Goal: Check status: Check status

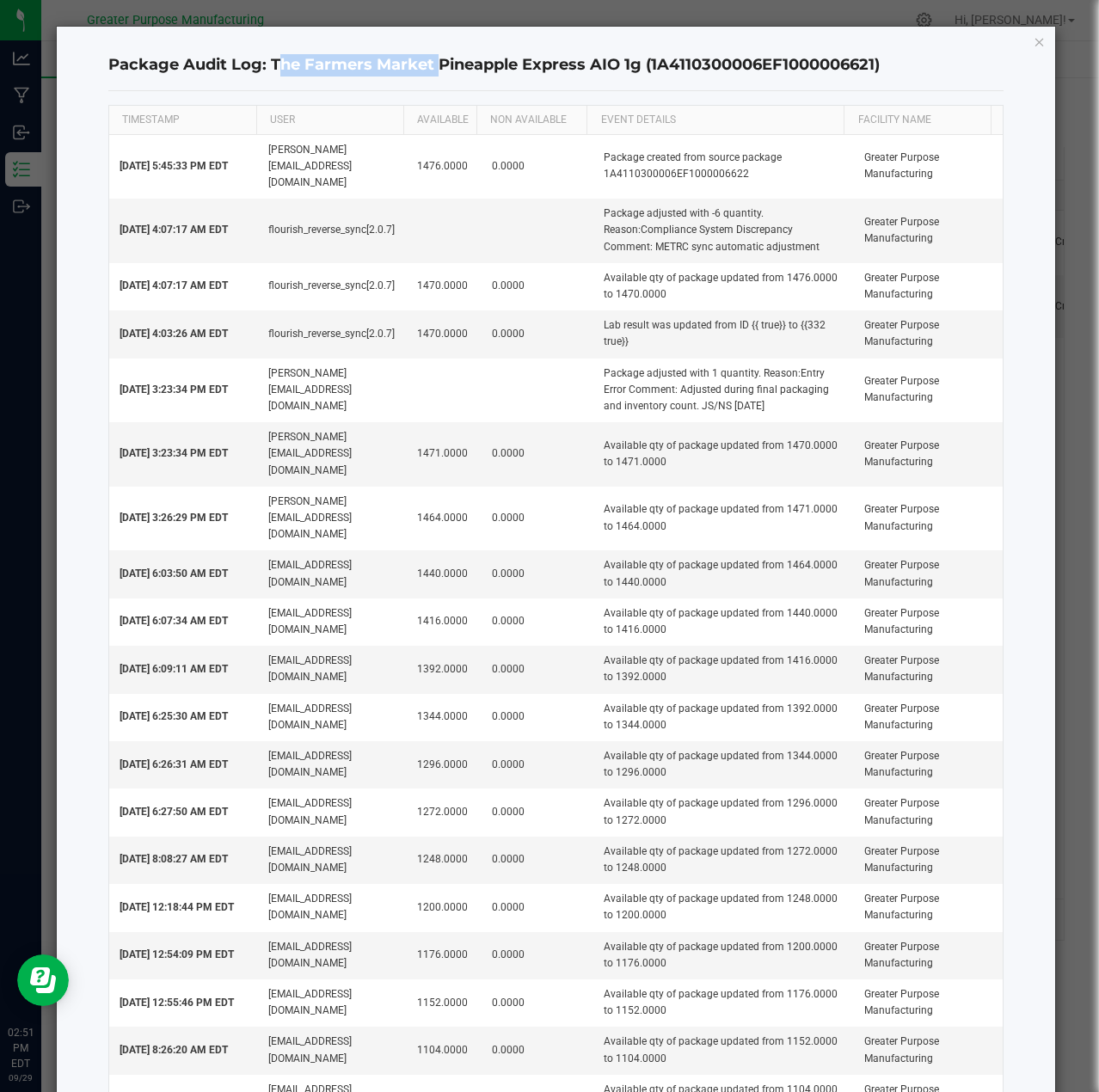
drag, startPoint x: 270, startPoint y: 62, endPoint x: 430, endPoint y: 63, distance: 160.0
click at [430, 63] on h4 "Package Audit Log: The Farmers Market Pineapple Express AIO 1g (1A4110300006EF1…" at bounding box center [556, 65] width 896 height 23
copy h4 "The Farmers Market"
click at [1033, 43] on icon "button" at bounding box center [1039, 41] width 12 height 21
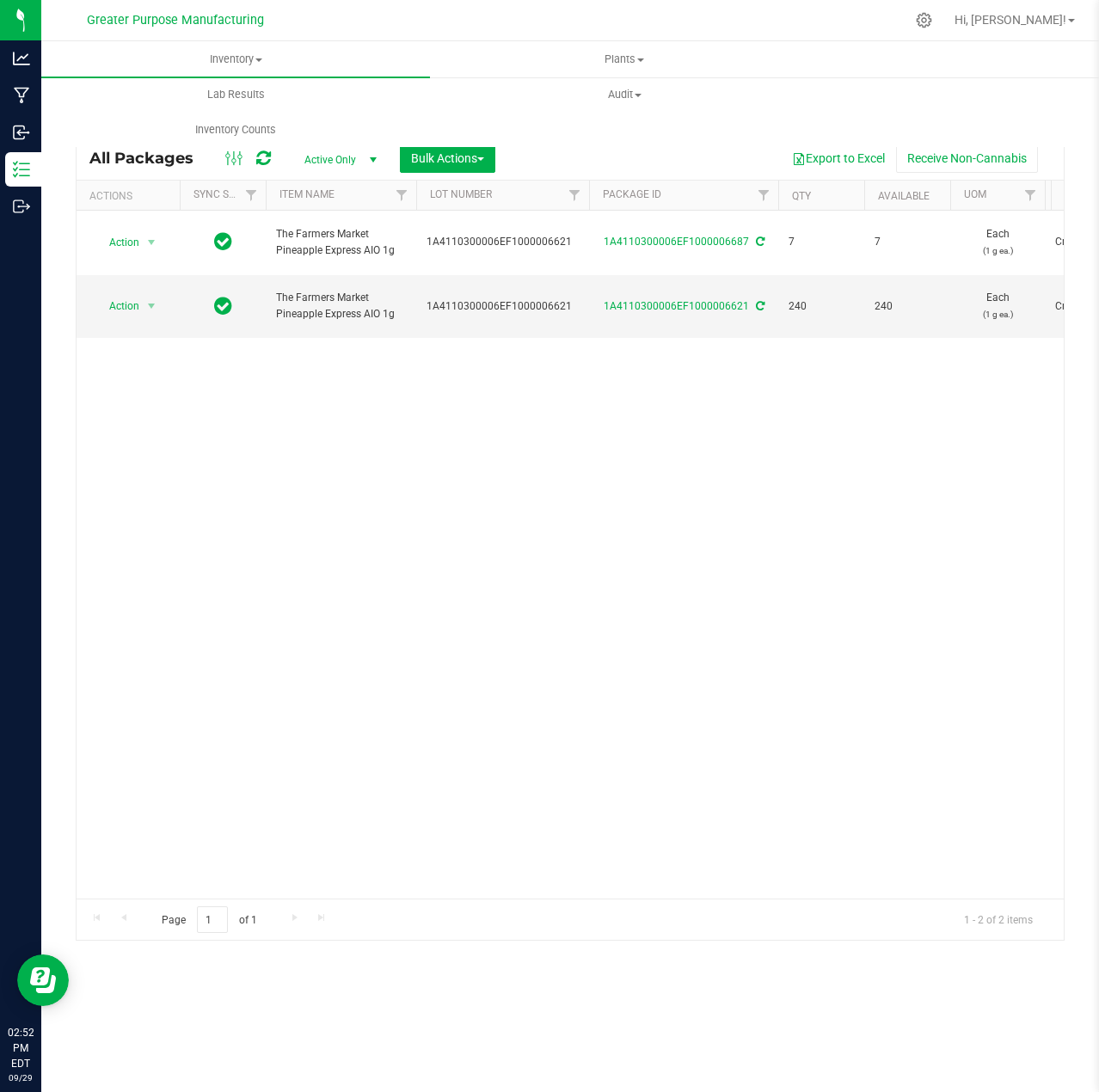
click at [374, 158] on span "select" at bounding box center [372, 159] width 14 height 14
click at [323, 266] on li "All" at bounding box center [336, 264] width 93 height 26
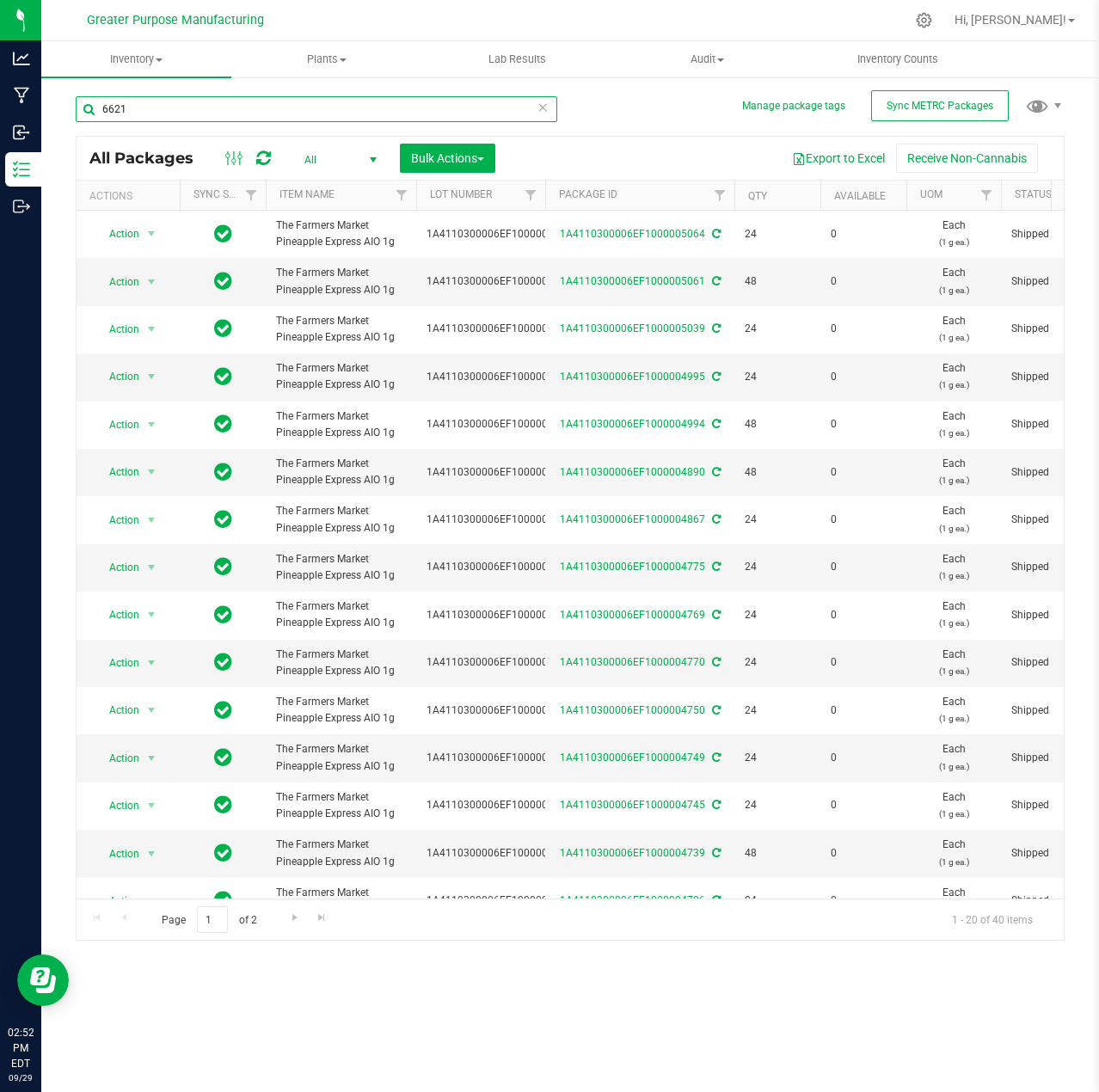
drag, startPoint x: 290, startPoint y: 110, endPoint x: 81, endPoint y: 113, distance: 209.0
click at [81, 113] on input "6621" at bounding box center [316, 109] width 482 height 26
paste input "The Farmers Market"
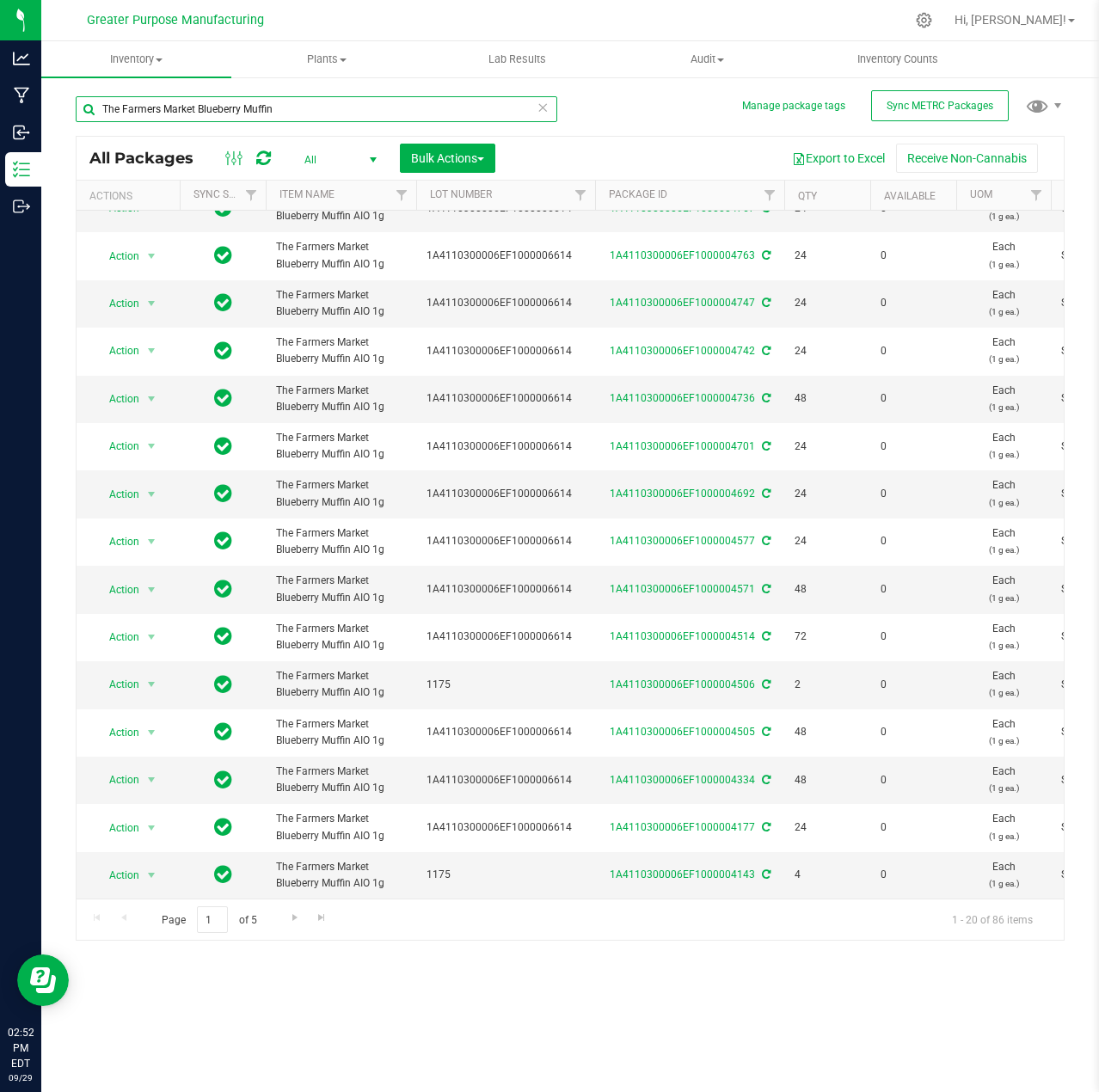
drag, startPoint x: 545, startPoint y: 192, endPoint x: 597, endPoint y: 194, distance: 52.0
click at [597, 194] on div "Actions Sync Status Item Name Lot Number Package ID Qty Available UOM Status Un…" at bounding box center [564, 195] width 975 height 29
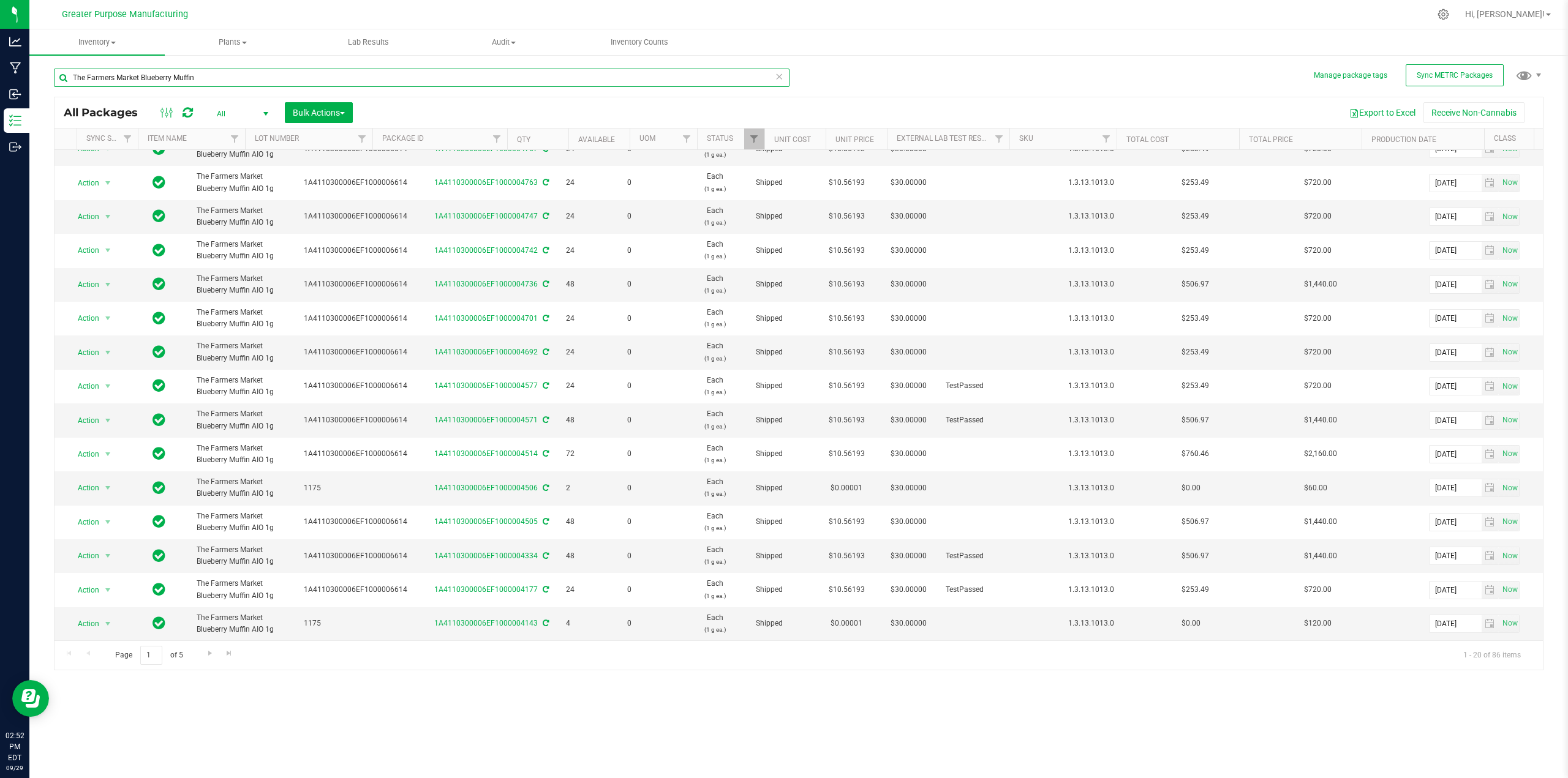
scroll to position [0, 0]
type input "The Farmers Market Blueberry Muffin"
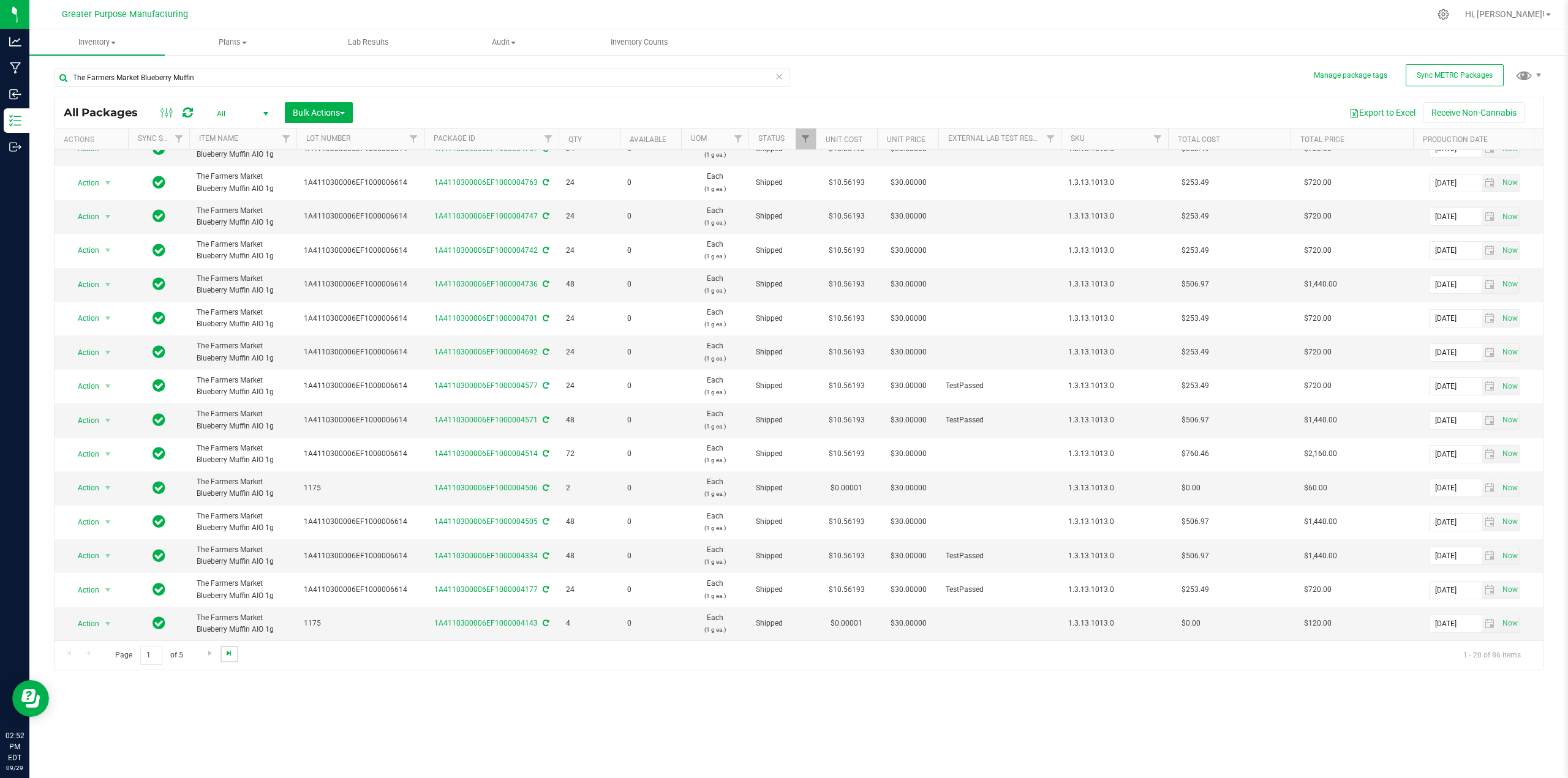
click at [230, 654] on span "Go to the last page" at bounding box center [229, 653] width 10 height 10
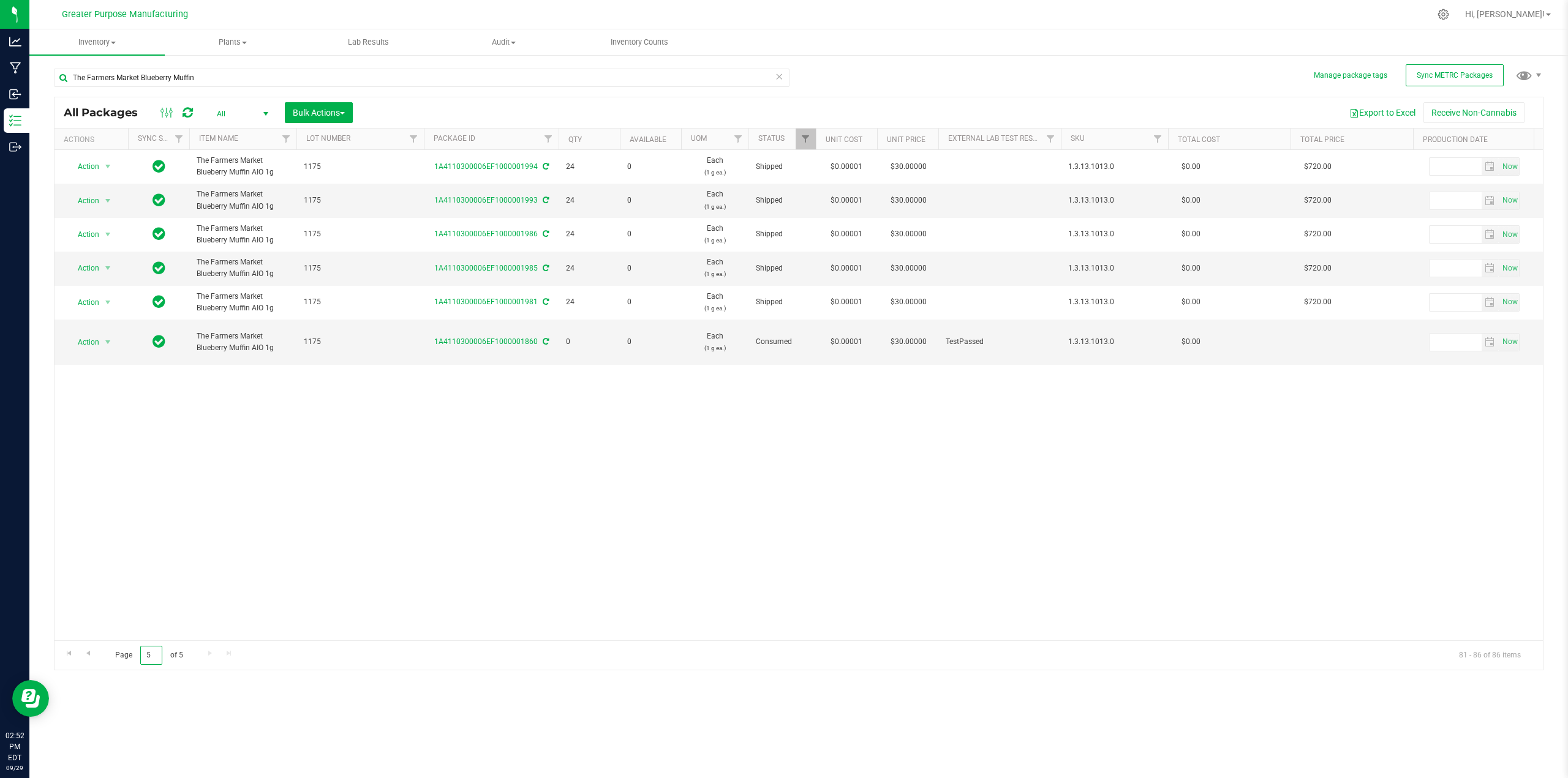
drag, startPoint x: 140, startPoint y: 655, endPoint x: 154, endPoint y: 655, distance: 14.0
click at [154, 655] on input "5" at bounding box center [151, 655] width 22 height 19
type input "4"
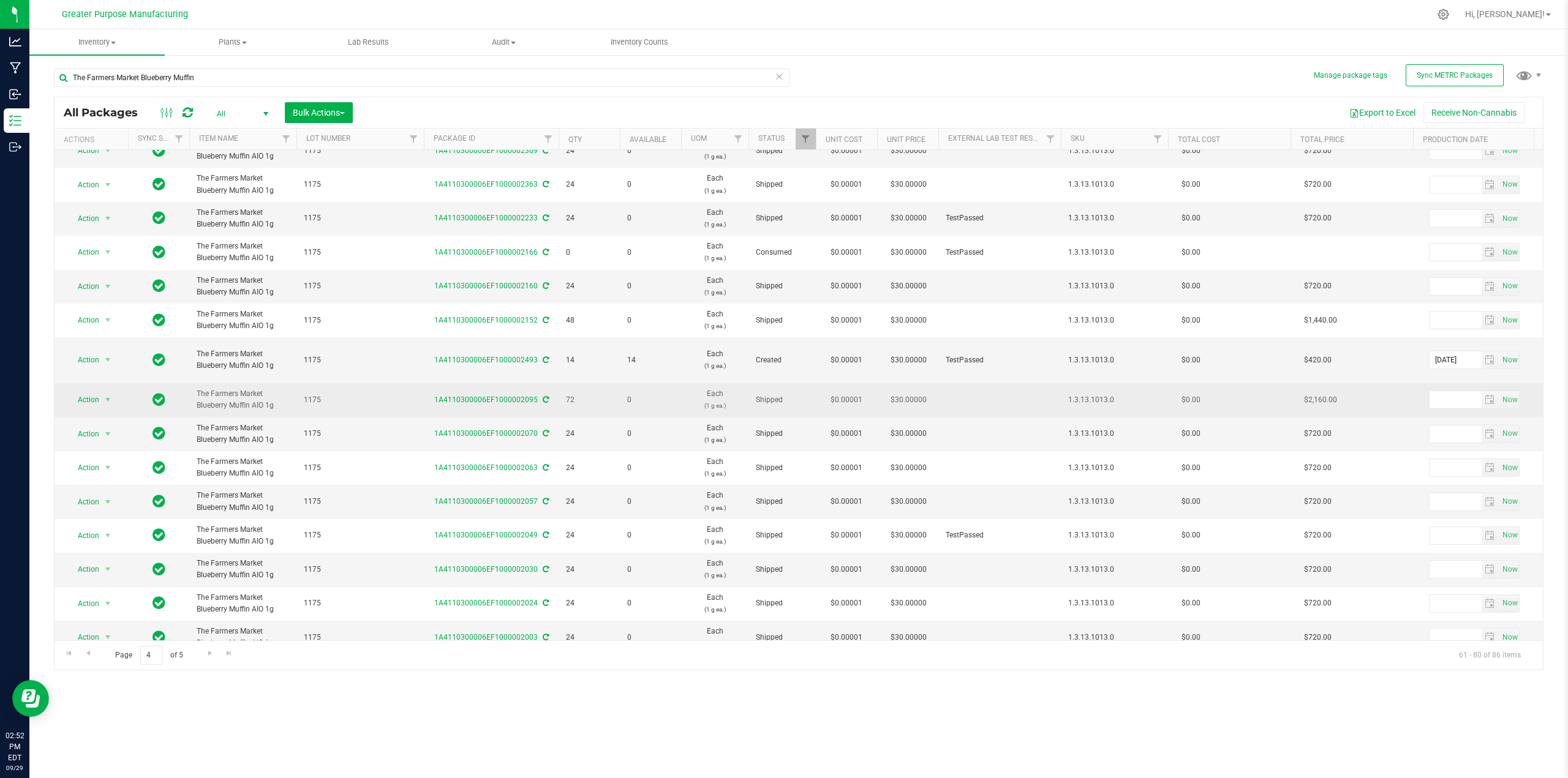
scroll to position [196, 0]
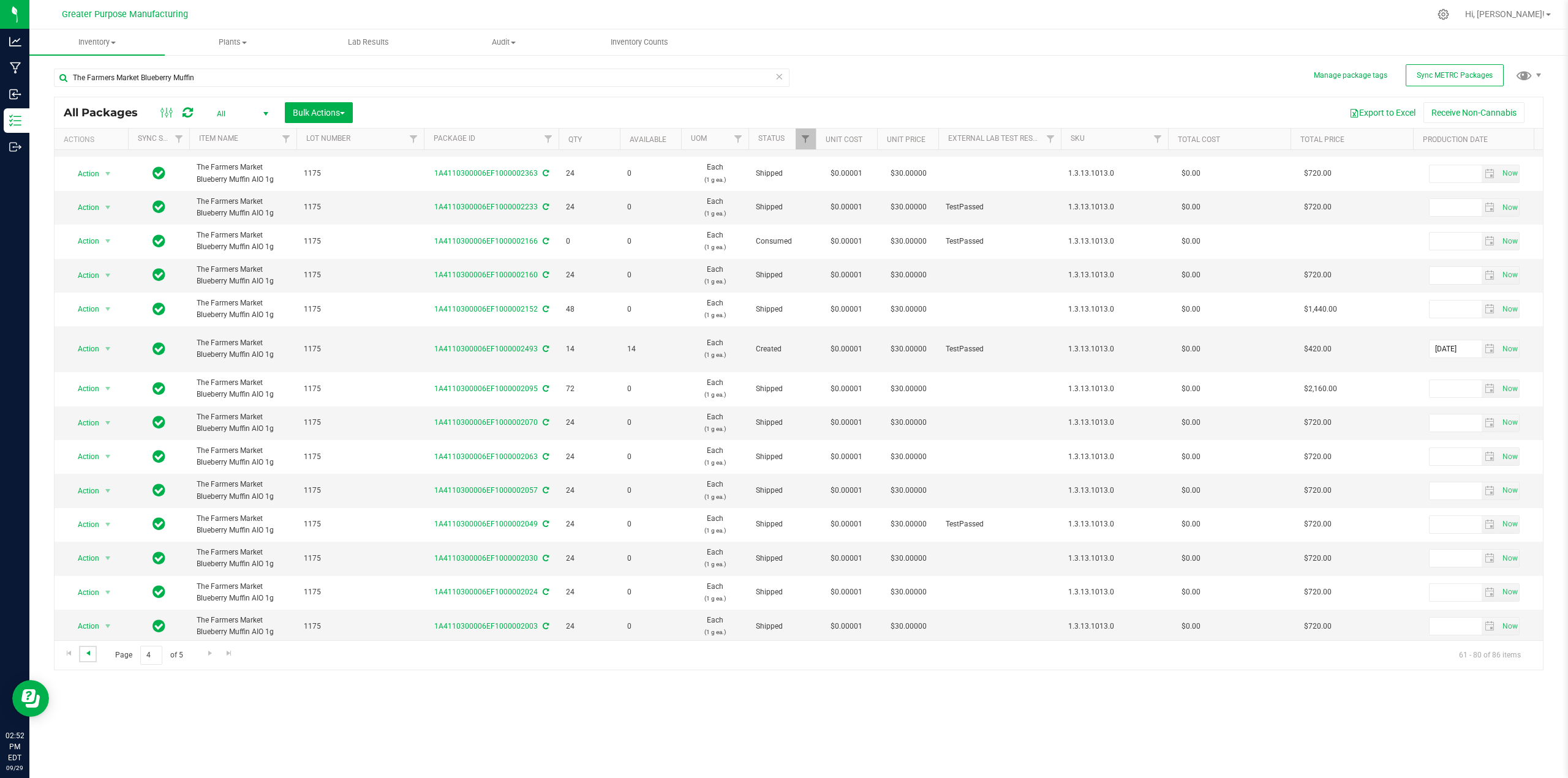
click at [90, 654] on span "Go to the previous page" at bounding box center [88, 653] width 10 height 10
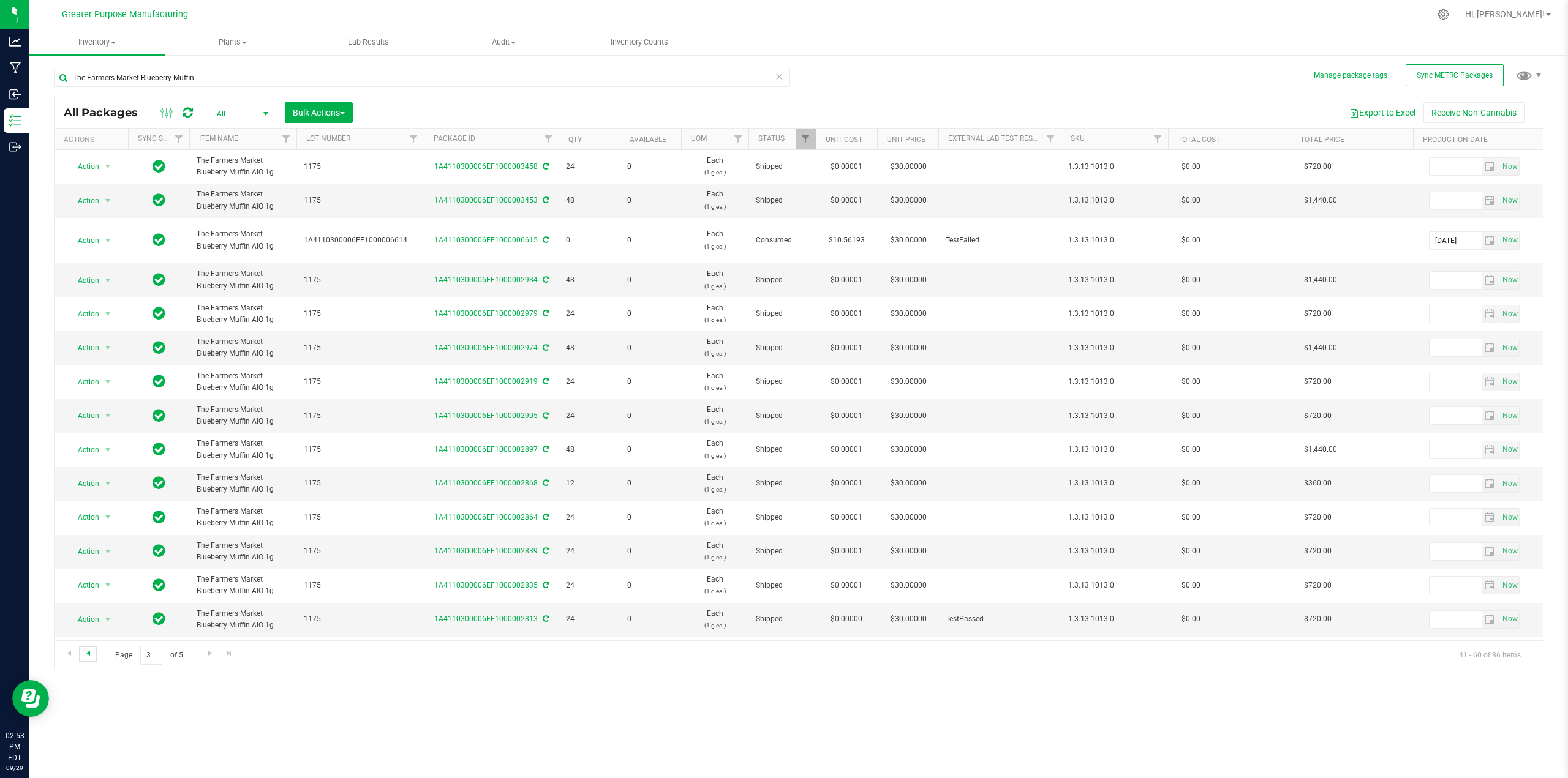
click at [90, 654] on span "Go to the previous page" at bounding box center [88, 653] width 10 height 10
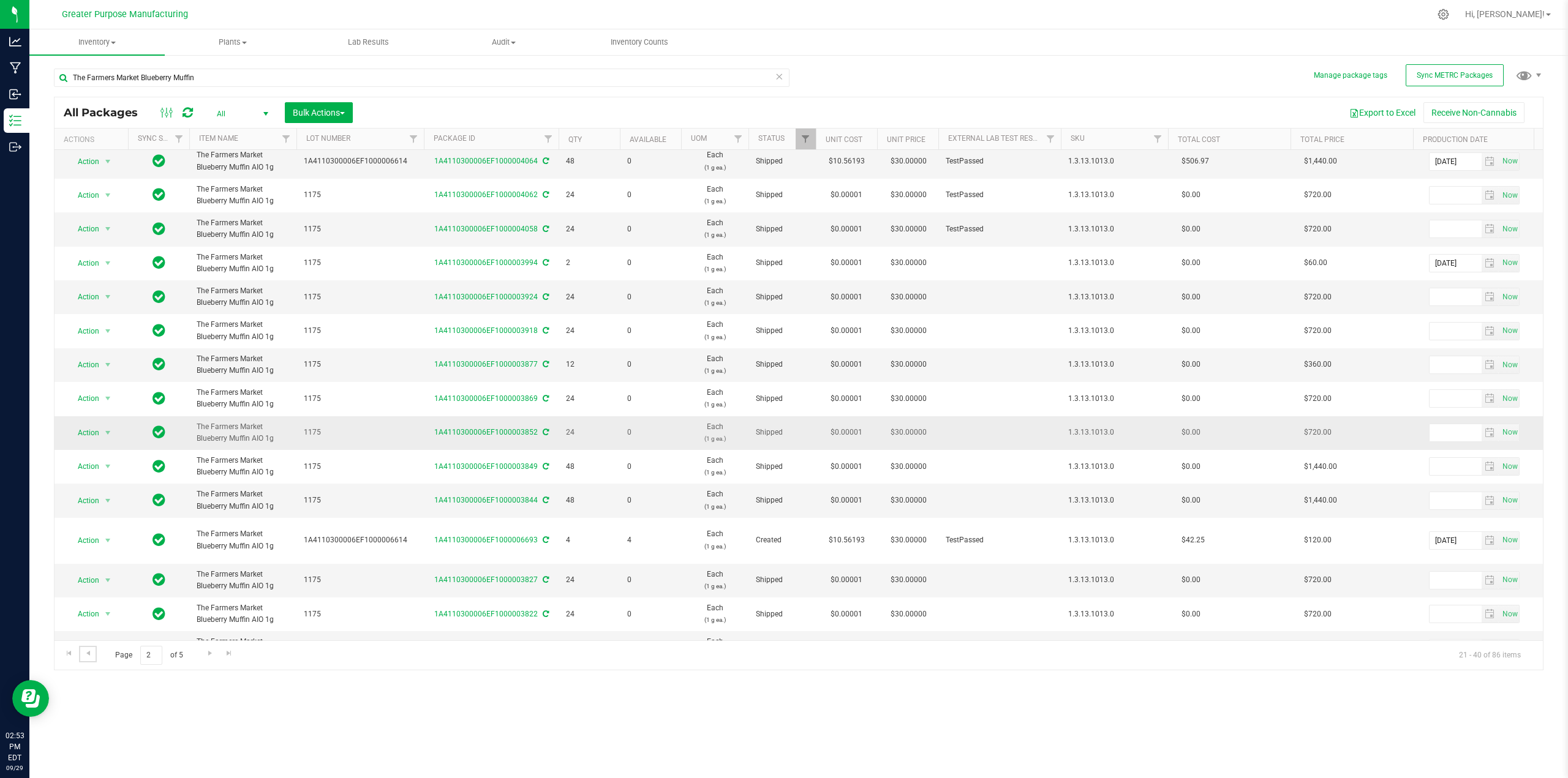
scroll to position [61, 0]
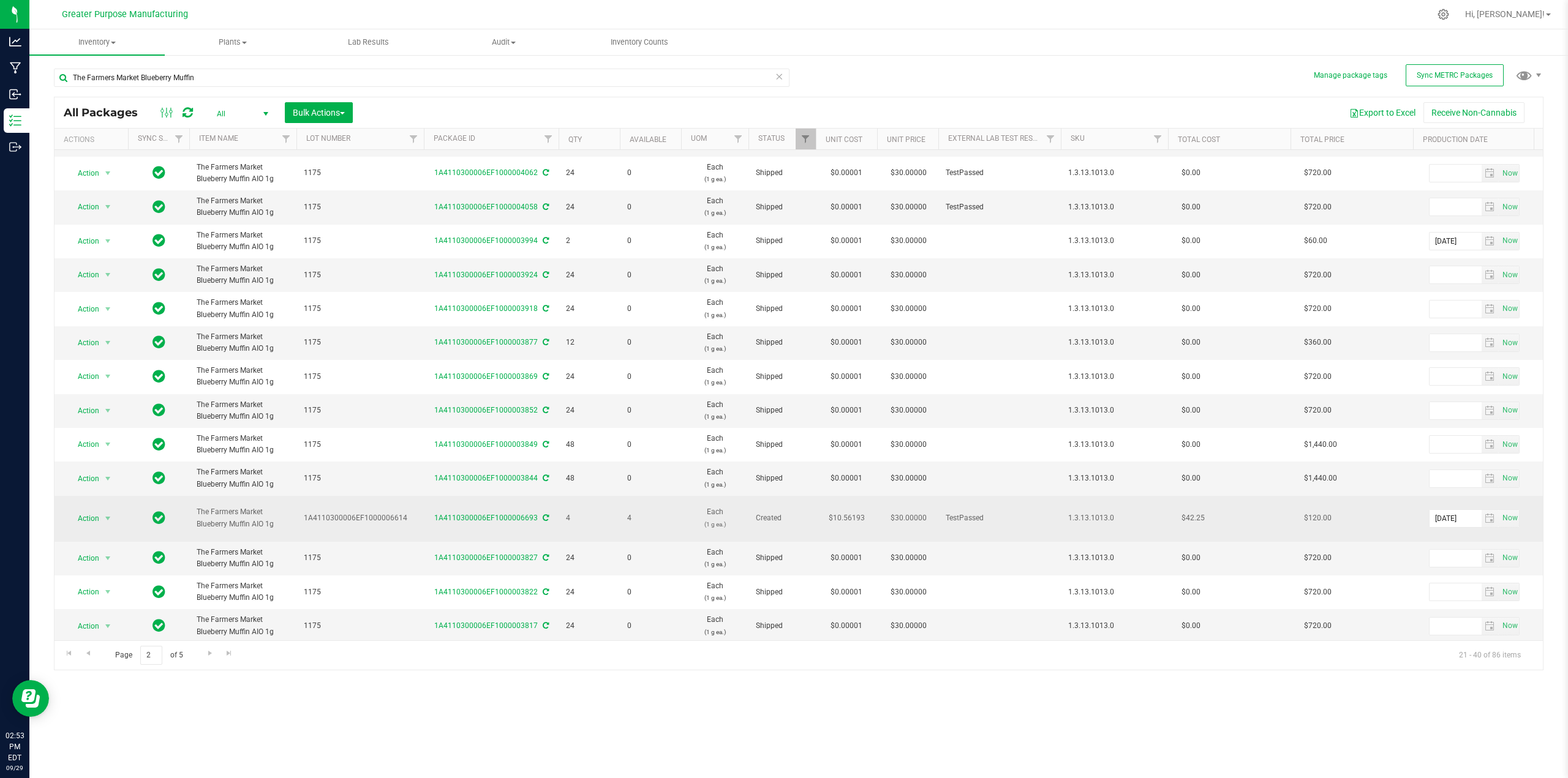
drag, startPoint x: 404, startPoint y: 512, endPoint x: 302, endPoint y: 512, distance: 102.0
click at [302, 512] on td "1A4110300006EF1000006614" at bounding box center [360, 519] width 127 height 46
click at [356, 509] on input "1A4110300006EF1000006614" at bounding box center [357, 518] width 123 height 19
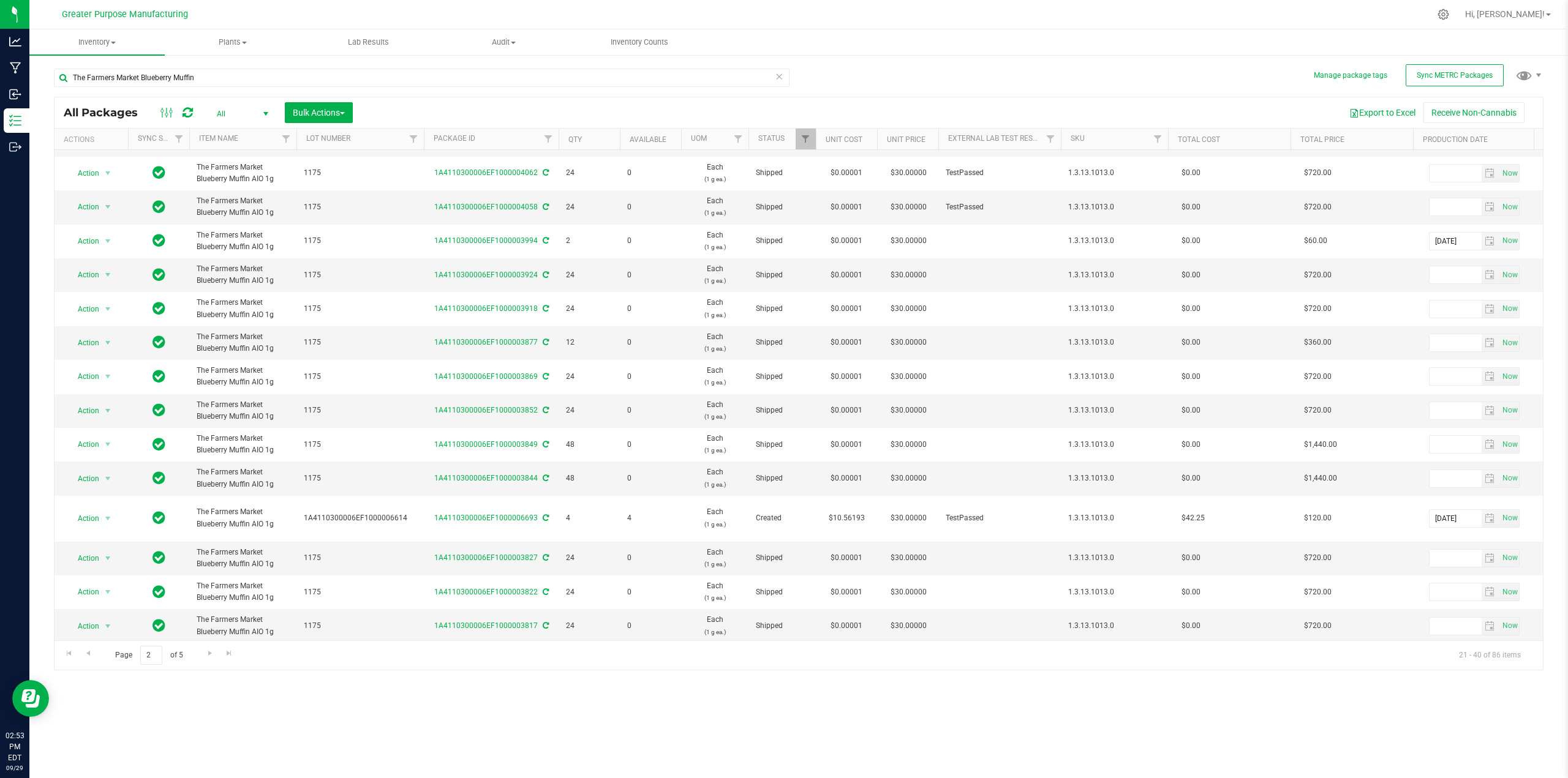
click at [520, 665] on div "Page 2 of 5 21 - 40 of 86 items" at bounding box center [799, 655] width 1488 height 29
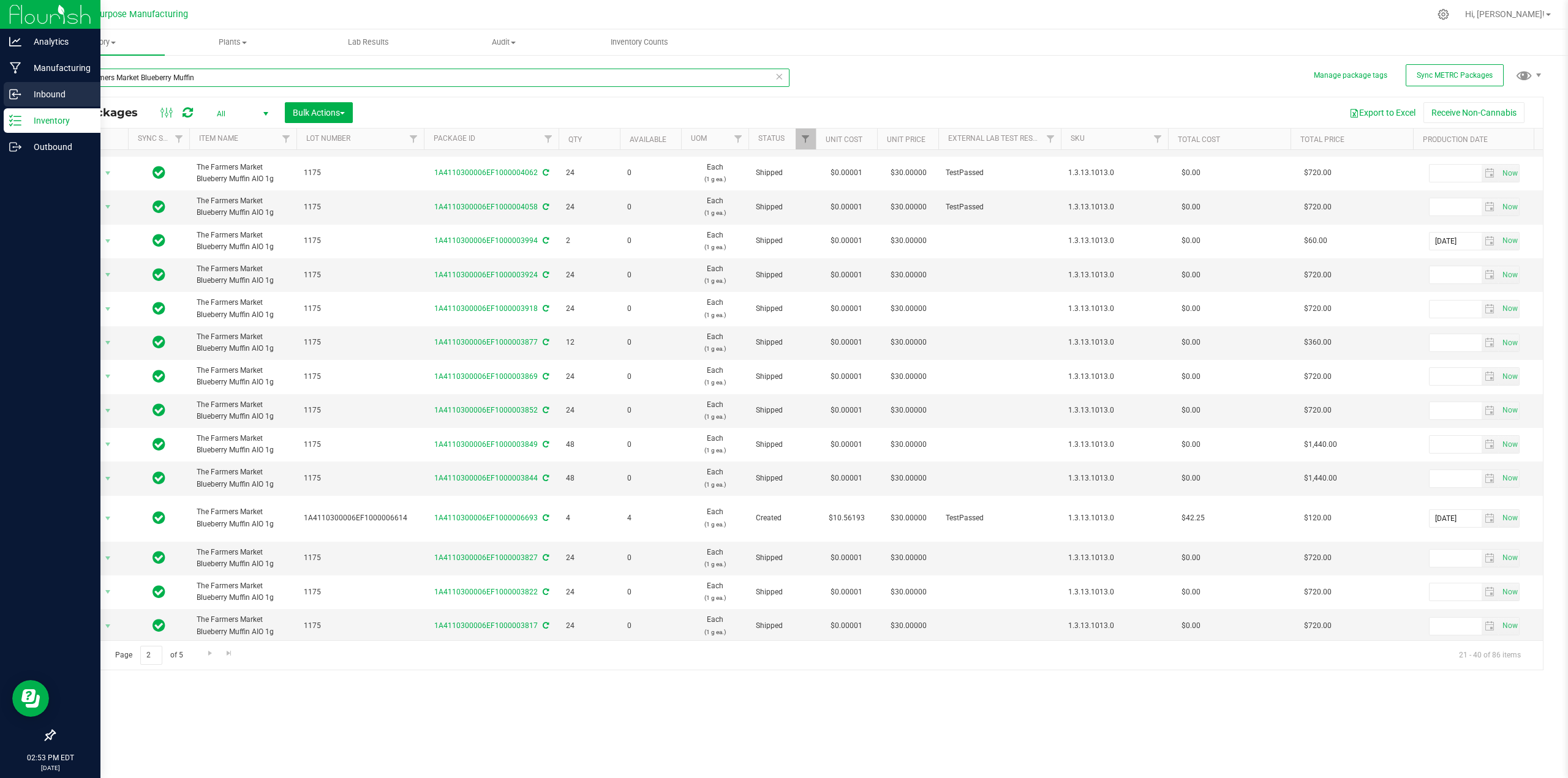
drag, startPoint x: 232, startPoint y: 79, endPoint x: 10, endPoint y: 91, distance: 222.3
click at [0, 89] on div "Analytics Manufacturing Inbound Inventory Outbound 02:53 PM EDT 09/29/2025 09/2…" at bounding box center [784, 389] width 1568 height 778
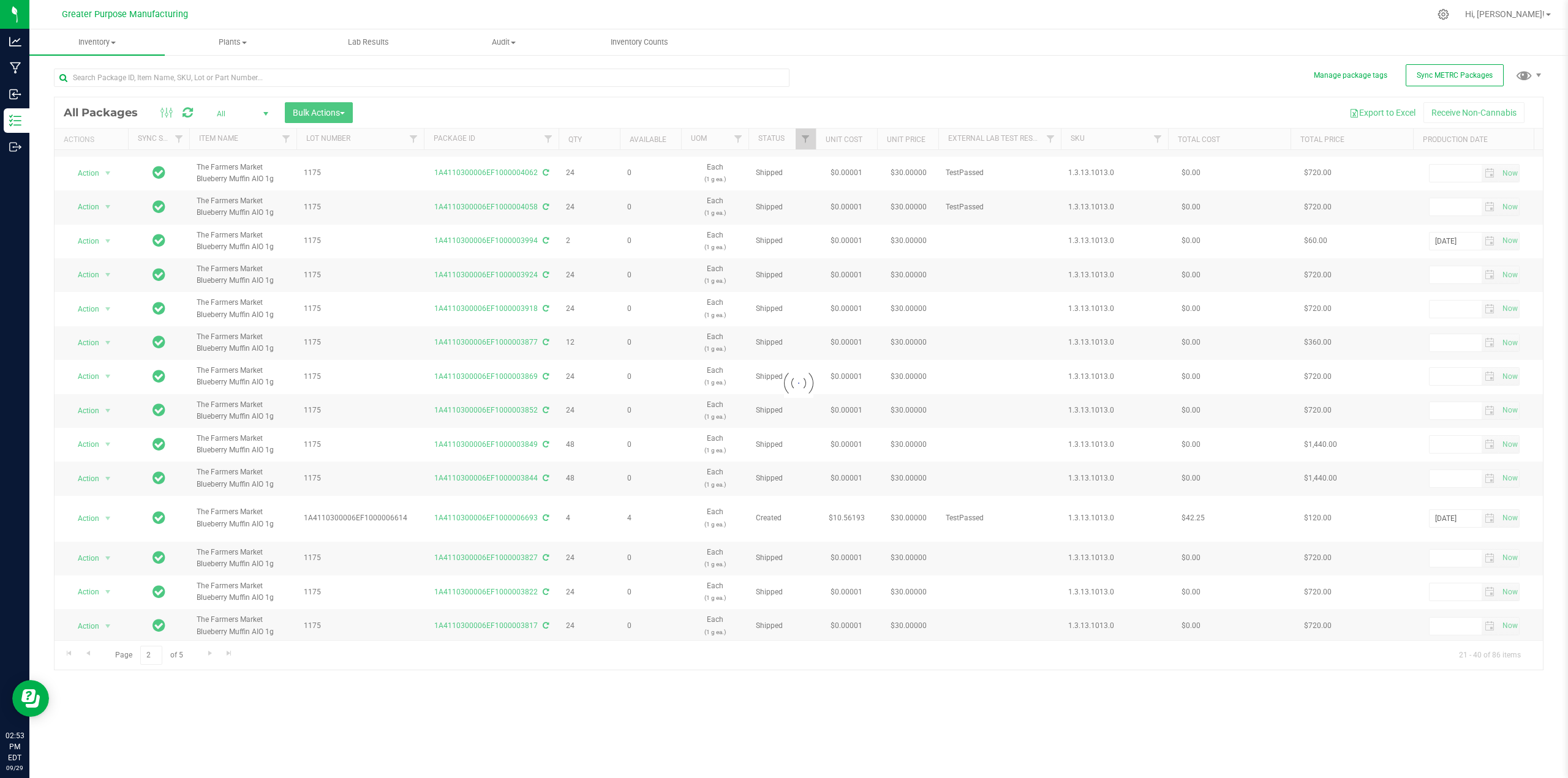
click at [549, 141] on div at bounding box center [799, 383] width 1488 height 572
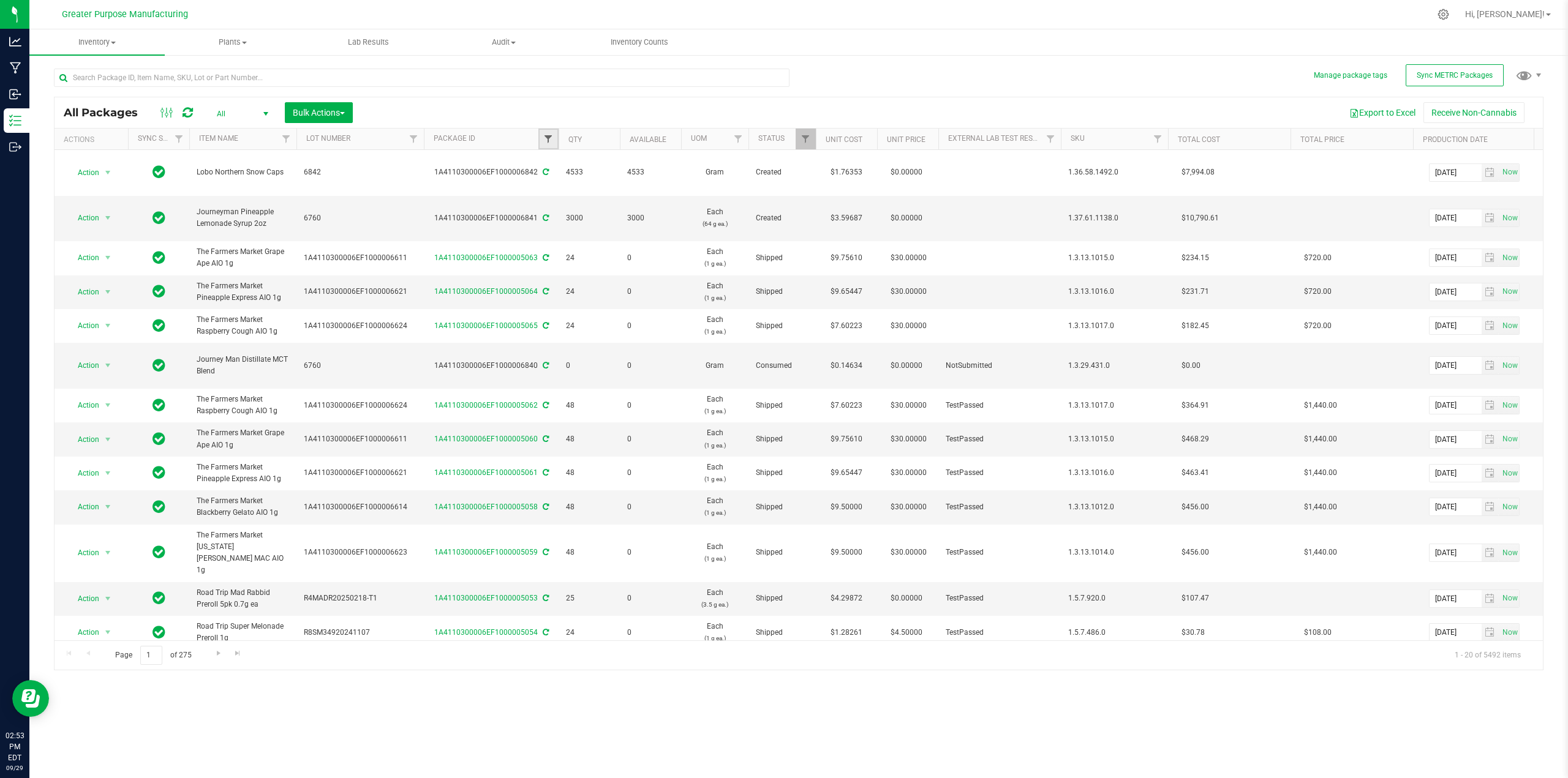
click at [549, 140] on span "Filter" at bounding box center [548, 139] width 10 height 10
paste input "1A4110300006EF1000006614"
type input "1A4110300006EF1000006614"
click at [573, 196] on button "Filter" at bounding box center [575, 198] width 59 height 27
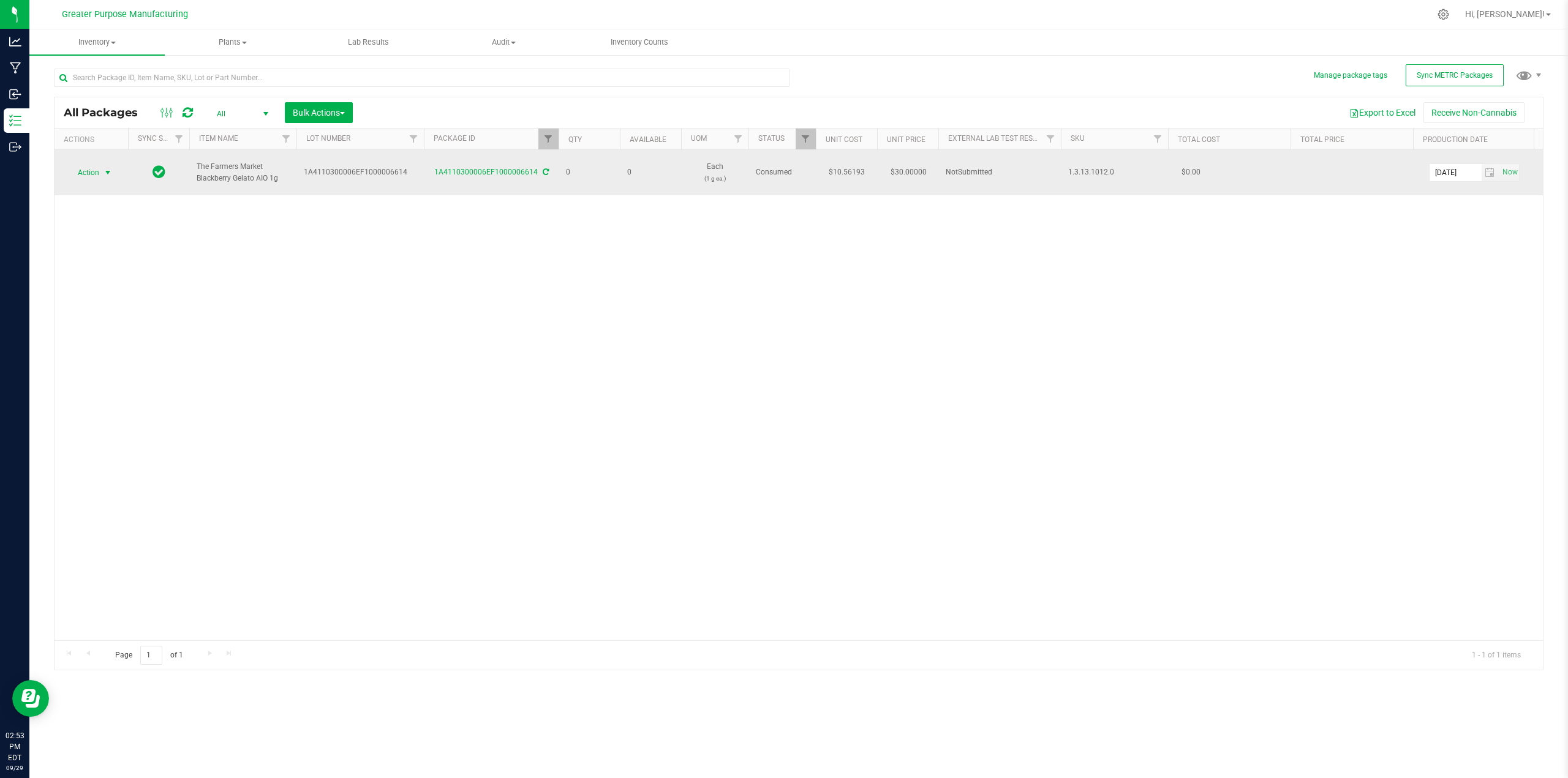
click at [106, 168] on span "select" at bounding box center [108, 172] width 10 height 10
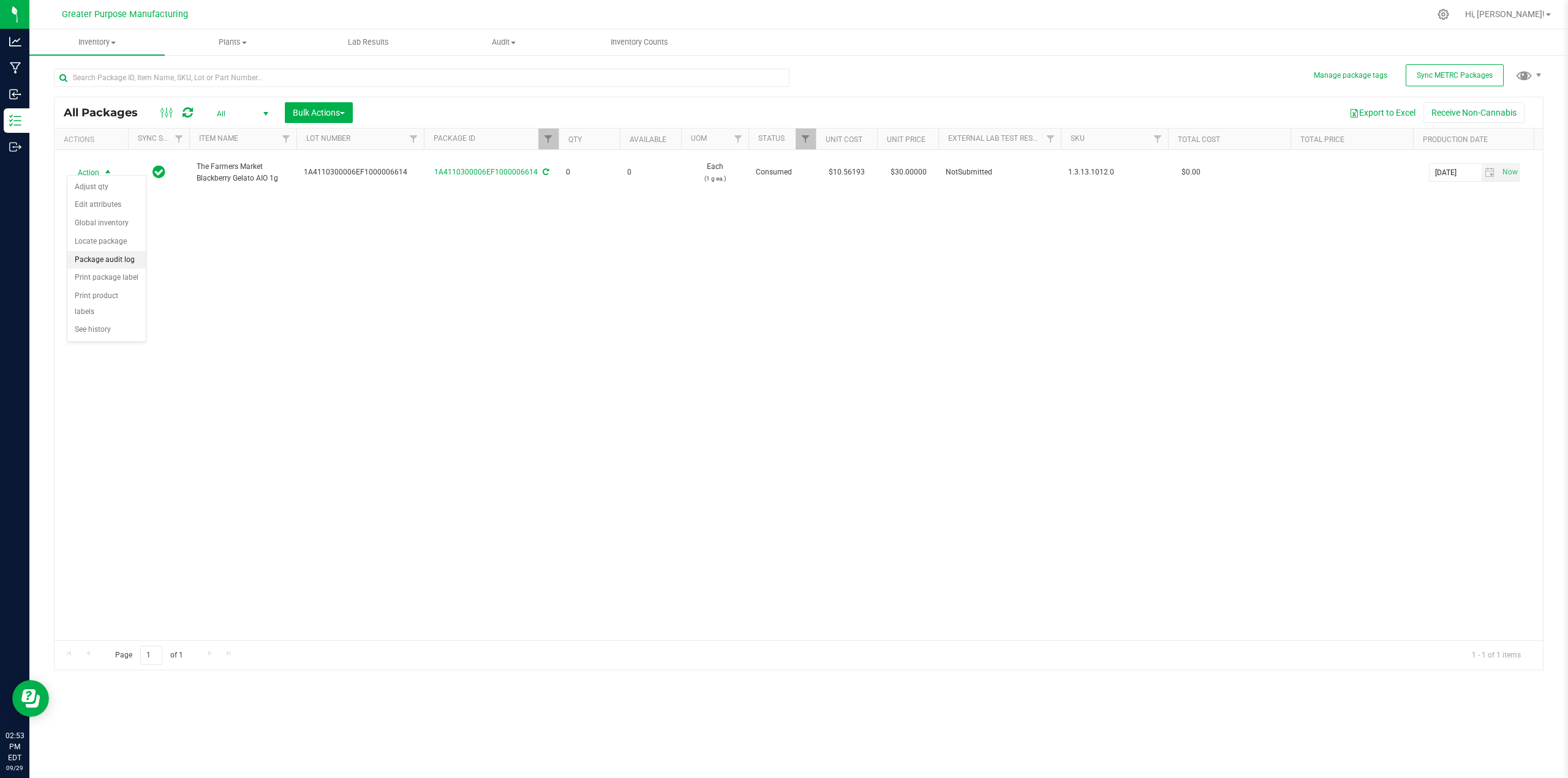
click at [121, 261] on li "Package audit log" at bounding box center [106, 260] width 78 height 18
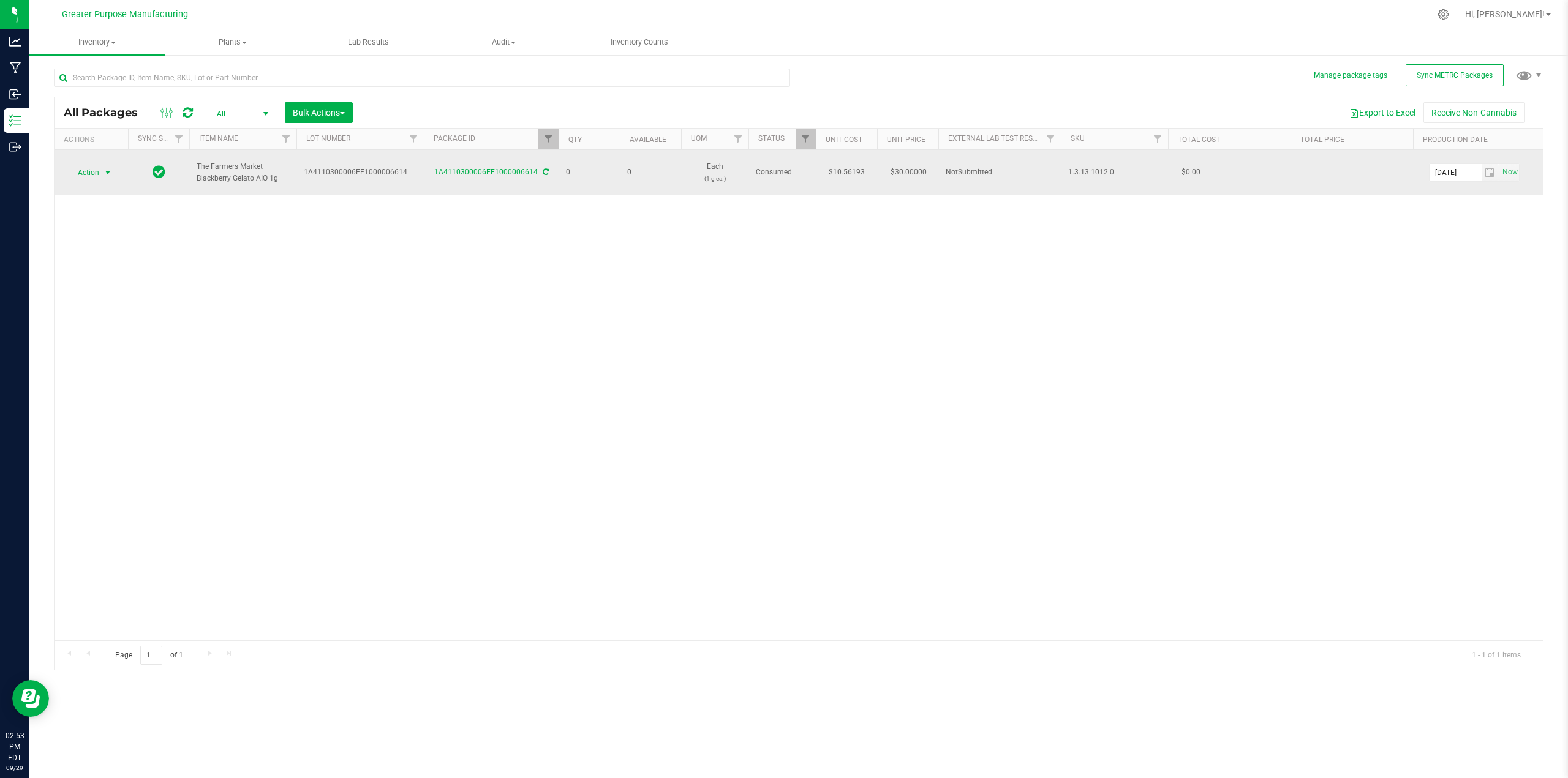
click at [112, 168] on span "select" at bounding box center [108, 172] width 10 height 10
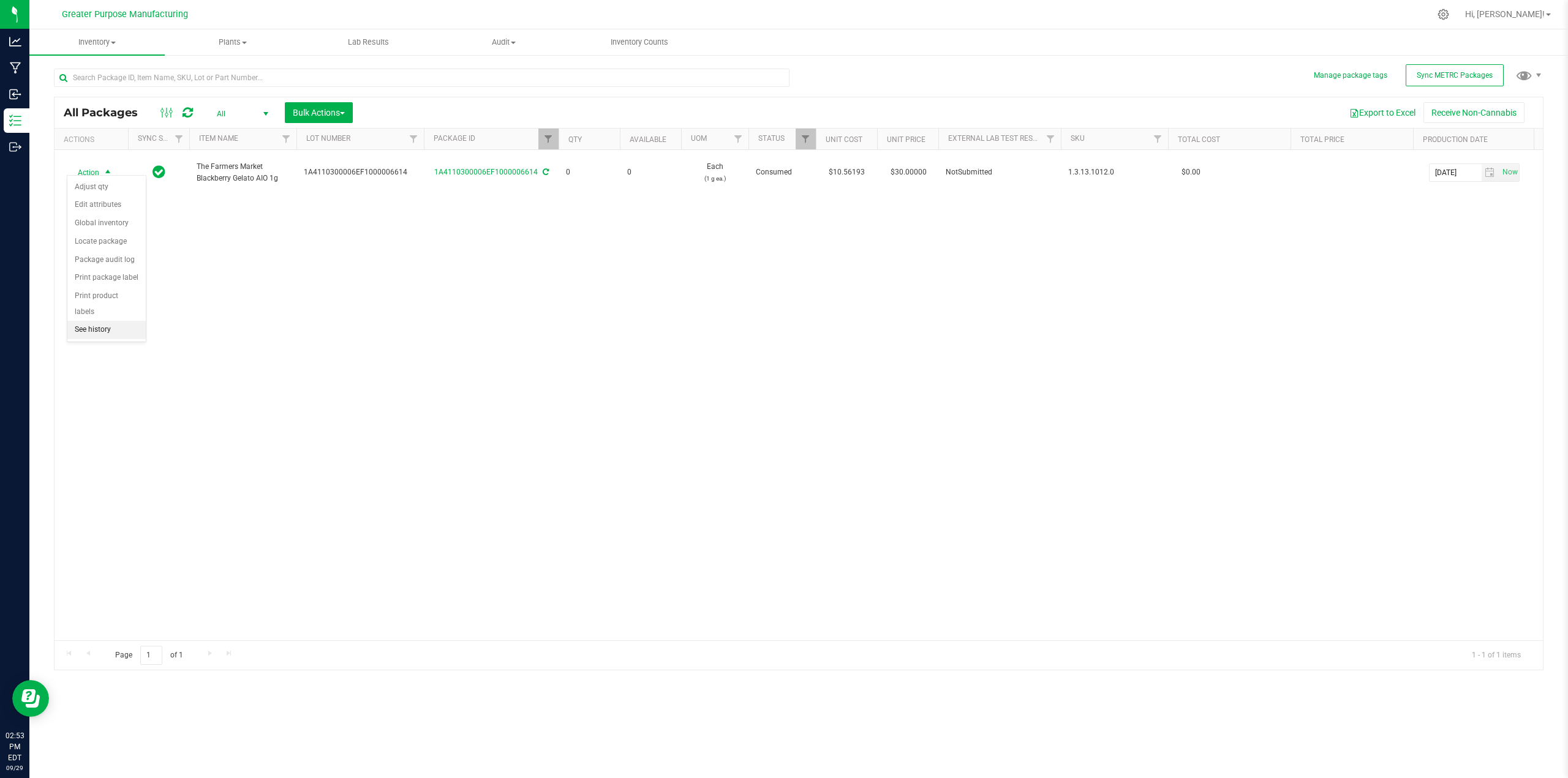
click at [101, 321] on li "See history" at bounding box center [106, 330] width 78 height 18
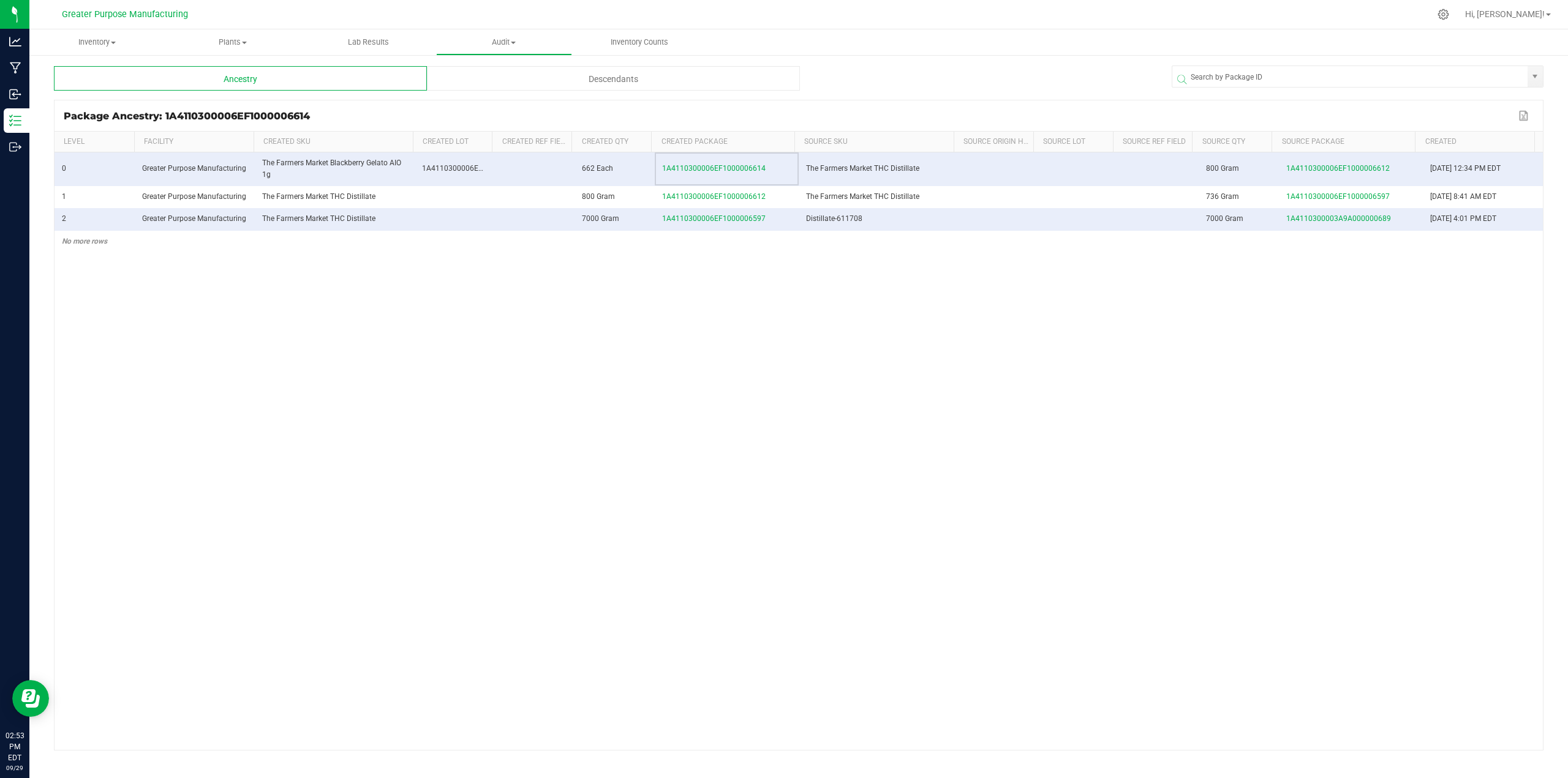
drag, startPoint x: 769, startPoint y: 169, endPoint x: 657, endPoint y: 239, distance: 132.1
click at [658, 170] on td "1A4110300006EF1000006614" at bounding box center [727, 169] width 144 height 34
copy span "1A4110300006EF1000006614"
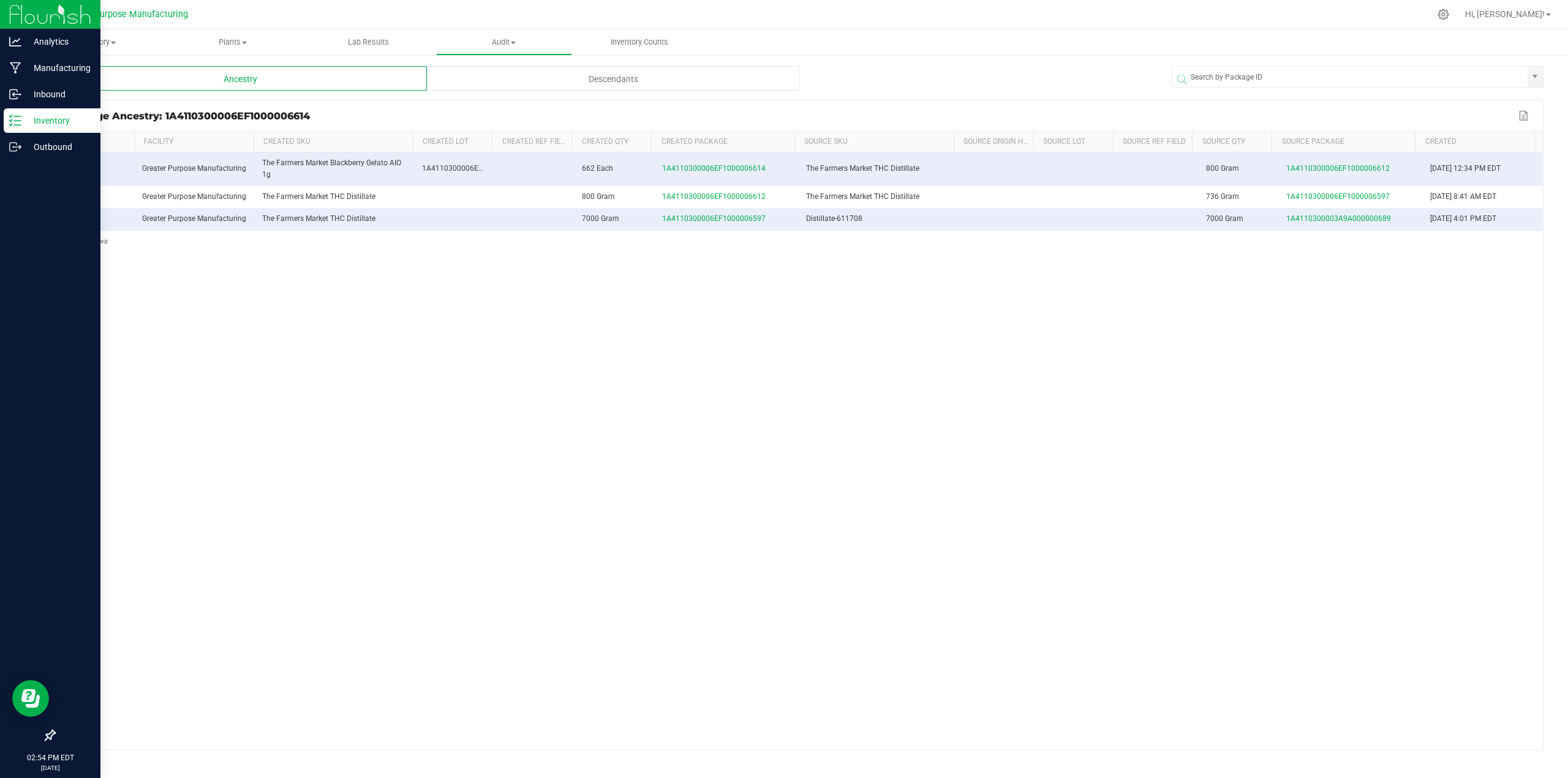
click at [46, 124] on p "Inventory" at bounding box center [58, 121] width 73 height 15
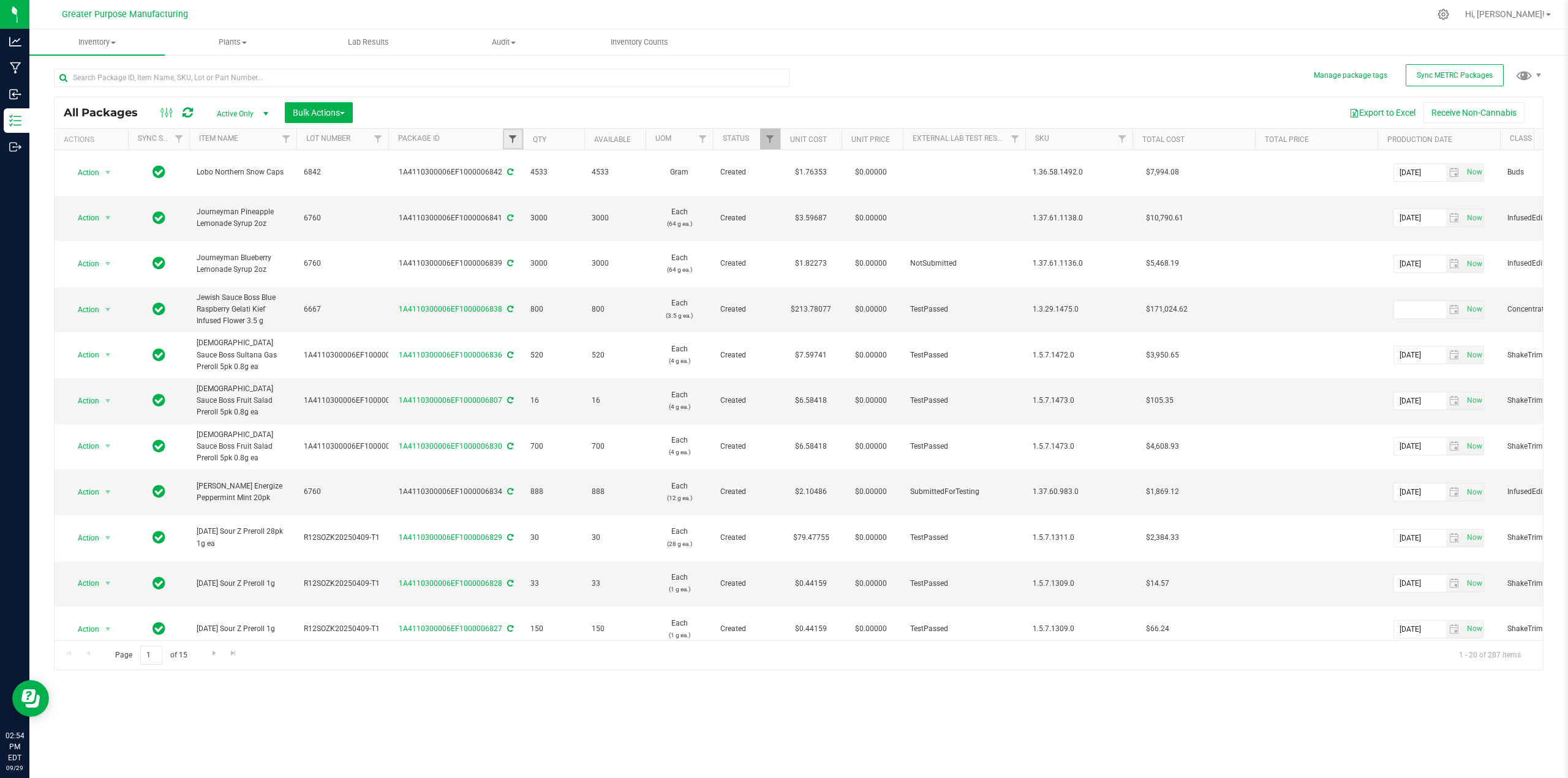
click at [510, 141] on span "Filter" at bounding box center [513, 139] width 10 height 10
paste input "1A4110300006EF1000006614"
type input "1A4110300006EF1000006614"
click at [550, 197] on button "Filter" at bounding box center [539, 198] width 59 height 27
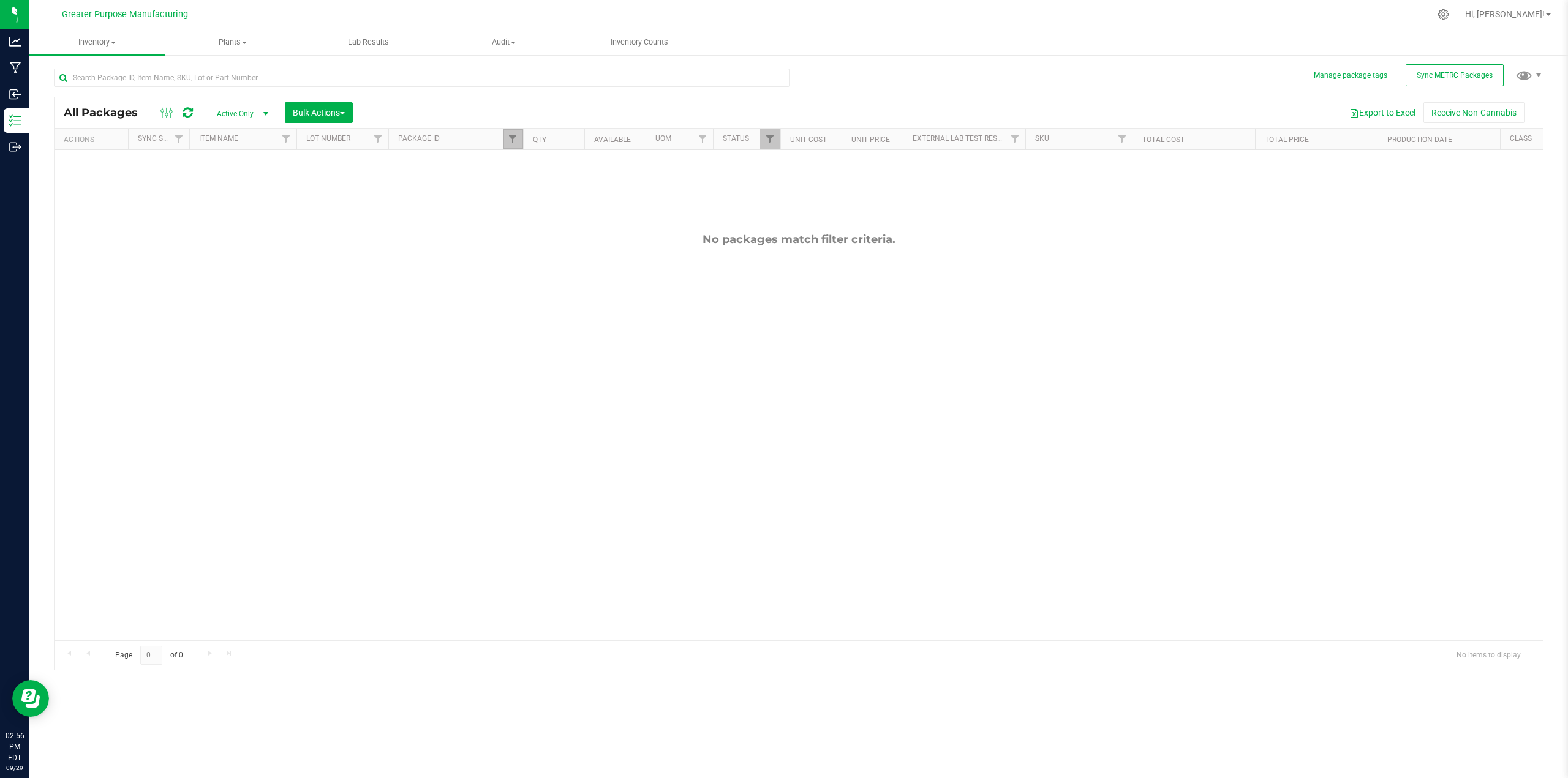
click at [520, 138] on link "Filter" at bounding box center [513, 139] width 20 height 21
click at [614, 195] on button "Clear" at bounding box center [607, 198] width 59 height 27
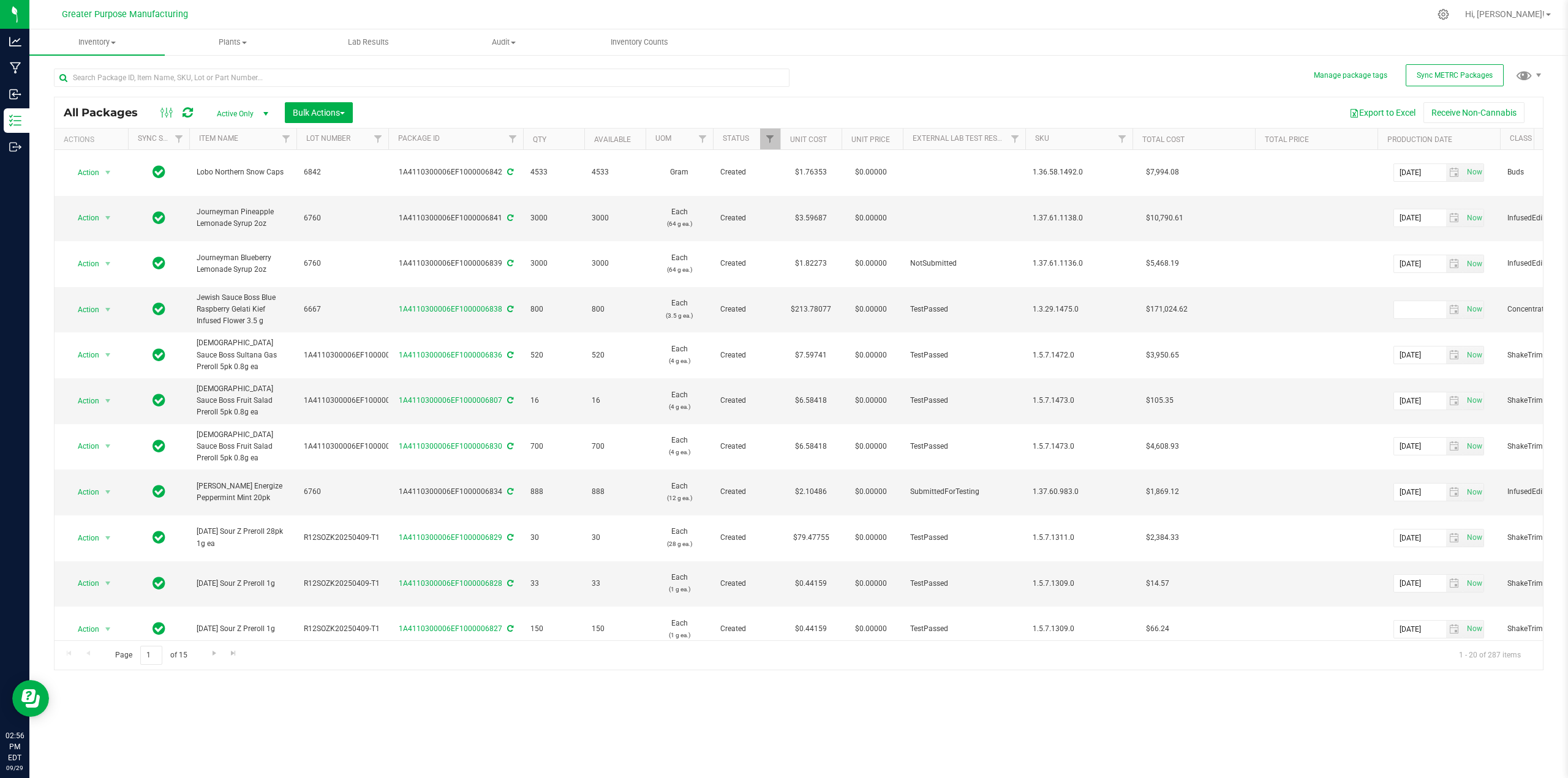
click at [263, 111] on span "select" at bounding box center [265, 113] width 10 height 10
click at [224, 189] on li "All" at bounding box center [239, 188] width 66 height 18
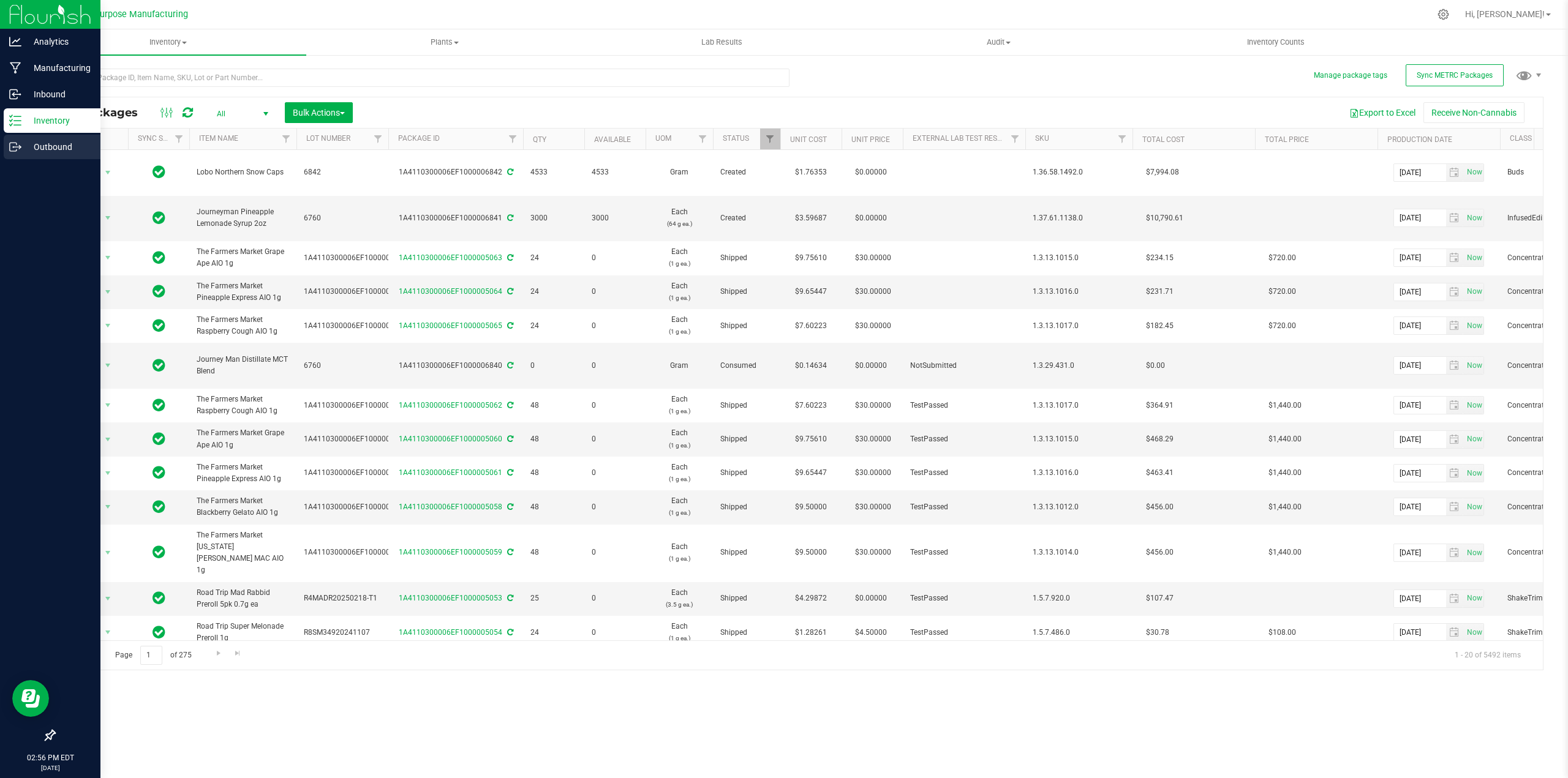
click at [51, 143] on p "Outbound" at bounding box center [58, 147] width 73 height 15
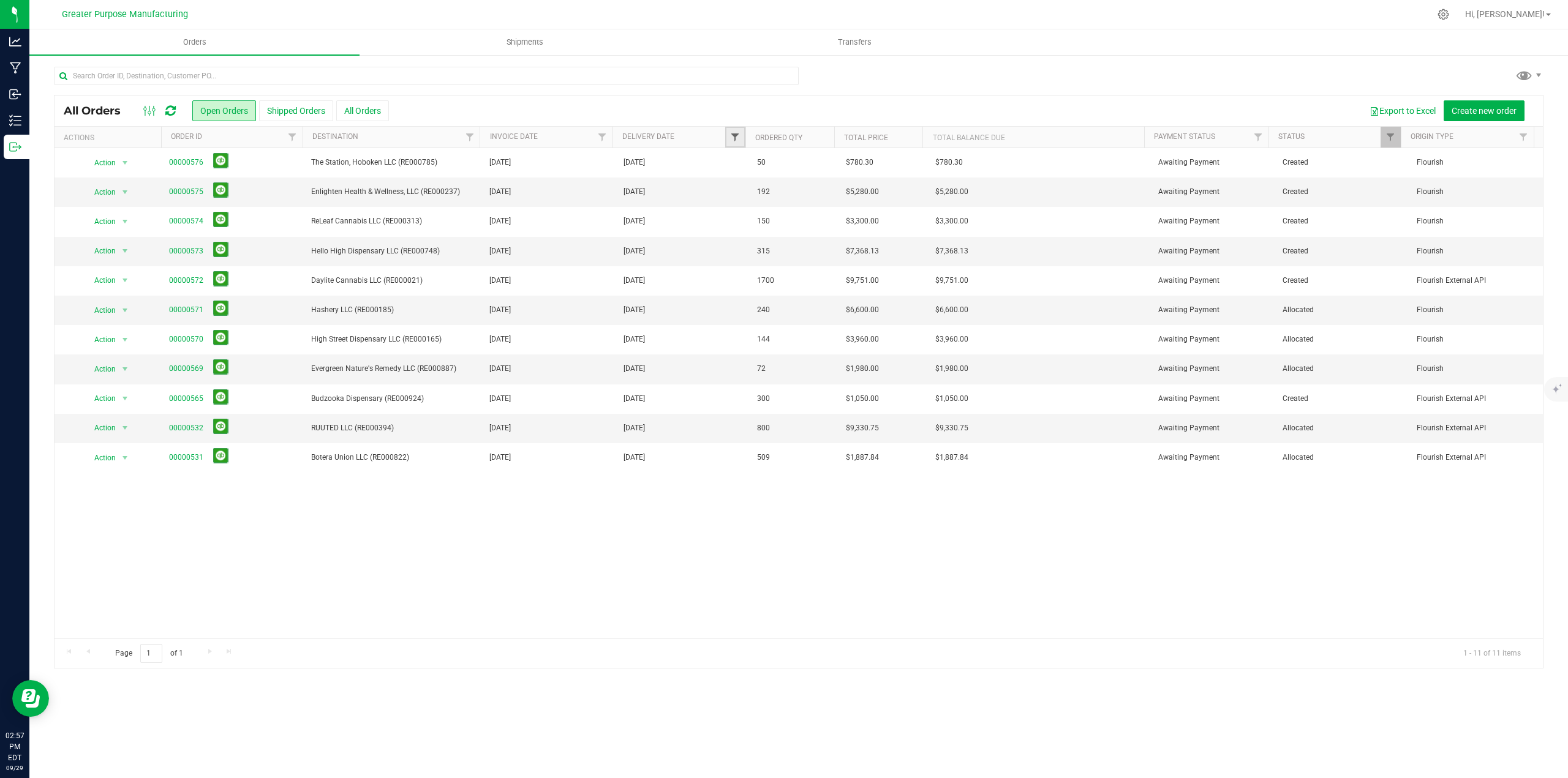
click at [734, 138] on span "Filter" at bounding box center [734, 137] width 10 height 10
click at [782, 211] on span "select" at bounding box center [849, 211] width 18 height 17
click at [759, 359] on link "29" at bounding box center [761, 358] width 18 height 19
type input "9/29/2025"
click at [777, 246] on button "Filter" at bounding box center [762, 243] width 59 height 27
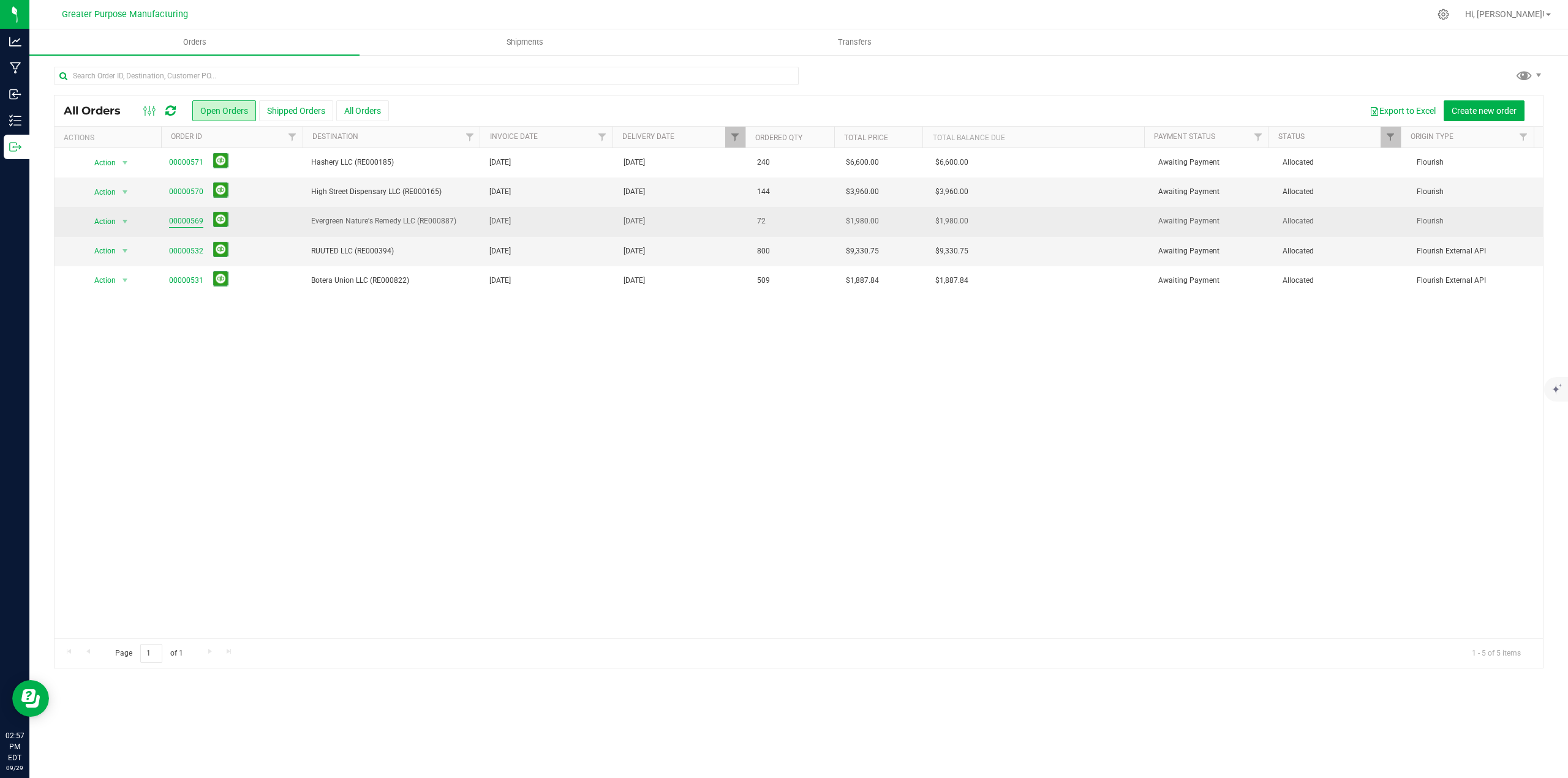
click at [198, 221] on link "00000569" at bounding box center [186, 221] width 34 height 12
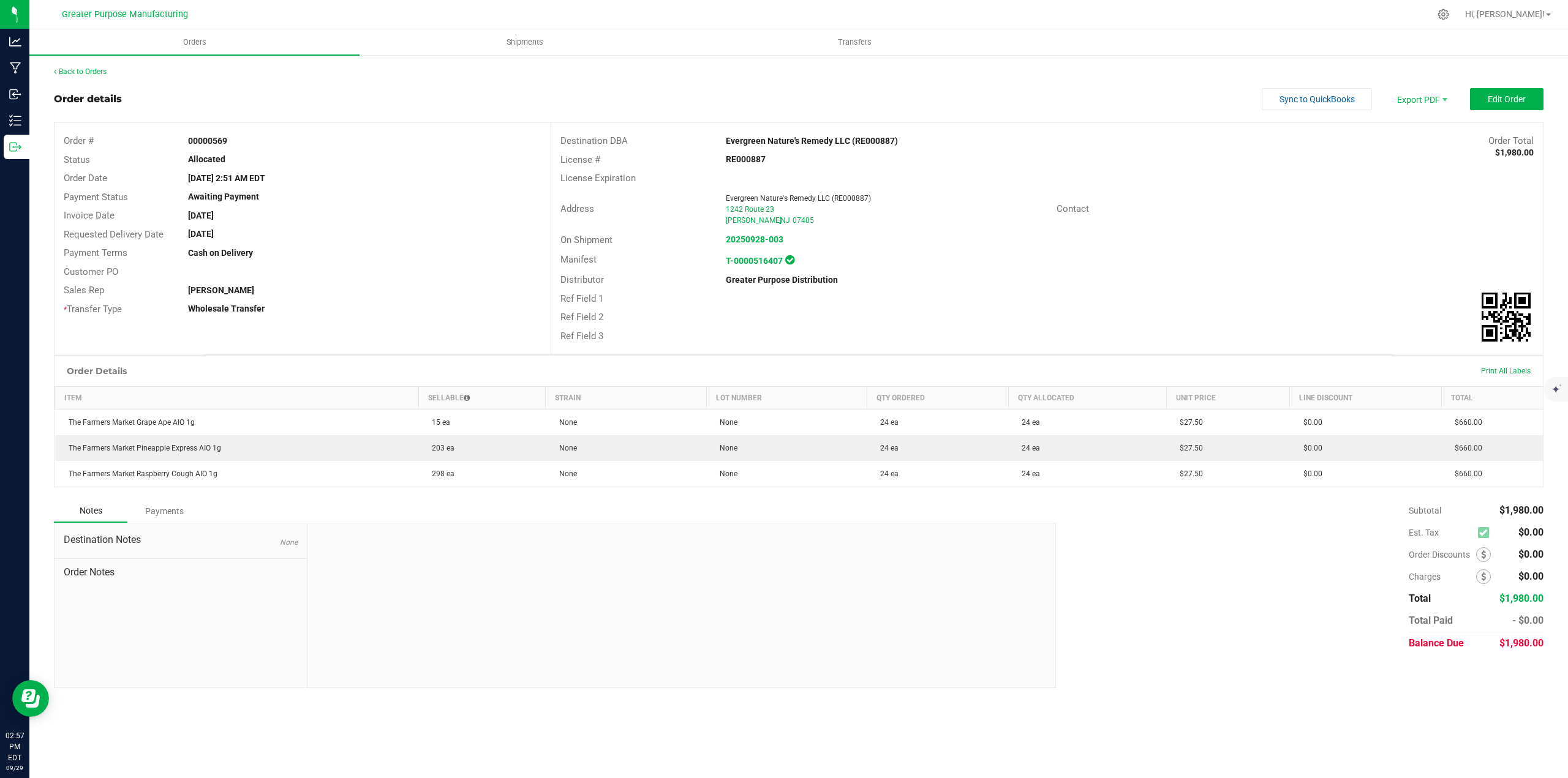
click at [95, 65] on div "Back to Orders Order details Sync to QuickBooks Export PDF Edit Order Order # 0…" at bounding box center [799, 377] width 1539 height 646
click at [95, 72] on link "Back to Orders" at bounding box center [80, 71] width 53 height 8
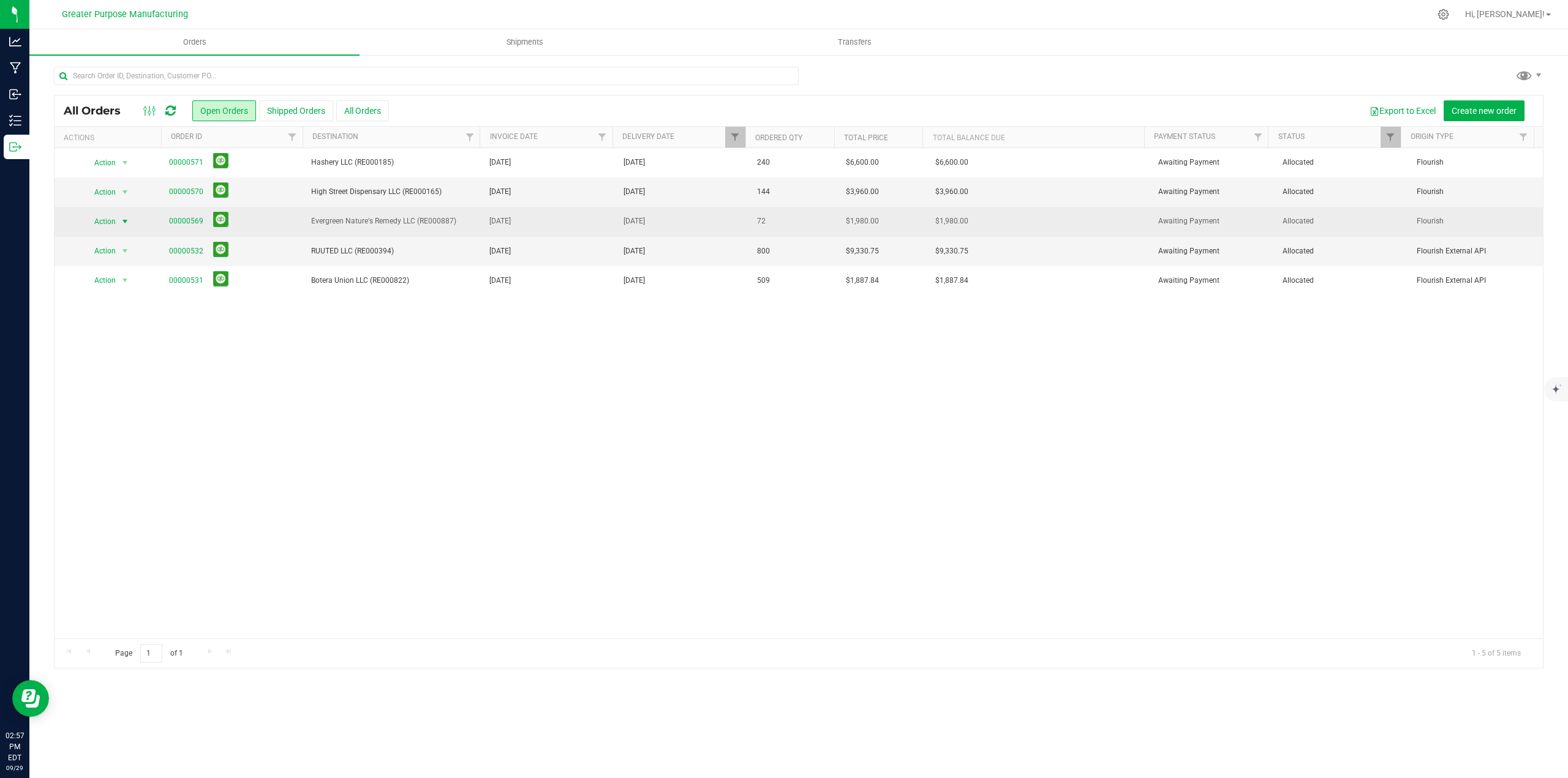
click at [125, 222] on span "select" at bounding box center [125, 221] width 10 height 10
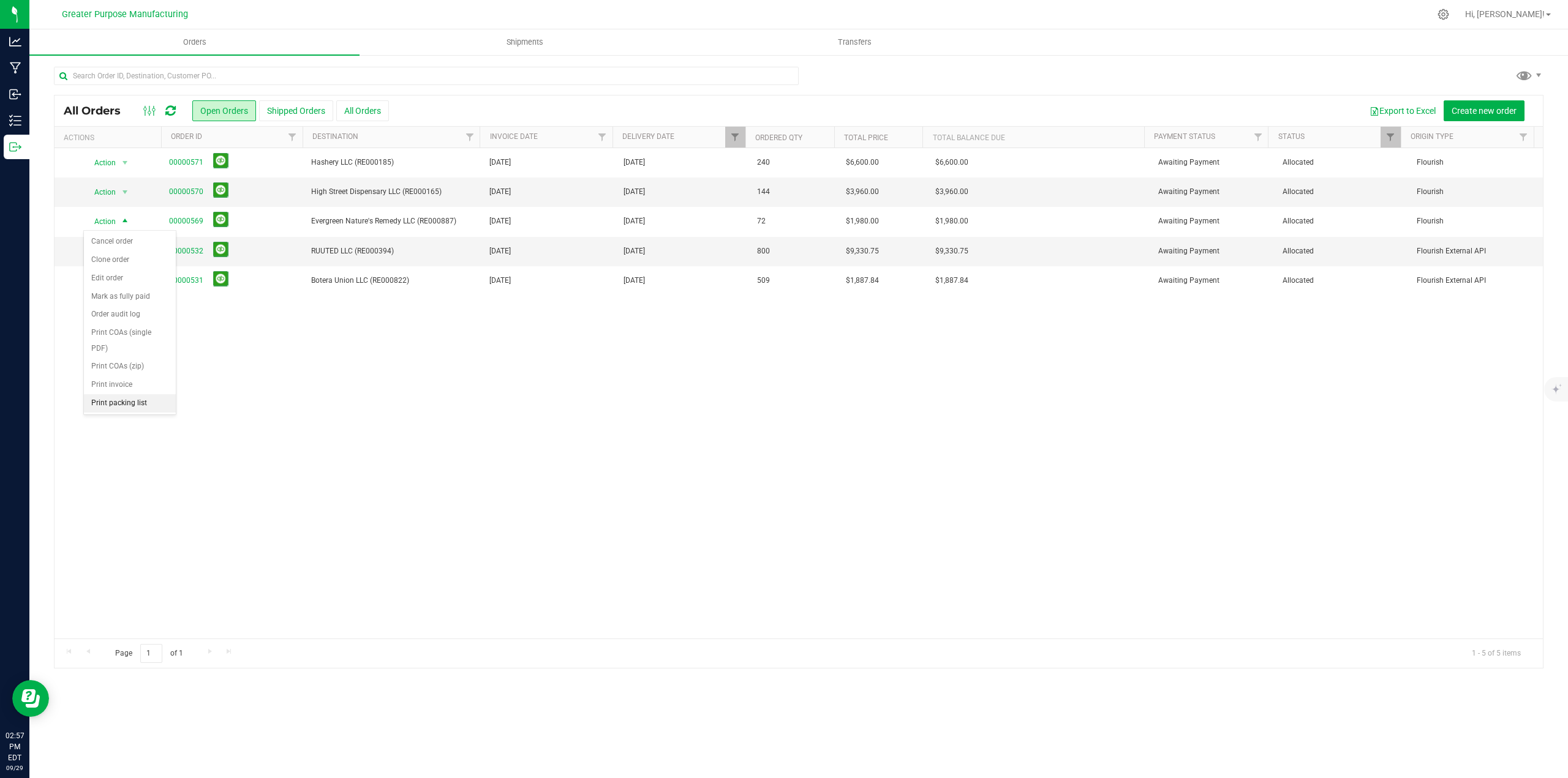
click at [136, 402] on li "Print packing list" at bounding box center [130, 403] width 92 height 18
click at [369, 108] on button "All Orders" at bounding box center [362, 111] width 53 height 21
click at [734, 137] on span "Filter" at bounding box center [734, 137] width 10 height 10
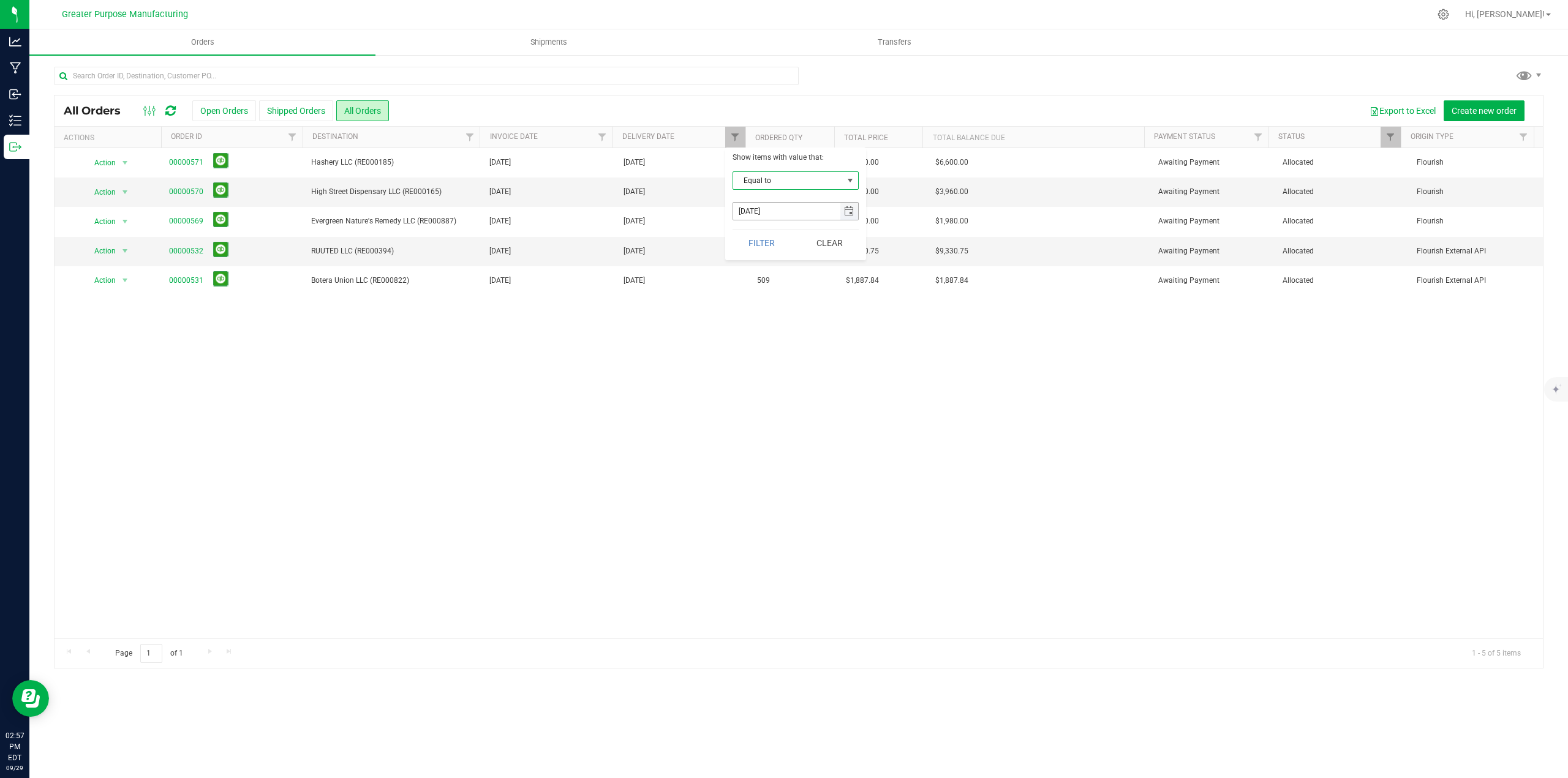
click at [782, 212] on span "select" at bounding box center [849, 211] width 10 height 10
click at [782, 337] on link "26" at bounding box center [833, 339] width 18 height 19
type input "9/26/2025"
click at [765, 245] on button "Filter" at bounding box center [762, 243] width 59 height 27
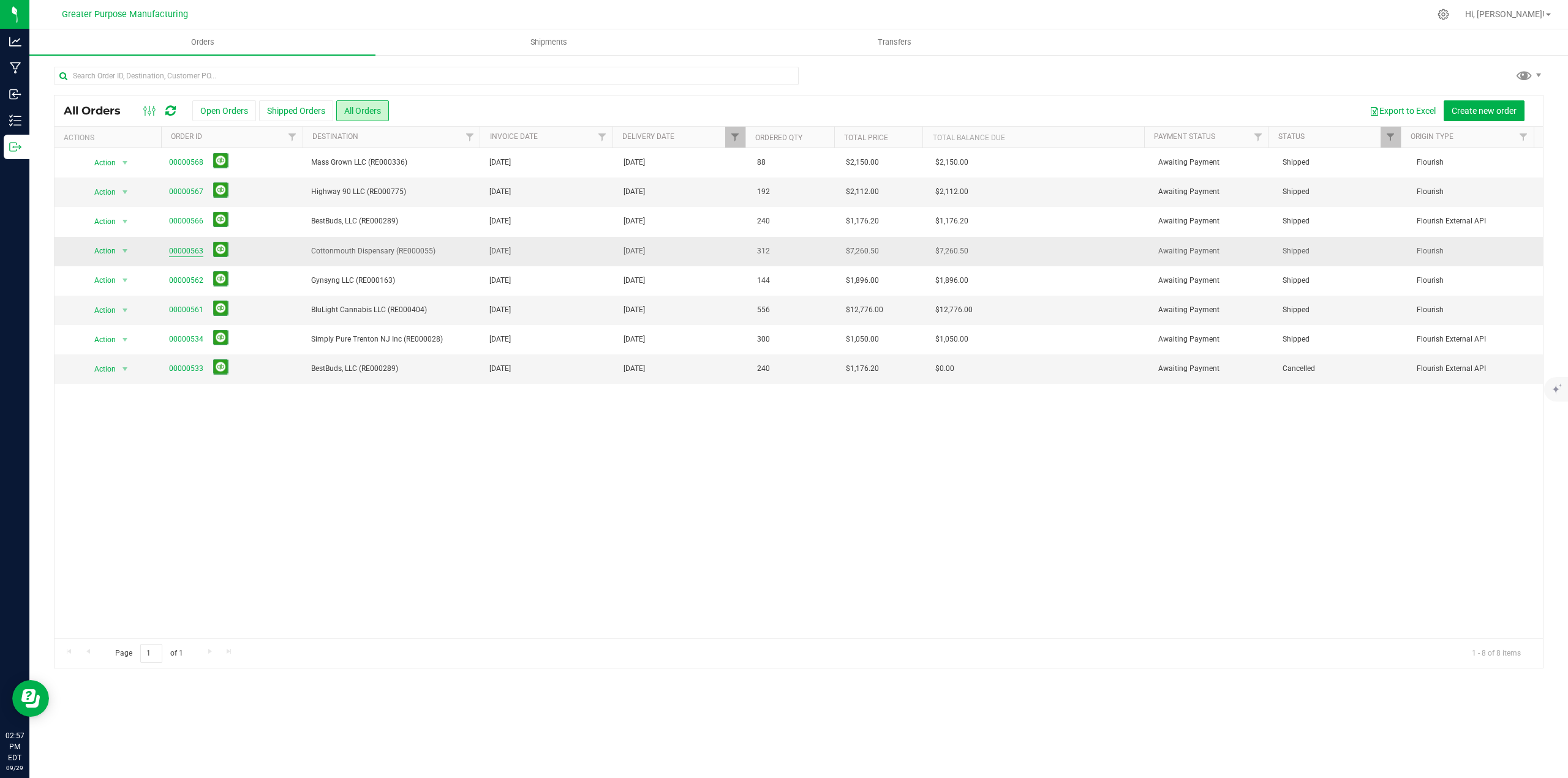
click at [195, 252] on link "00000563" at bounding box center [186, 252] width 34 height 12
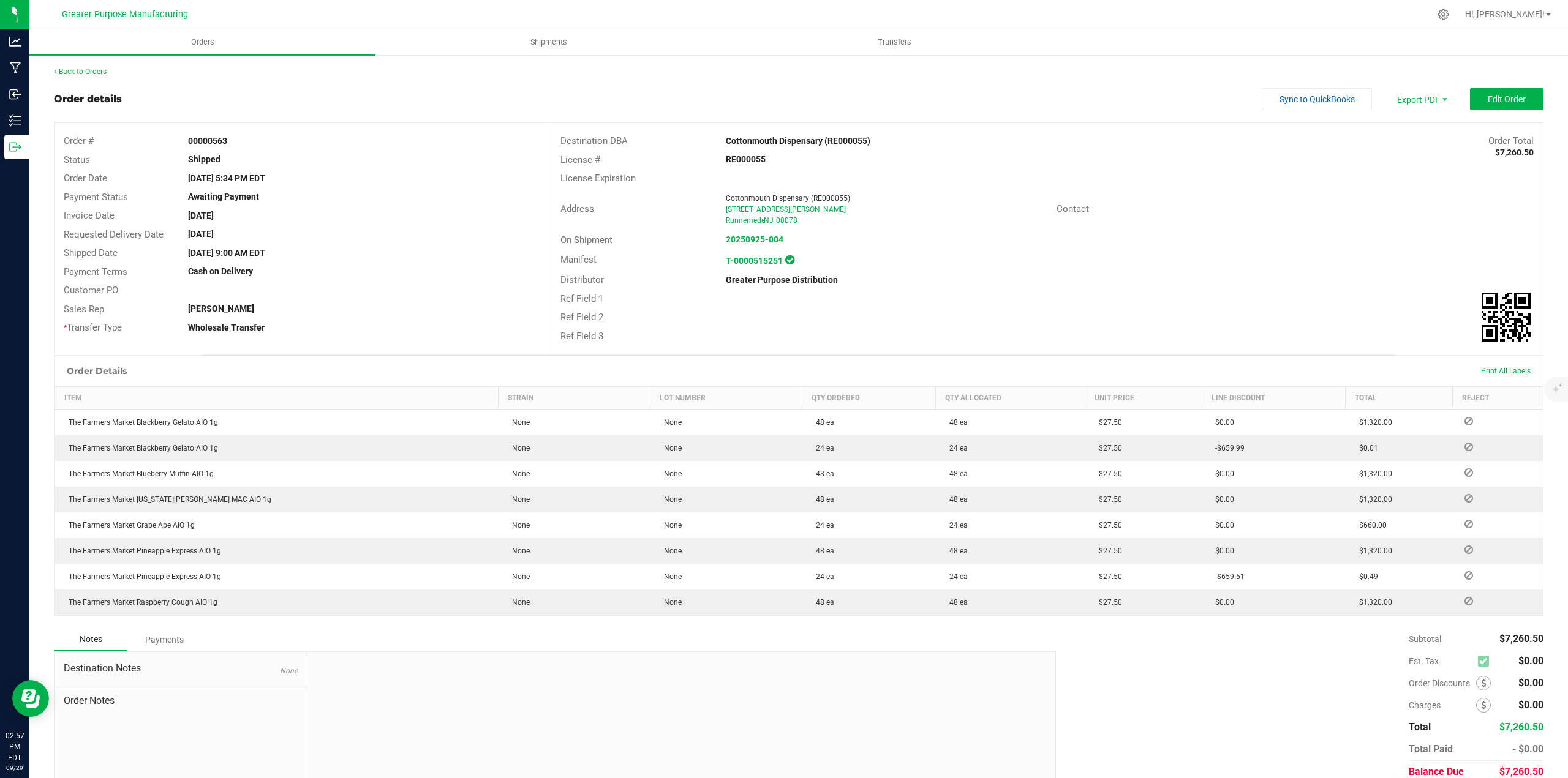
click at [93, 71] on link "Back to Orders" at bounding box center [80, 71] width 53 height 8
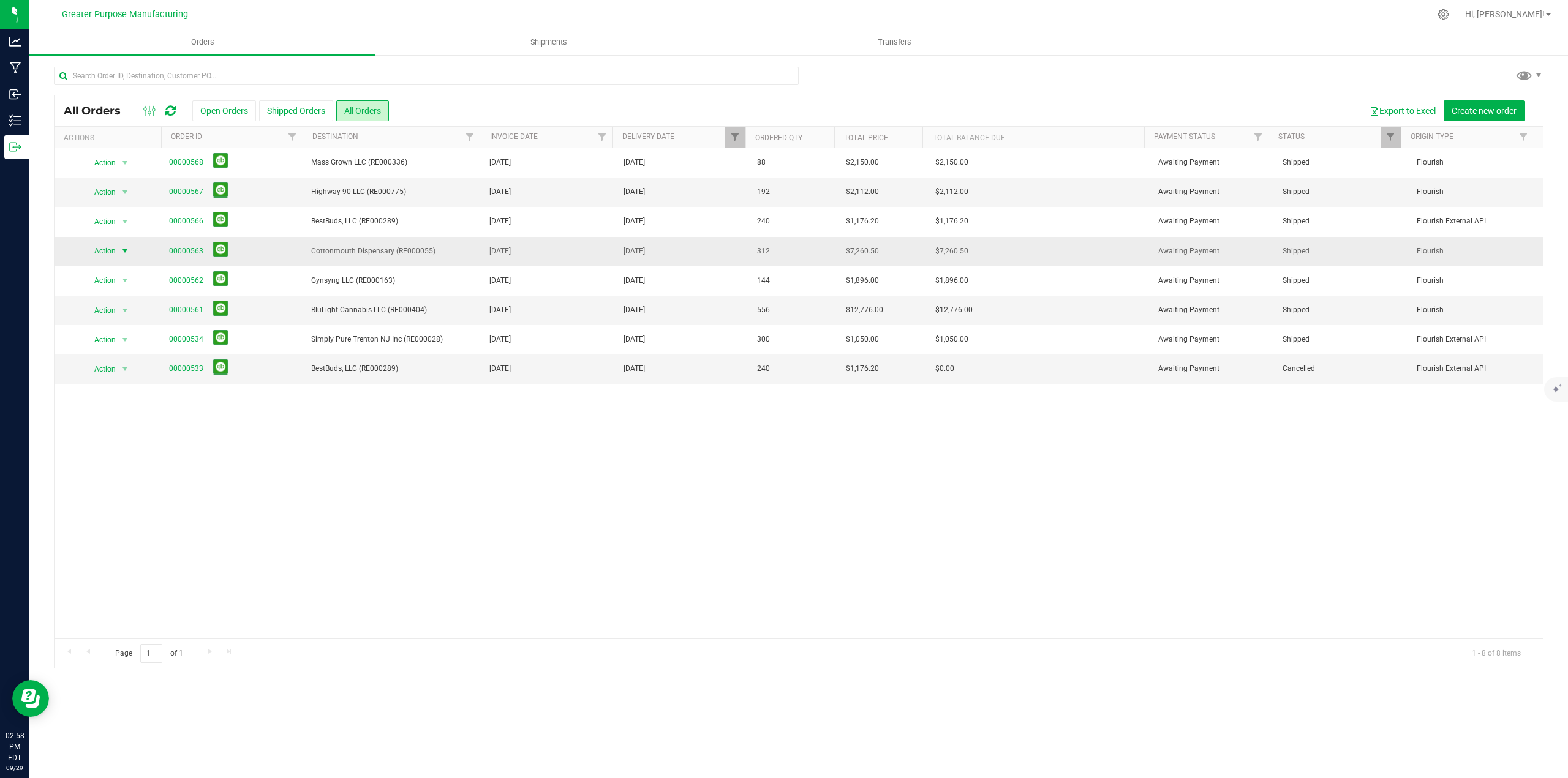
click at [123, 250] on span "select" at bounding box center [125, 251] width 10 height 10
click at [128, 402] on li "Print packing list" at bounding box center [130, 397] width 92 height 18
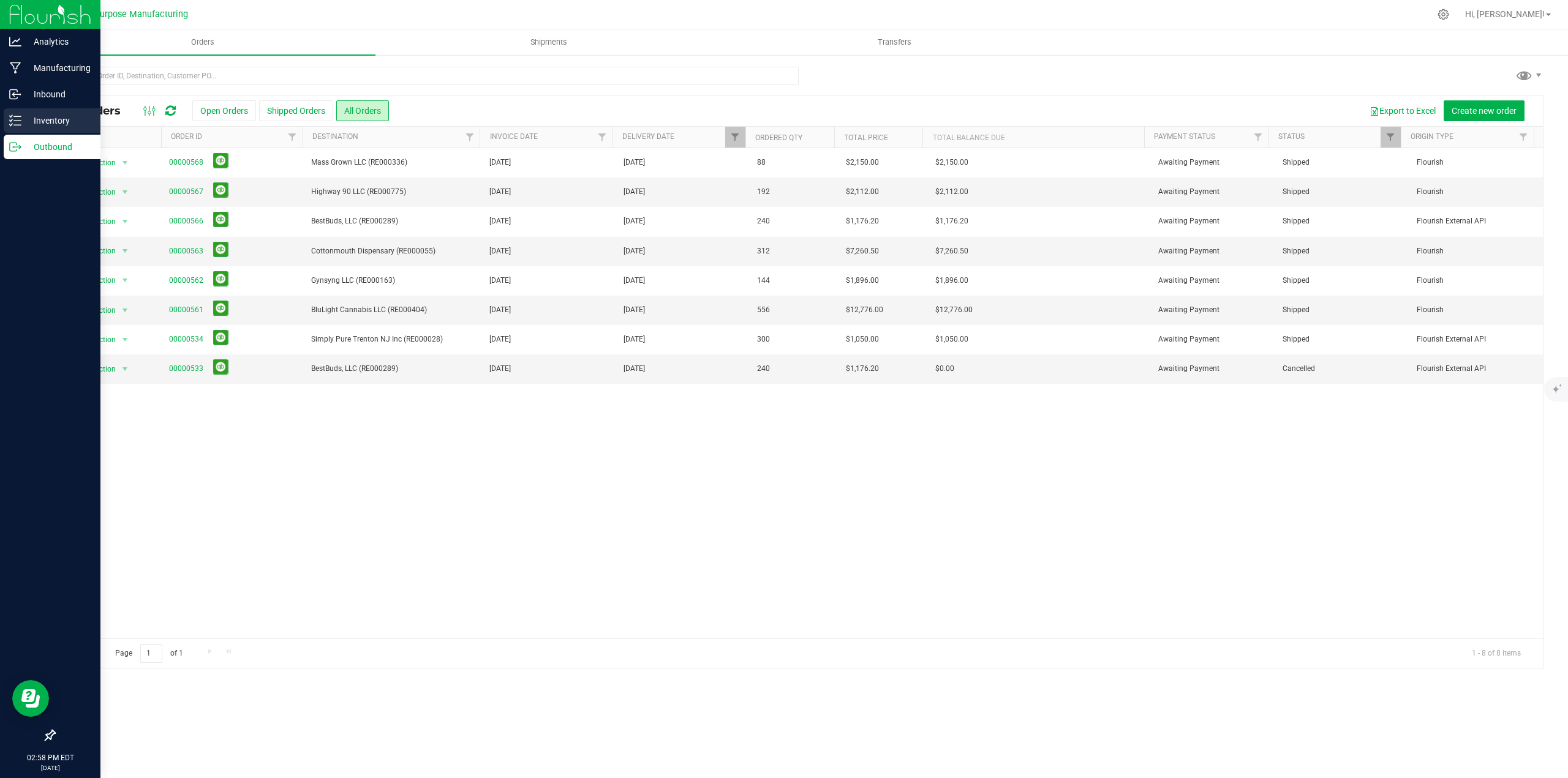
click at [49, 119] on p "Inventory" at bounding box center [58, 121] width 73 height 15
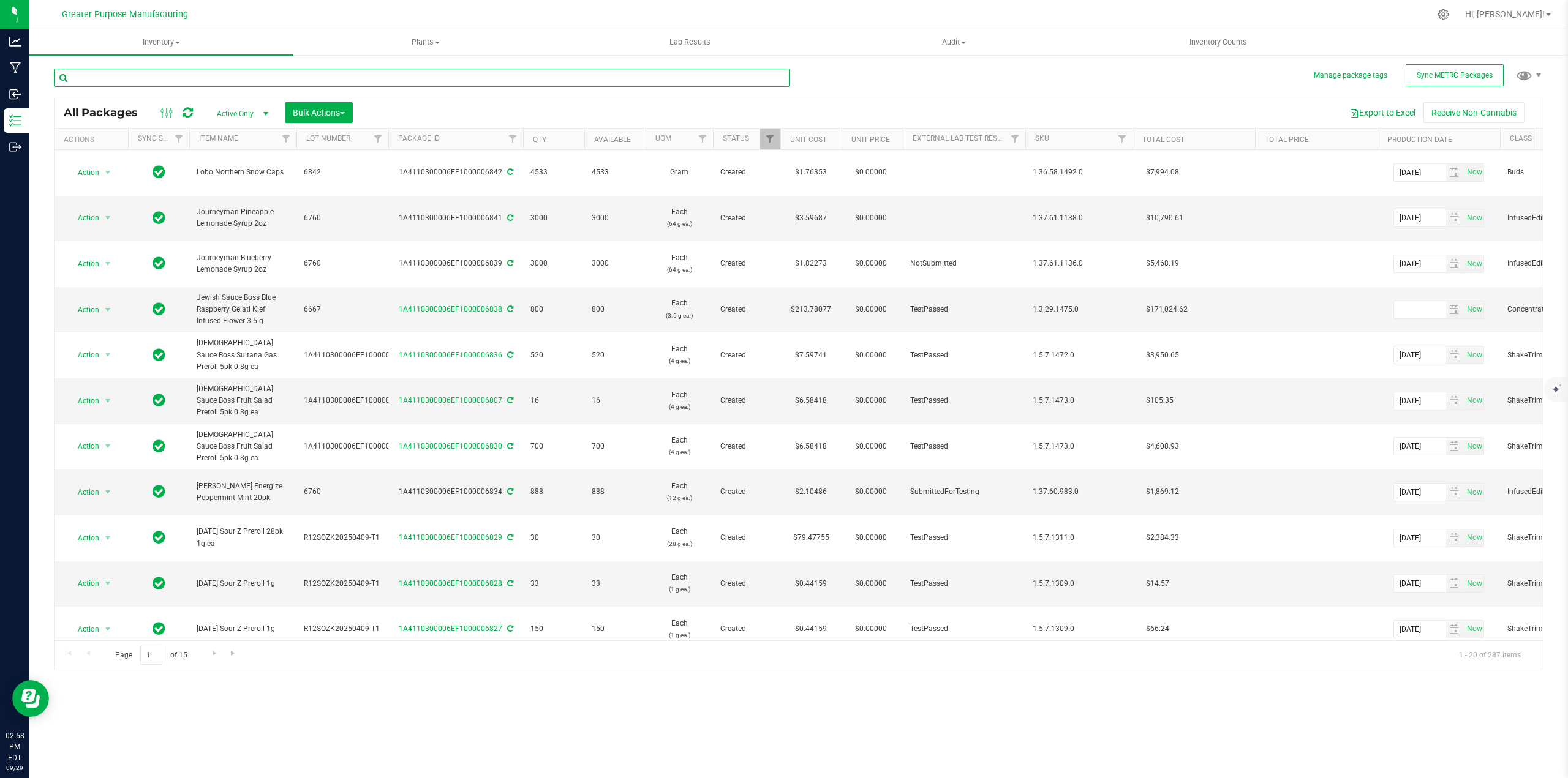
click at [236, 73] on input "text" at bounding box center [422, 78] width 736 height 18
paste input "1A4110300006EF1000006652"
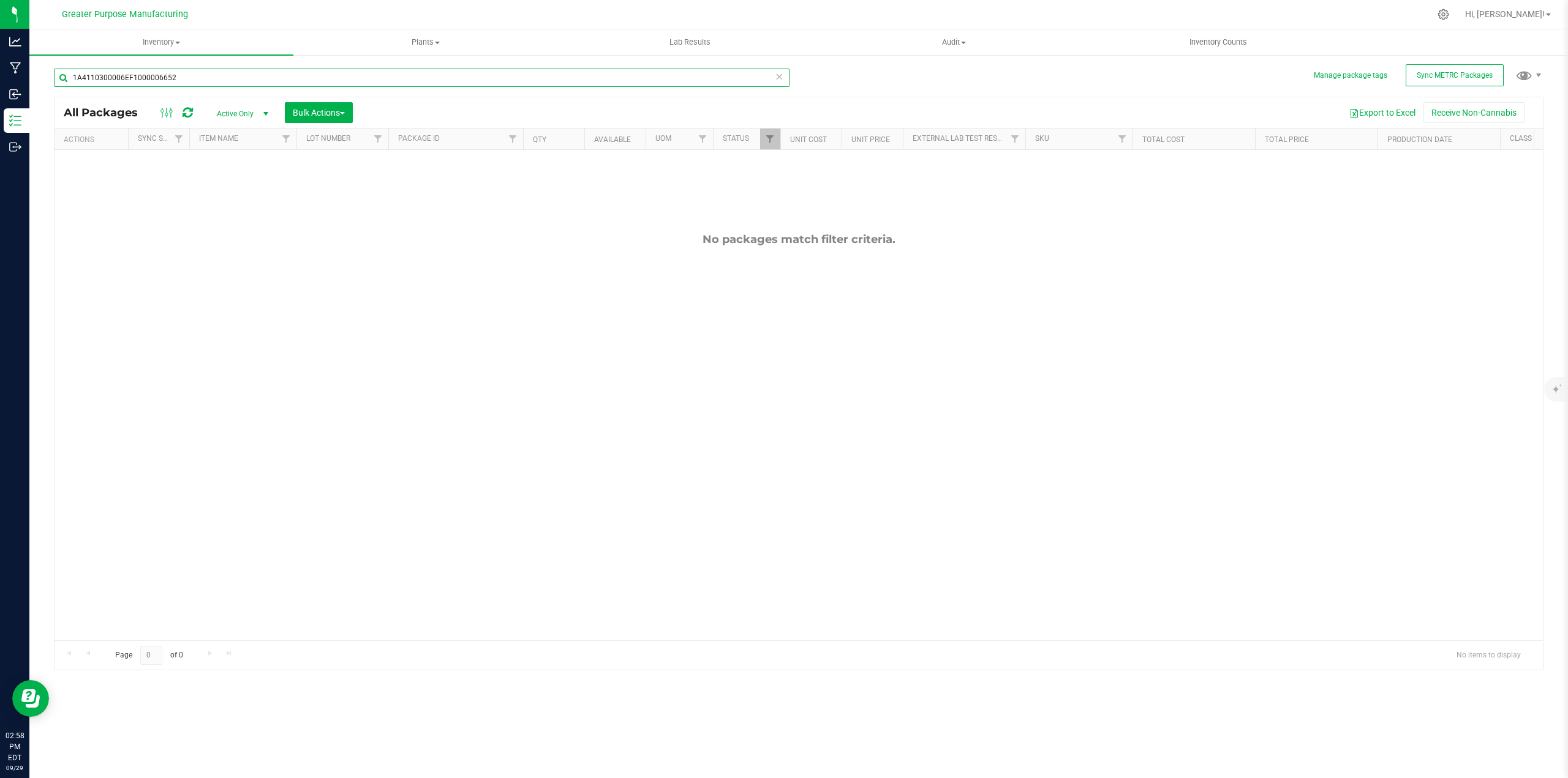
type input "1A4110300006EF1000006652"
click at [267, 115] on span "select" at bounding box center [265, 113] width 10 height 10
click at [230, 187] on li "All" at bounding box center [239, 188] width 66 height 18
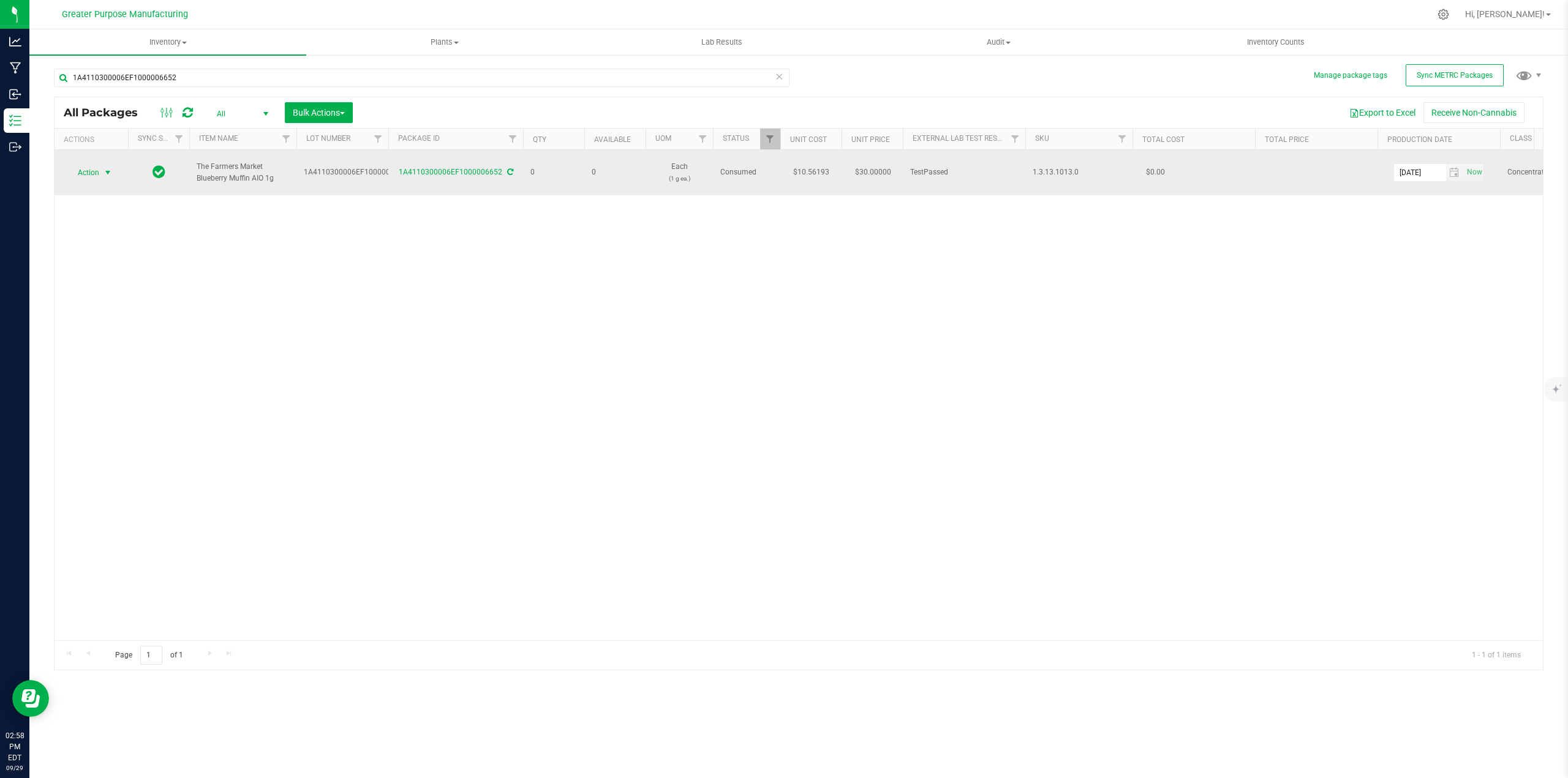
click at [106, 168] on span "select" at bounding box center [108, 172] width 10 height 10
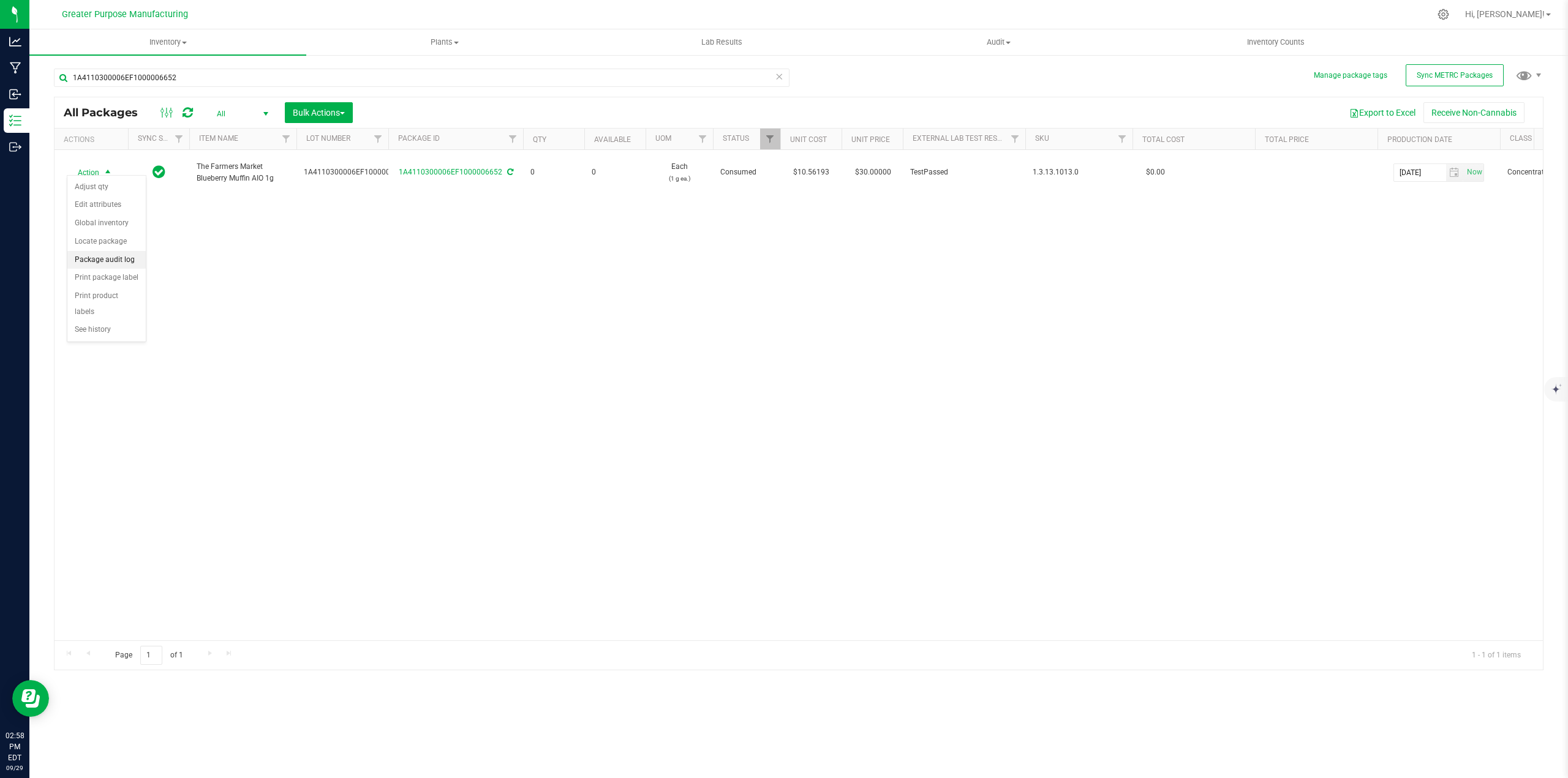
click at [99, 261] on li "Package audit log" at bounding box center [106, 260] width 78 height 18
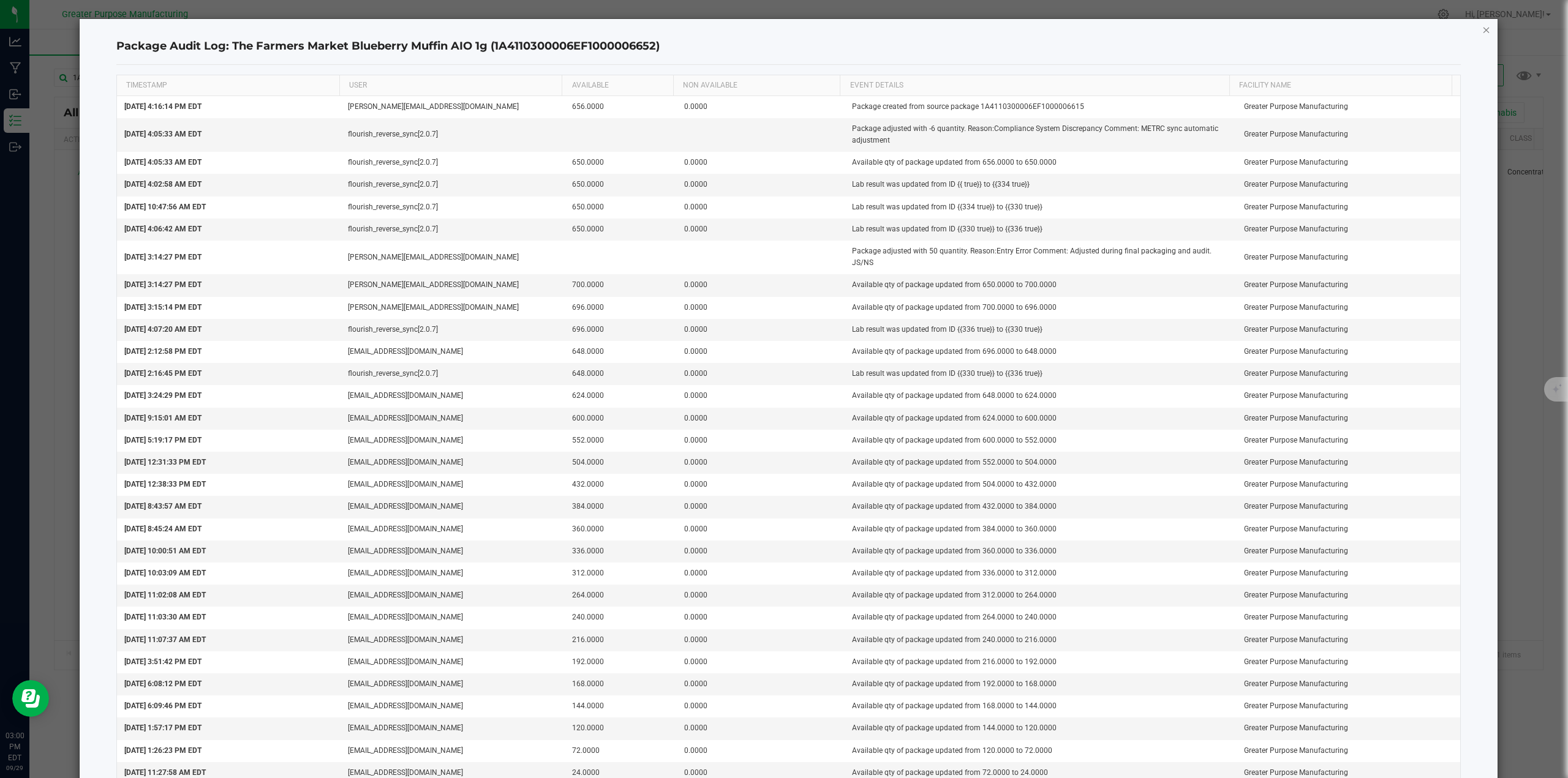
click at [782, 32] on icon "button" at bounding box center [1486, 29] width 8 height 15
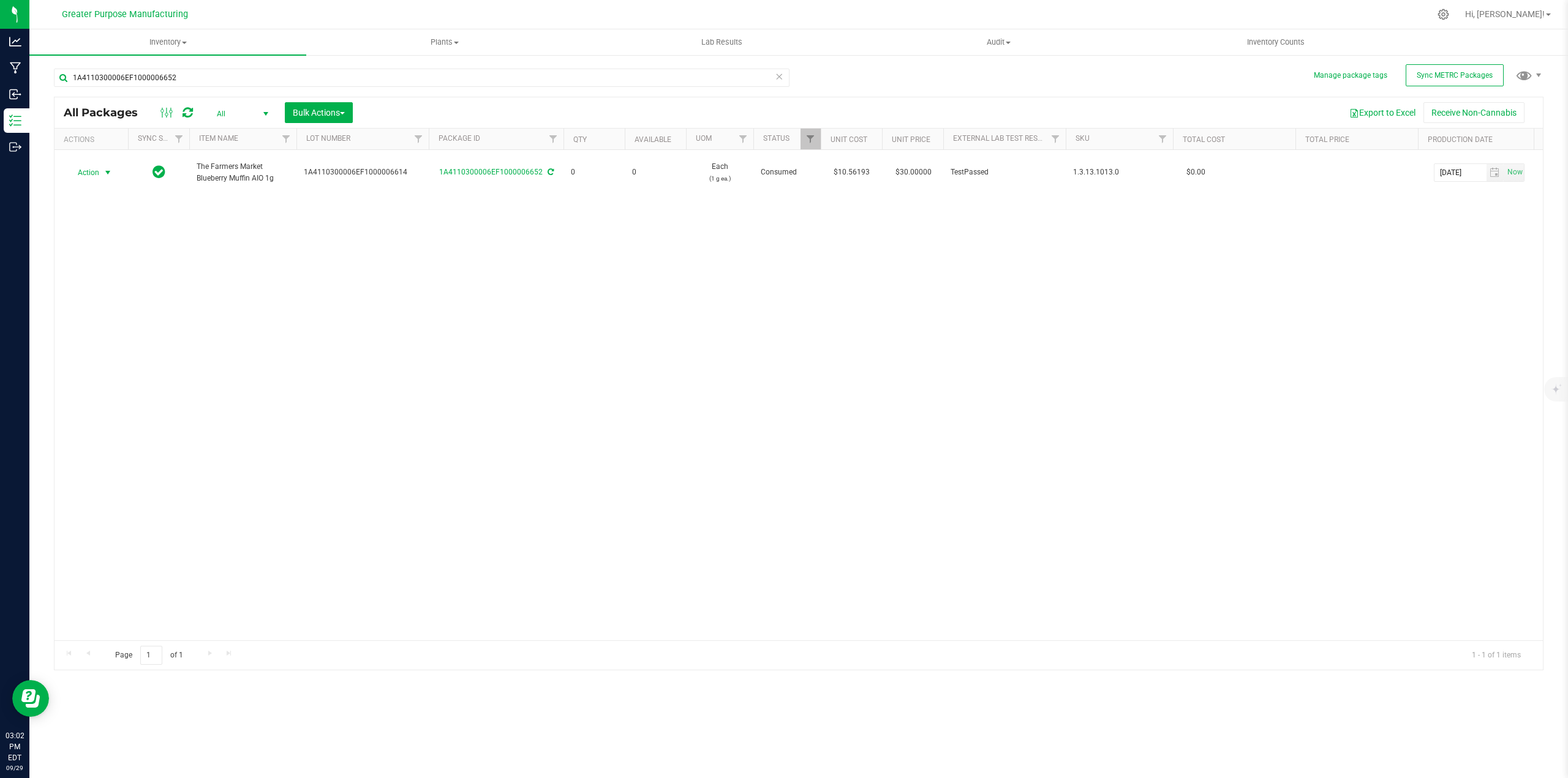
drag, startPoint x: 391, startPoint y: 139, endPoint x: 434, endPoint y: 144, distance: 43.3
click at [434, 144] on div "Actions Sync Status Item Name Lot Number Package ID Qty Available UOM Status Un…" at bounding box center [794, 139] width 1480 height 21
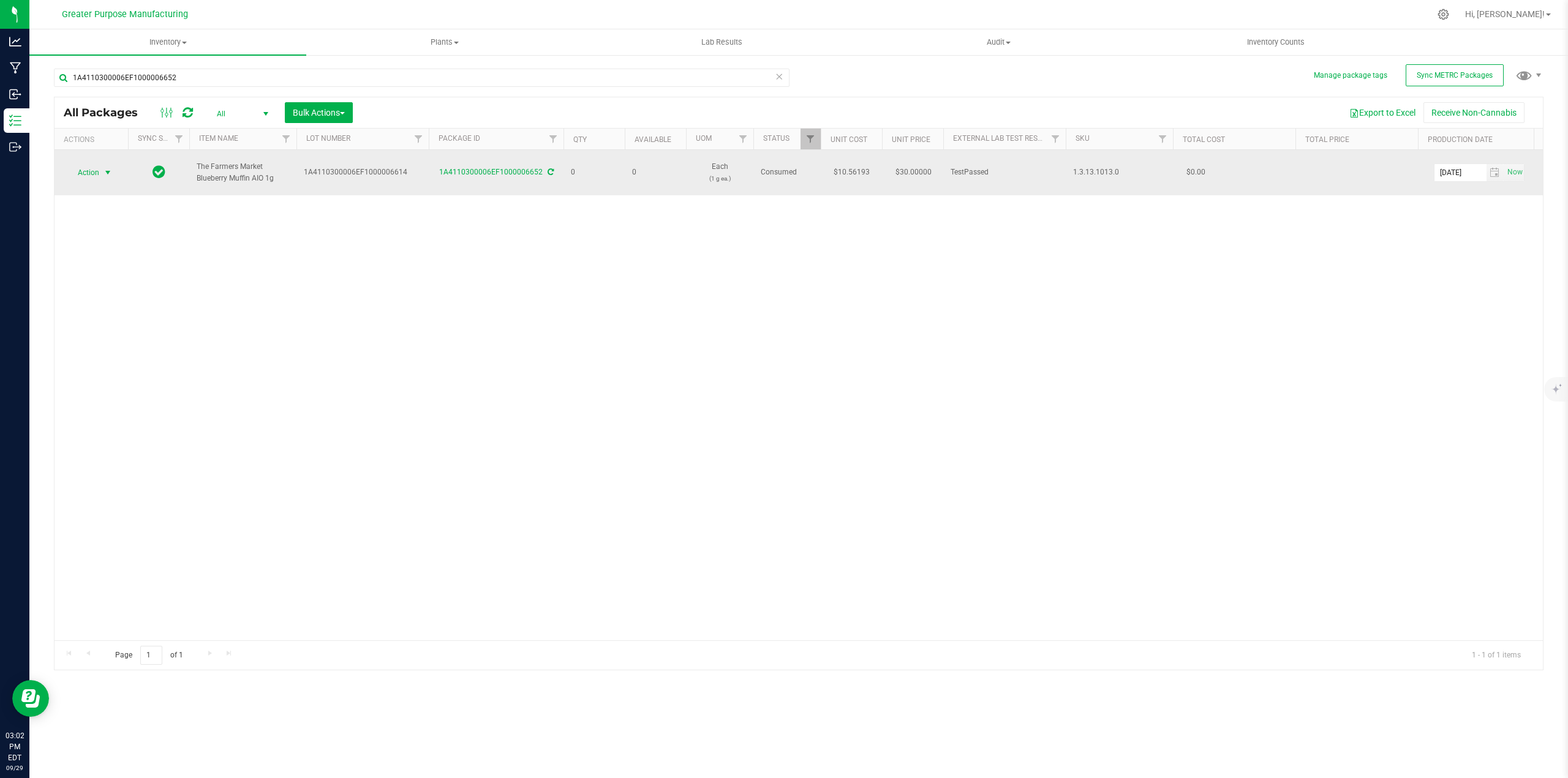
click at [109, 168] on span "select" at bounding box center [108, 172] width 10 height 10
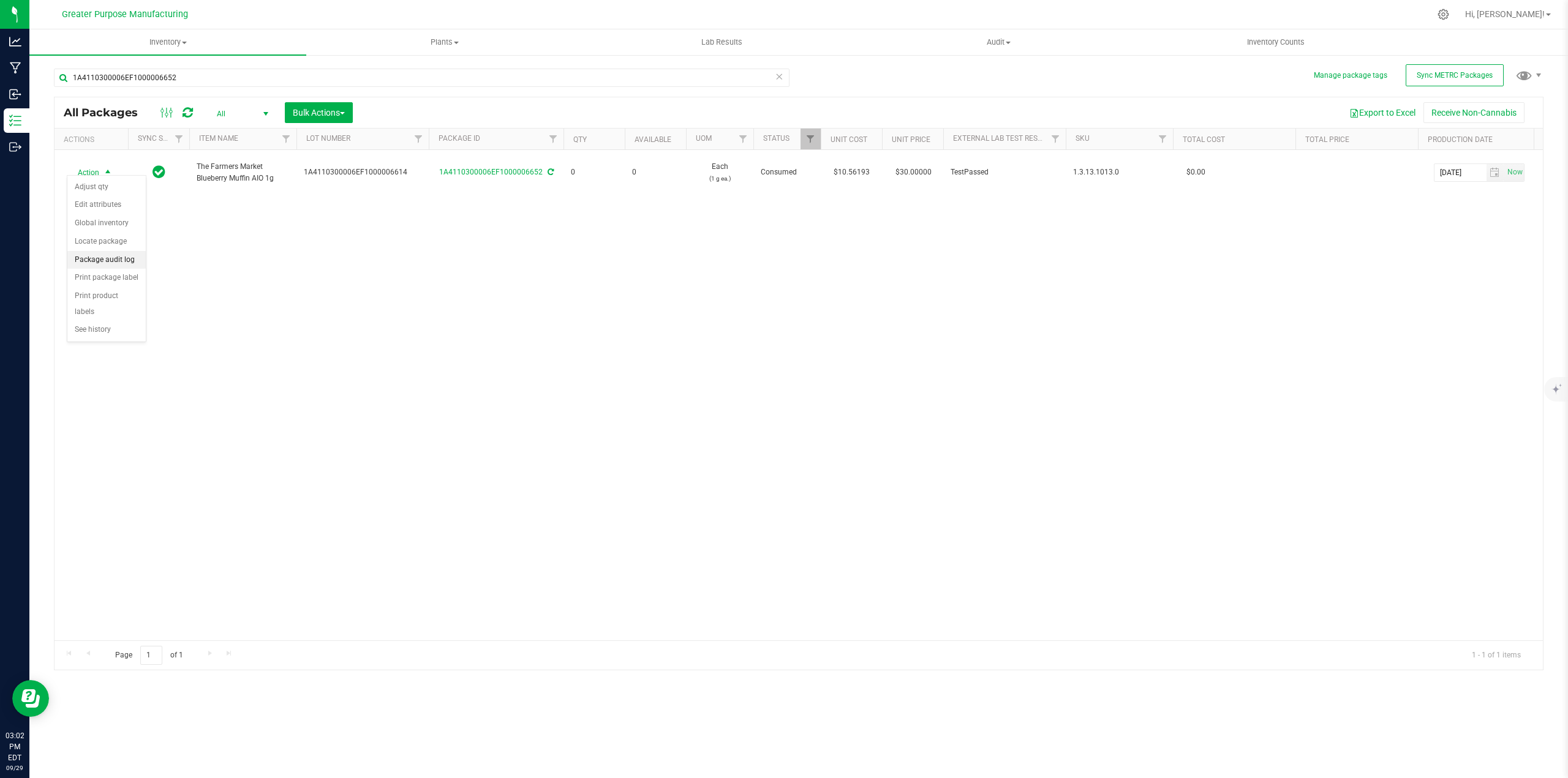
click at [121, 259] on li "Package audit log" at bounding box center [106, 260] width 78 height 18
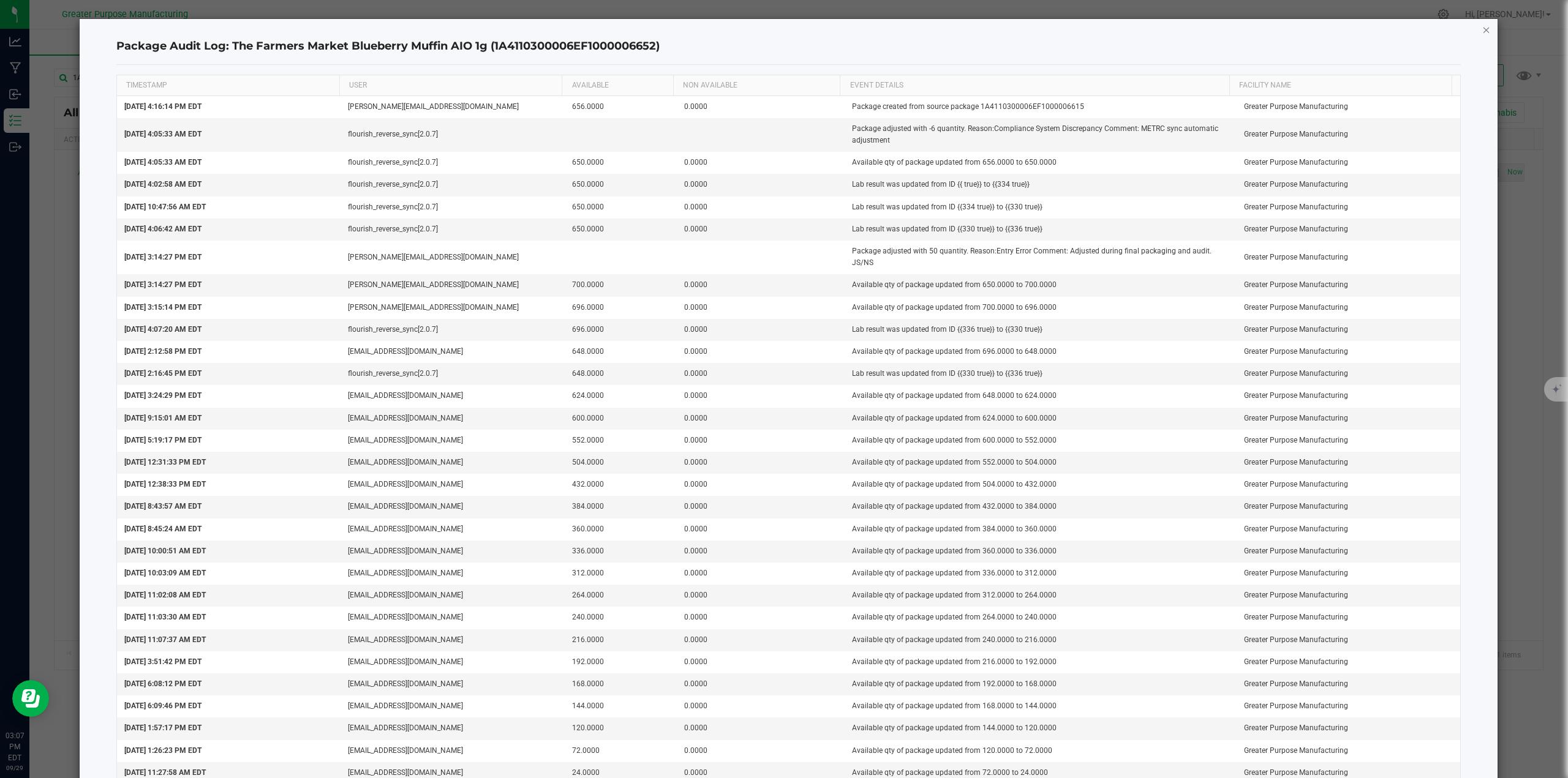
click at [782, 32] on icon "button" at bounding box center [1486, 29] width 8 height 15
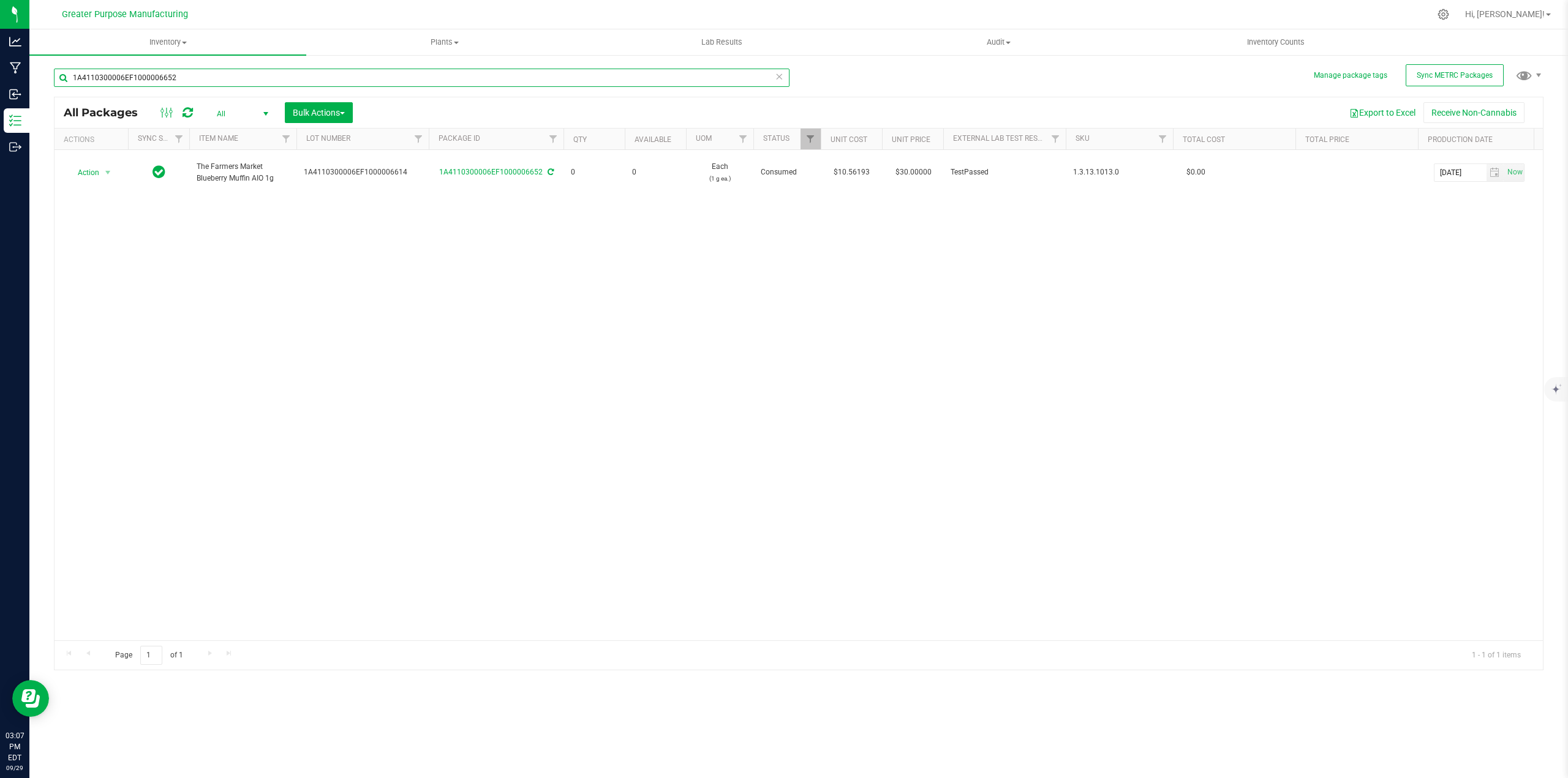
drag, startPoint x: 180, startPoint y: 77, endPoint x: 66, endPoint y: 73, distance: 114.1
click at [66, 73] on input "1A4110300006EF1000006652" at bounding box center [422, 78] width 736 height 18
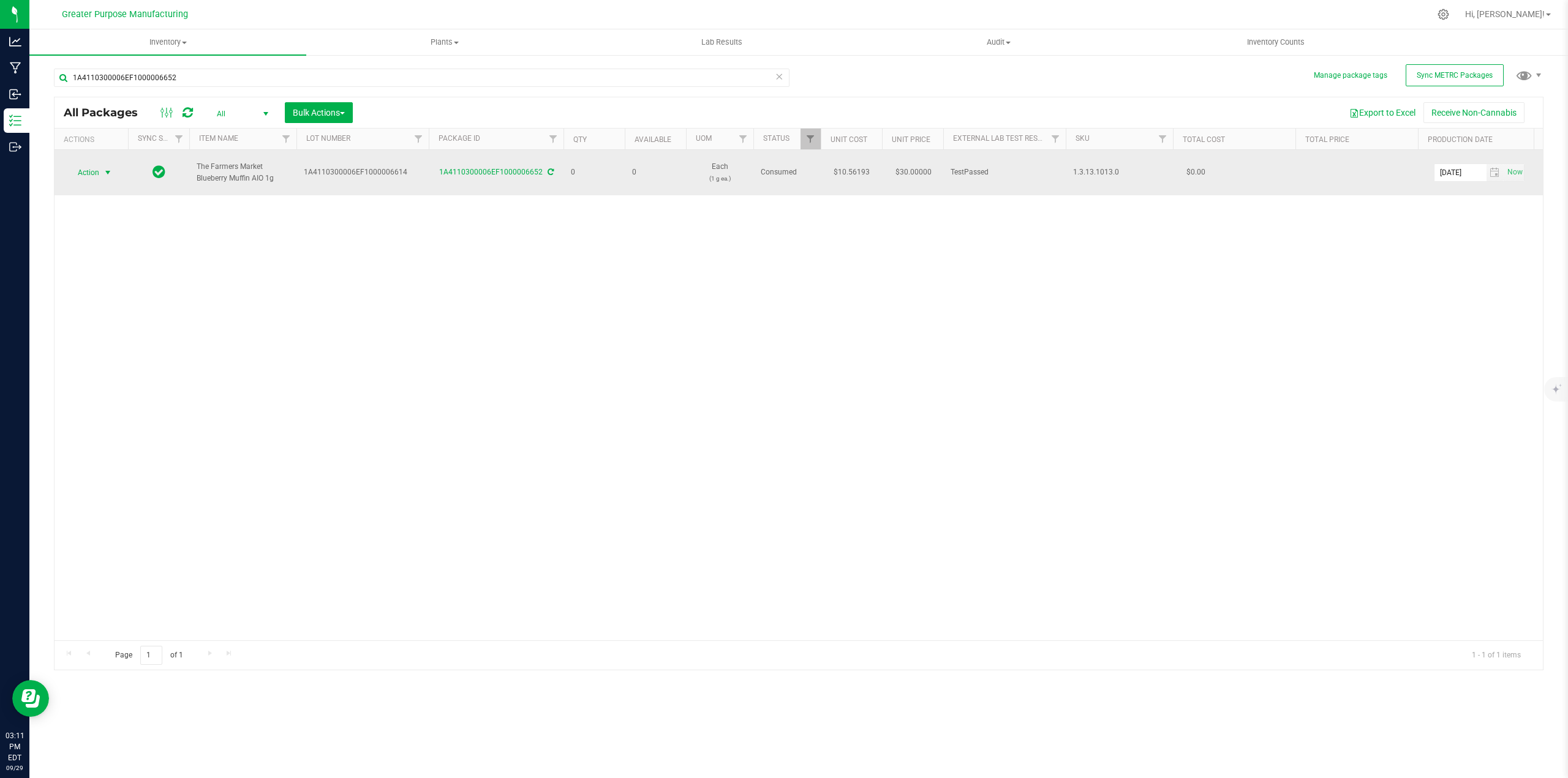
click at [112, 168] on span "select" at bounding box center [108, 172] width 10 height 10
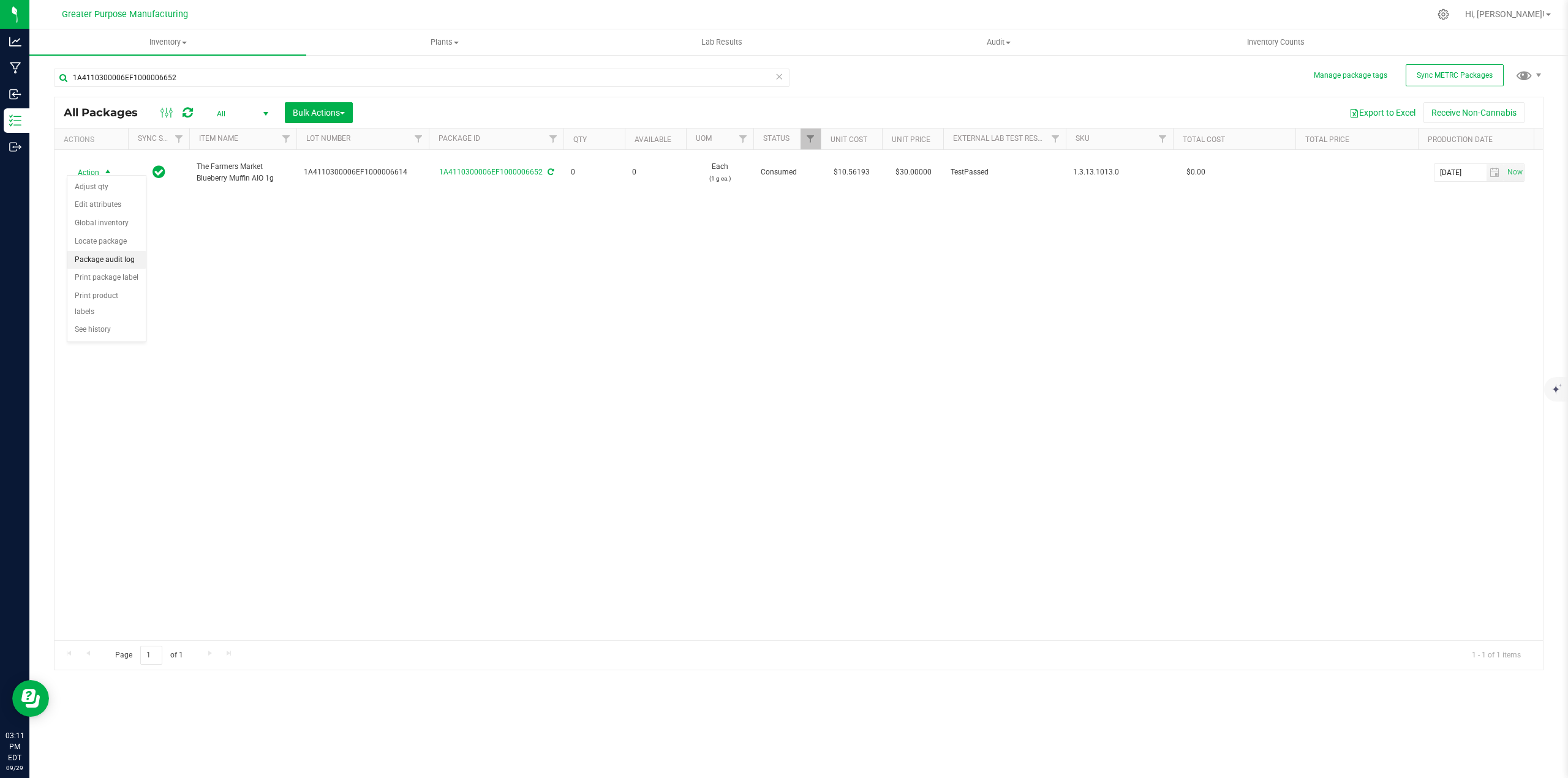
click at [100, 260] on li "Package audit log" at bounding box center [106, 260] width 78 height 18
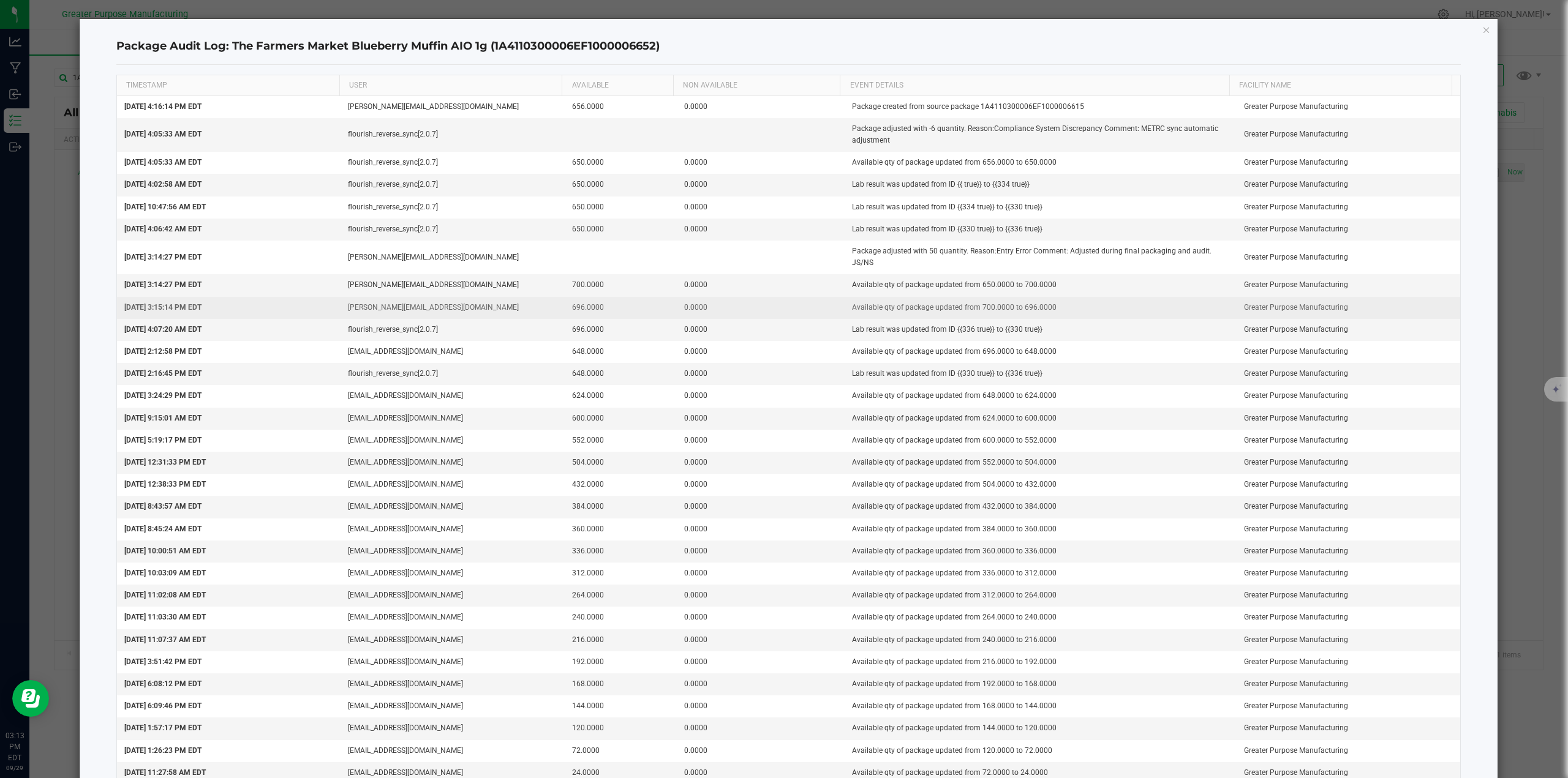
click button "button" at bounding box center [1486, 29] width 8 height 15
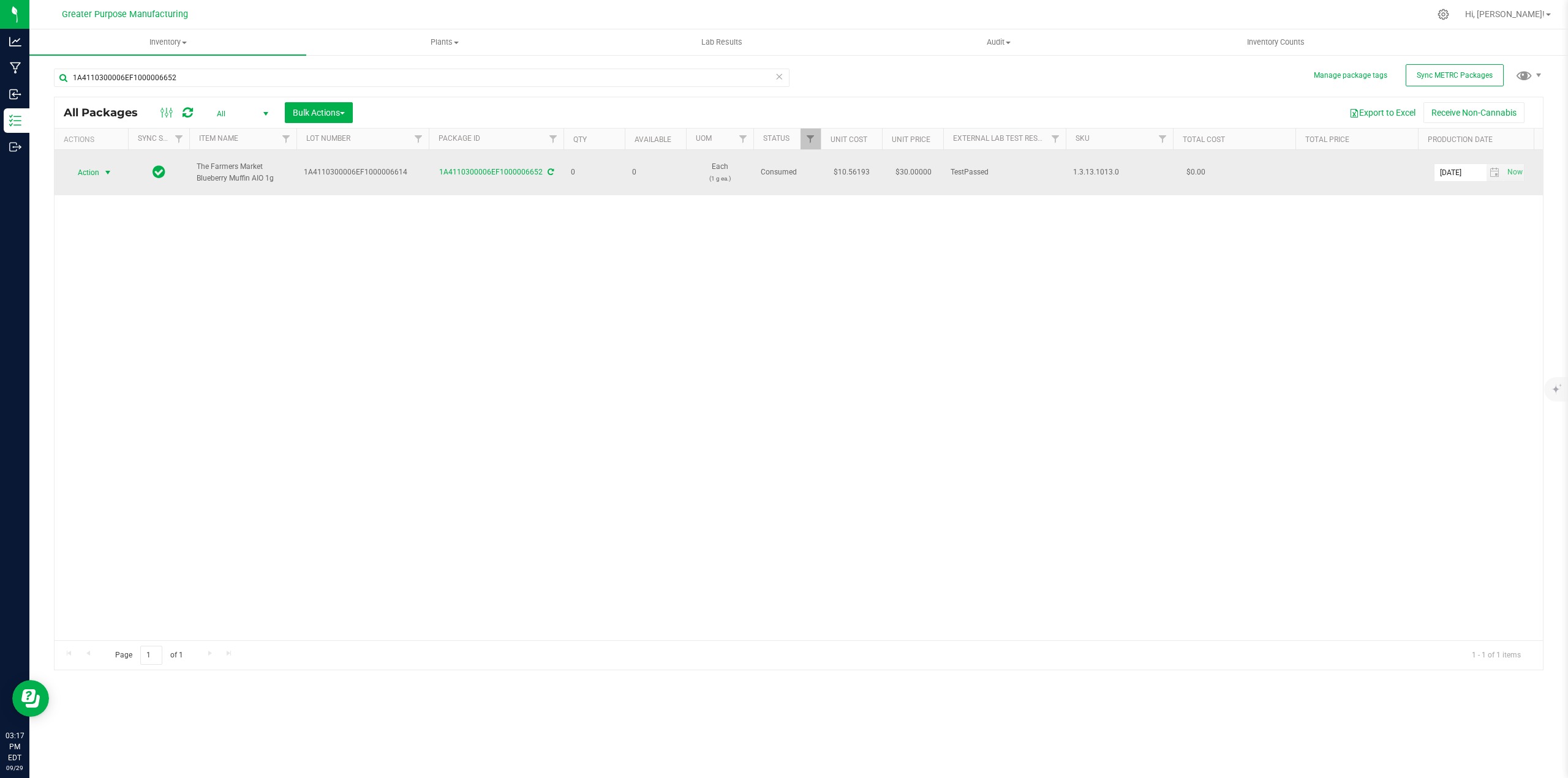
click at [104, 168] on span "select" at bounding box center [108, 172] width 10 height 10
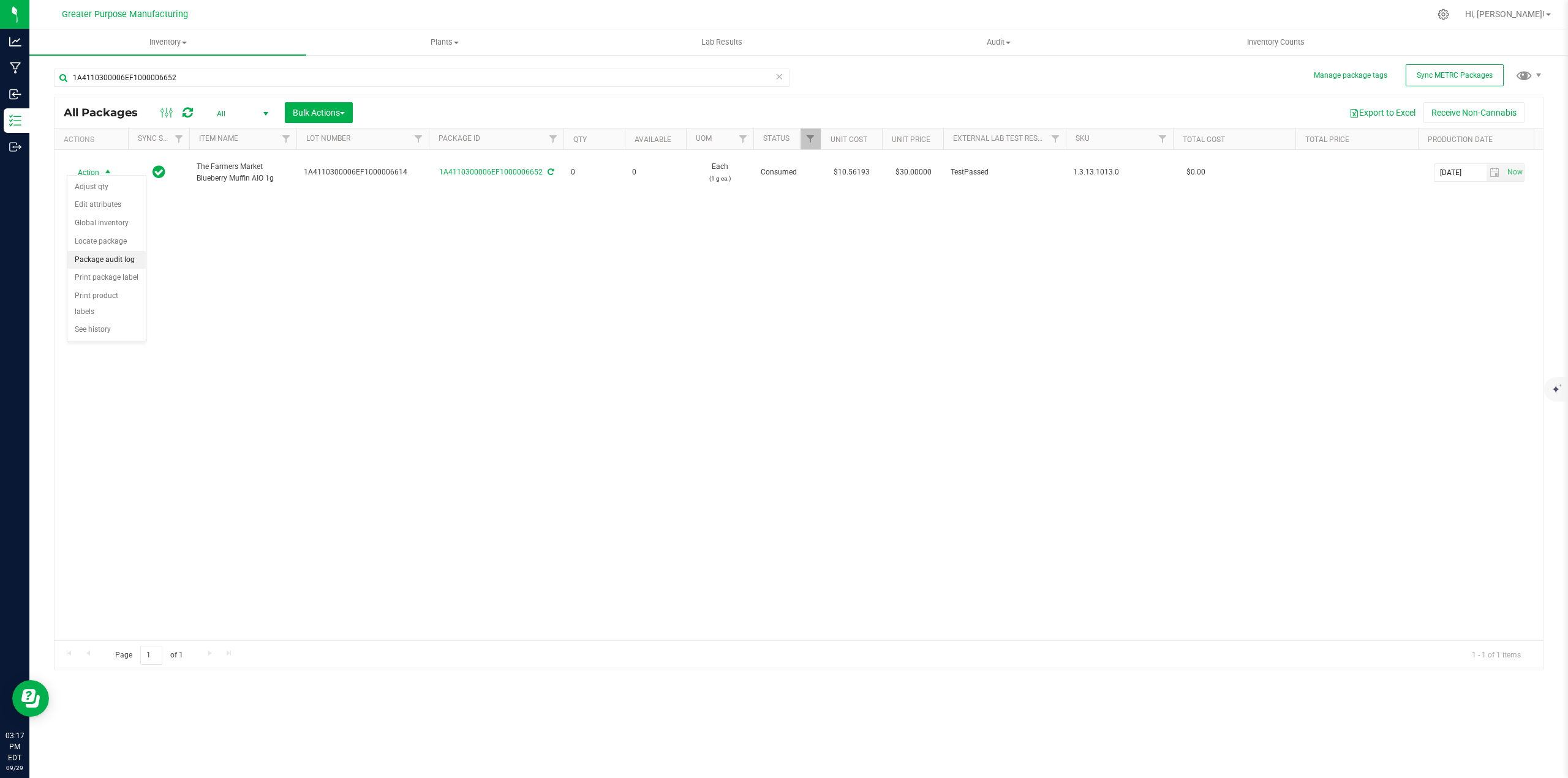
click at [101, 257] on li "Package audit log" at bounding box center [106, 260] width 78 height 18
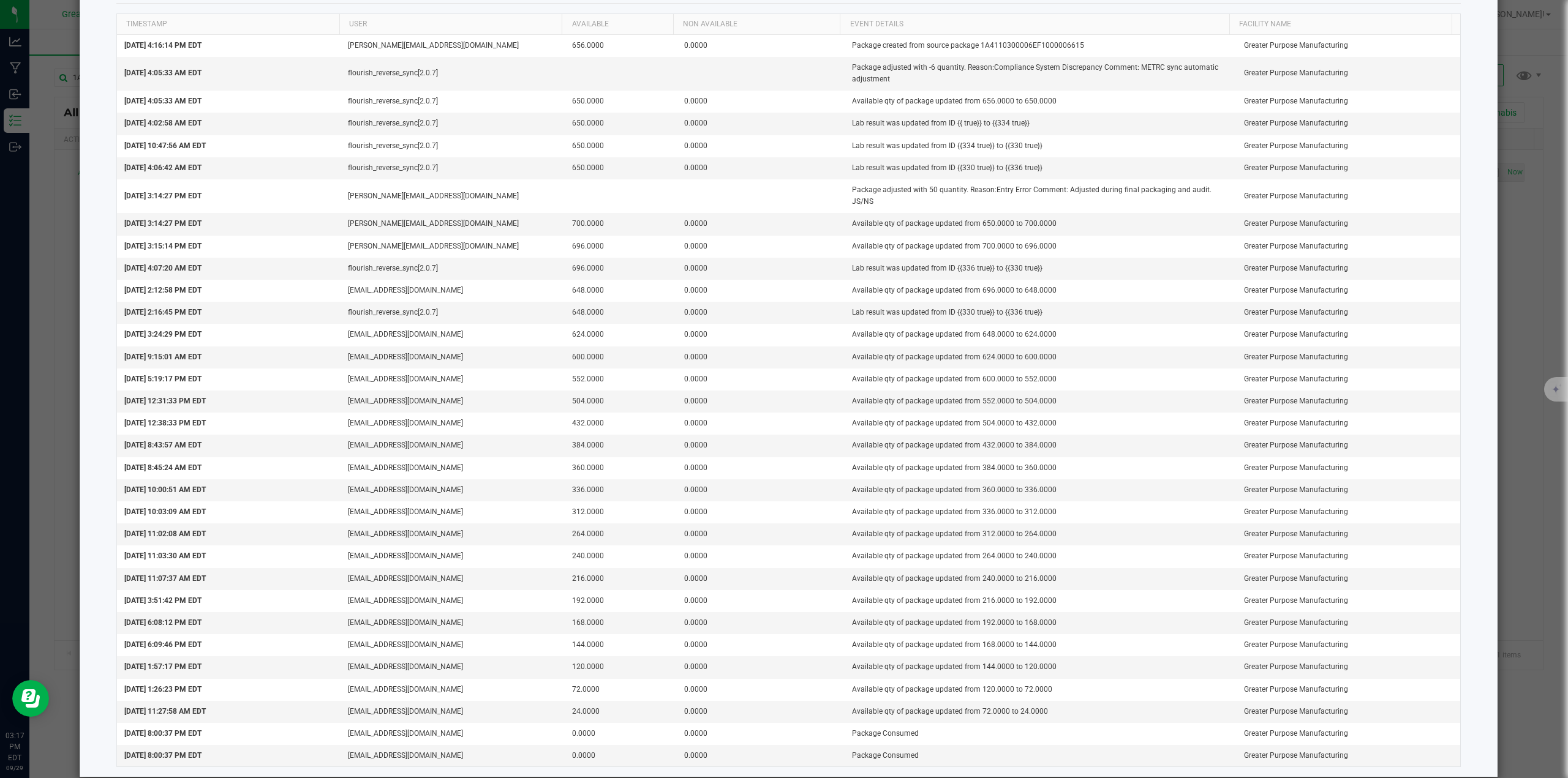
scroll to position [79, 0]
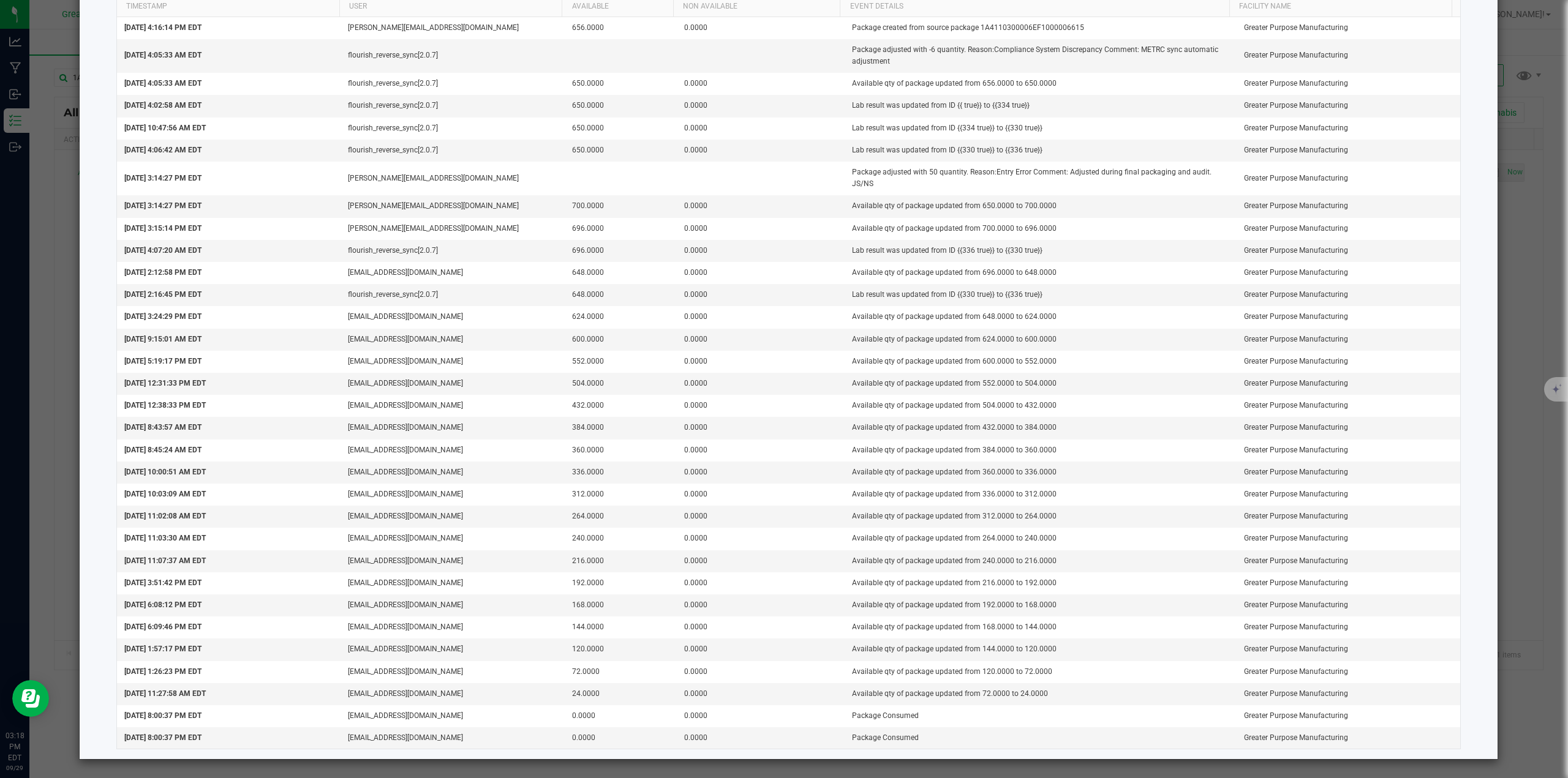
click at [61, 400] on ngb-modal-window "Package Audit Log: The Farmers Market Blueberry Muffin AIO 1g (1A4110300006EF10…" at bounding box center [788, 389] width 1577 height 778
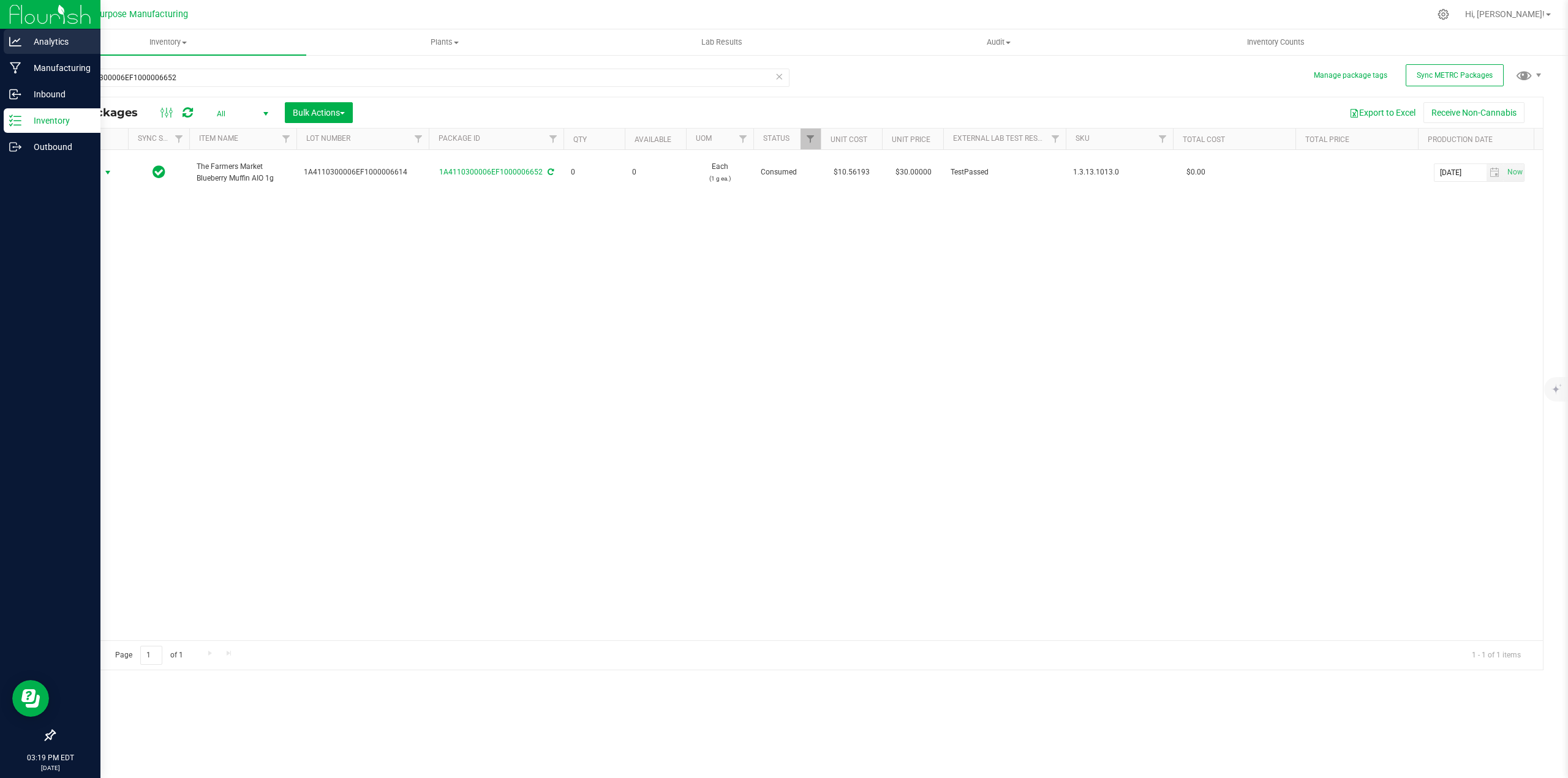
click at [57, 41] on p "Analytics" at bounding box center [58, 41] width 73 height 15
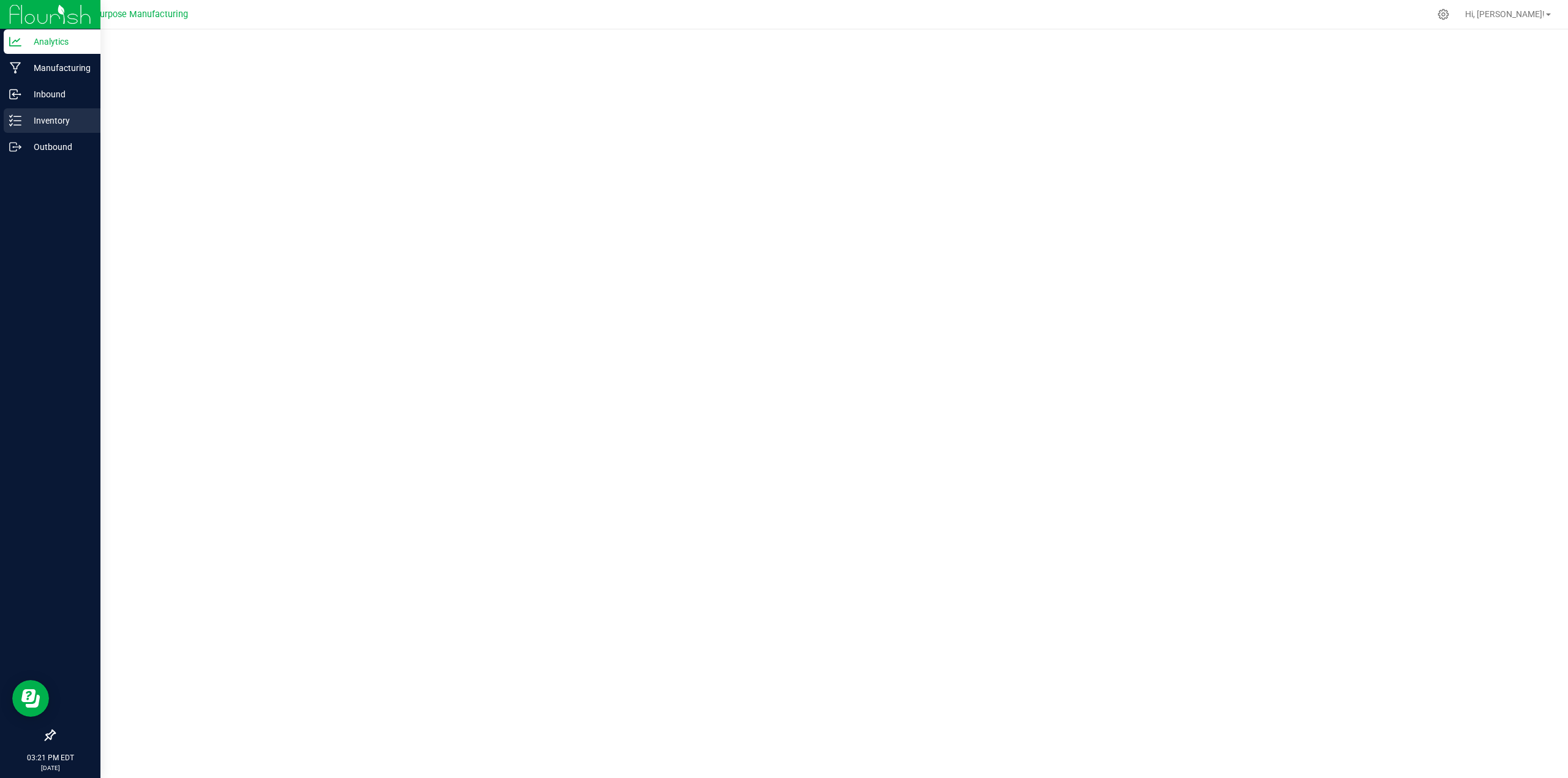
click at [59, 117] on p "Inventory" at bounding box center [58, 121] width 73 height 15
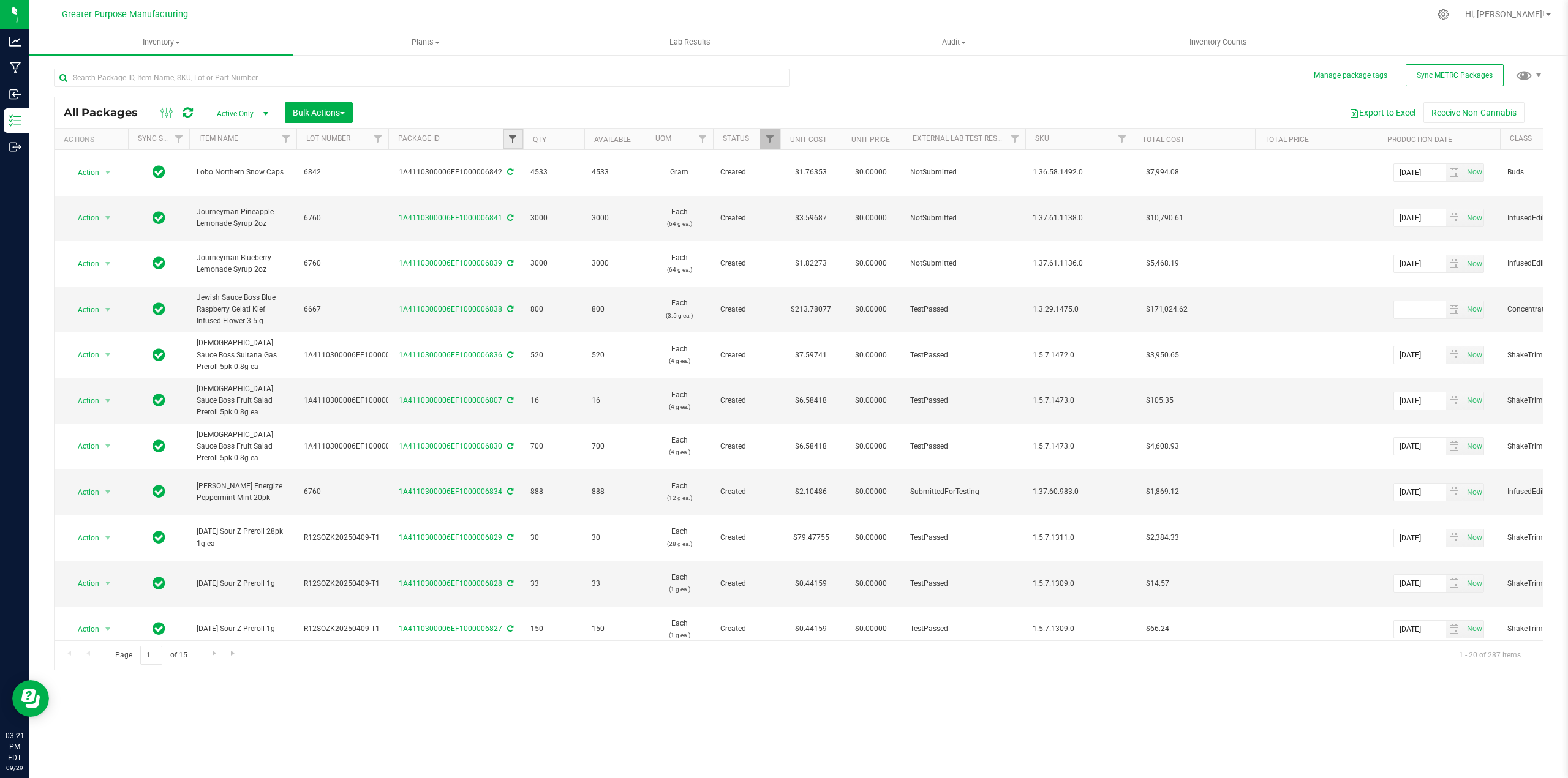
click at [516, 139] on span "Filter" at bounding box center [513, 139] width 10 height 10
click at [269, 115] on span "select" at bounding box center [265, 113] width 10 height 10
click at [223, 187] on li "All" at bounding box center [239, 188] width 66 height 18
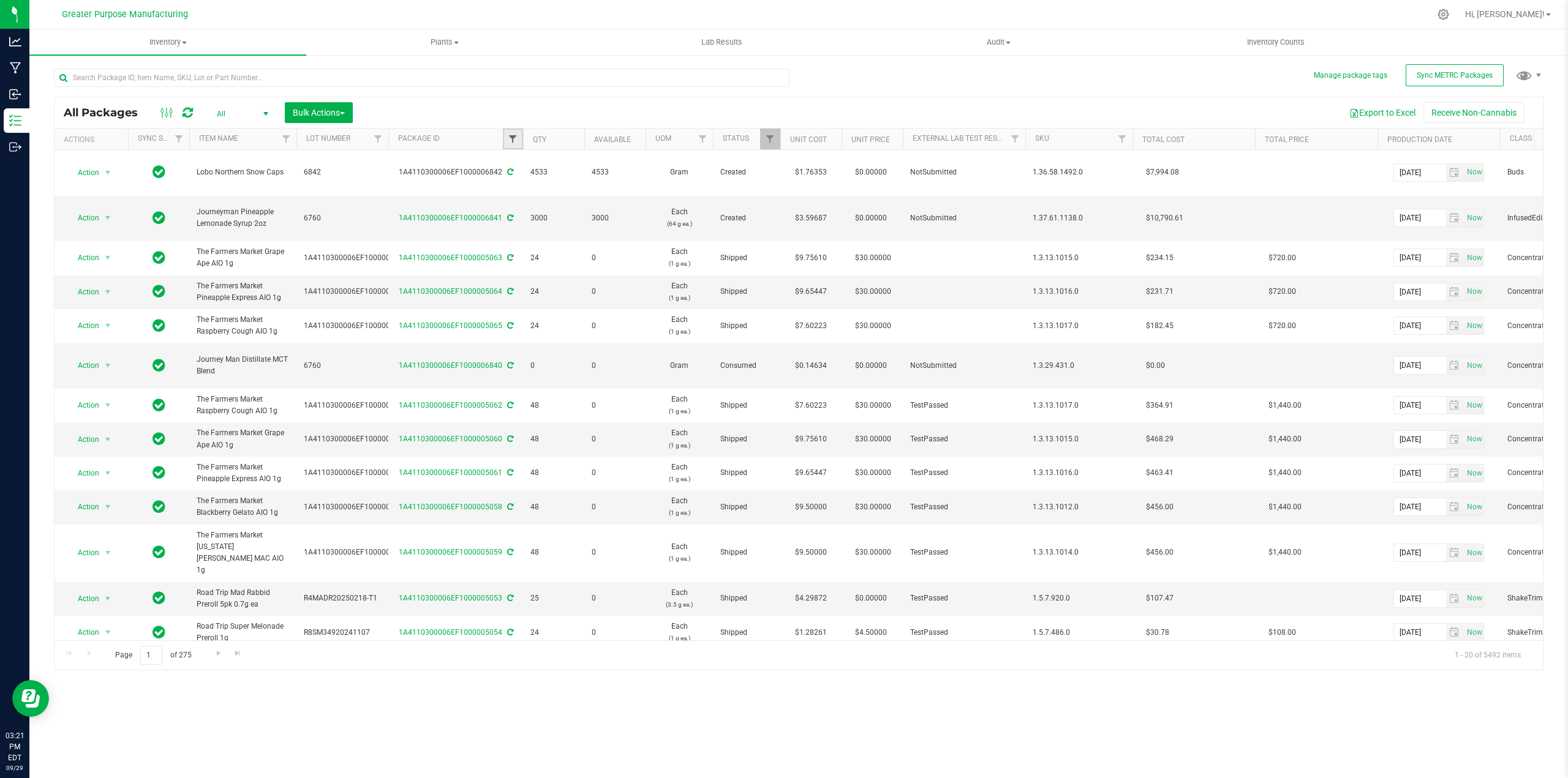
click at [516, 138] on span "Filter" at bounding box center [513, 139] width 10 height 10
click at [532, 158] on input "text" at bounding box center [573, 166] width 126 height 18
type input "6615"
click at [537, 198] on button "Filter" at bounding box center [539, 198] width 59 height 27
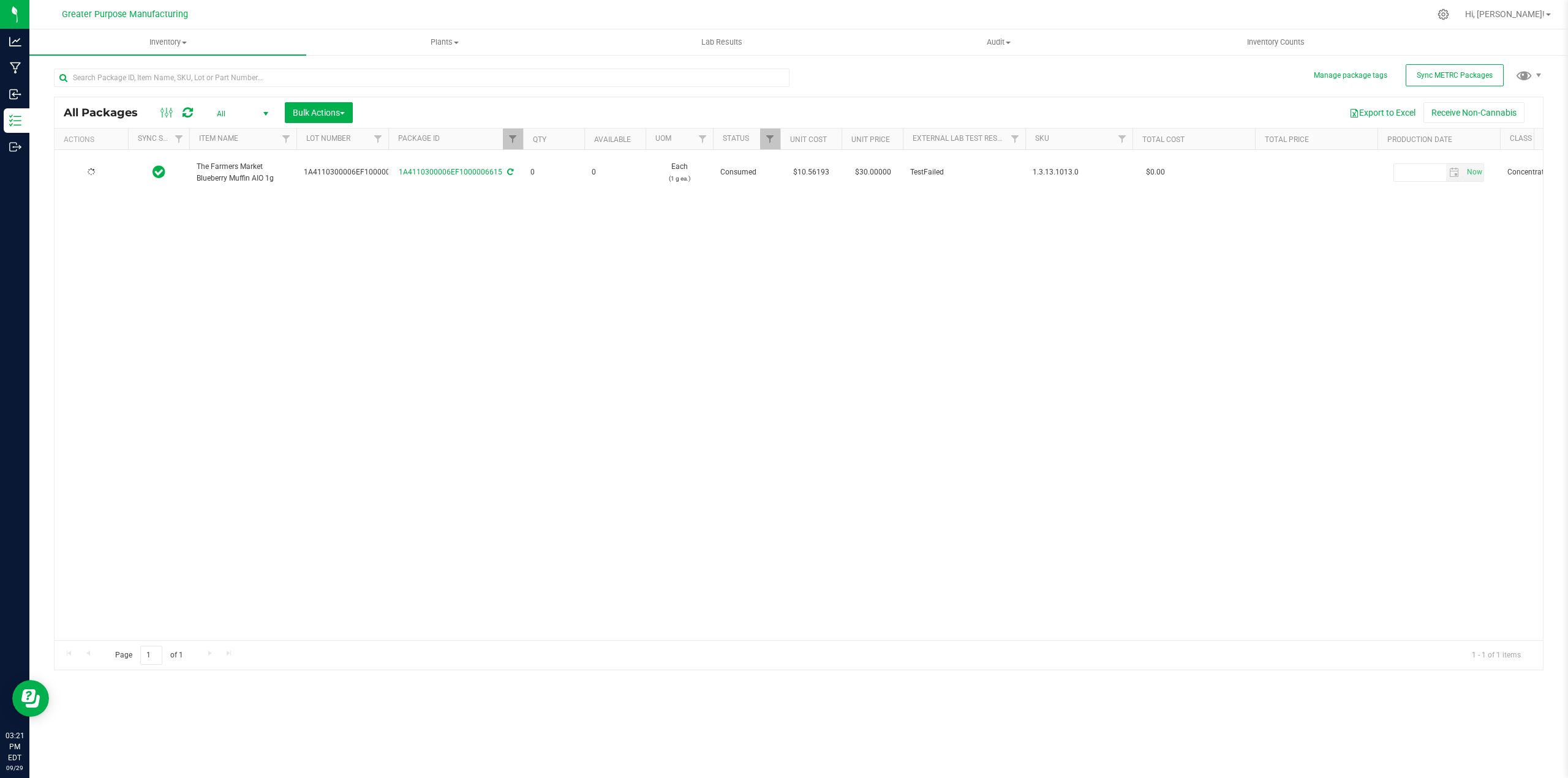
type input "2025-08-13"
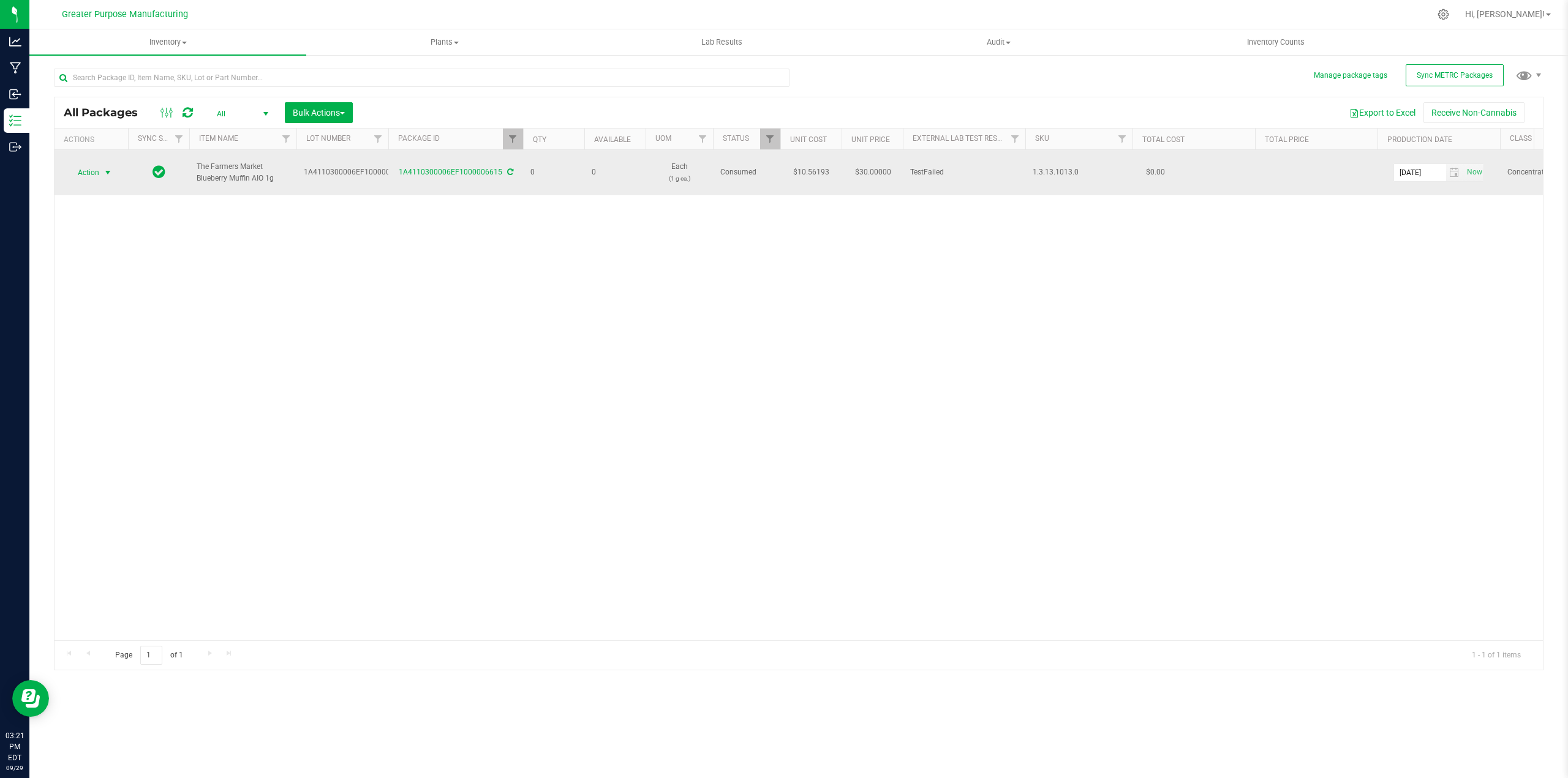
click at [107, 168] on span "select" at bounding box center [108, 172] width 10 height 10
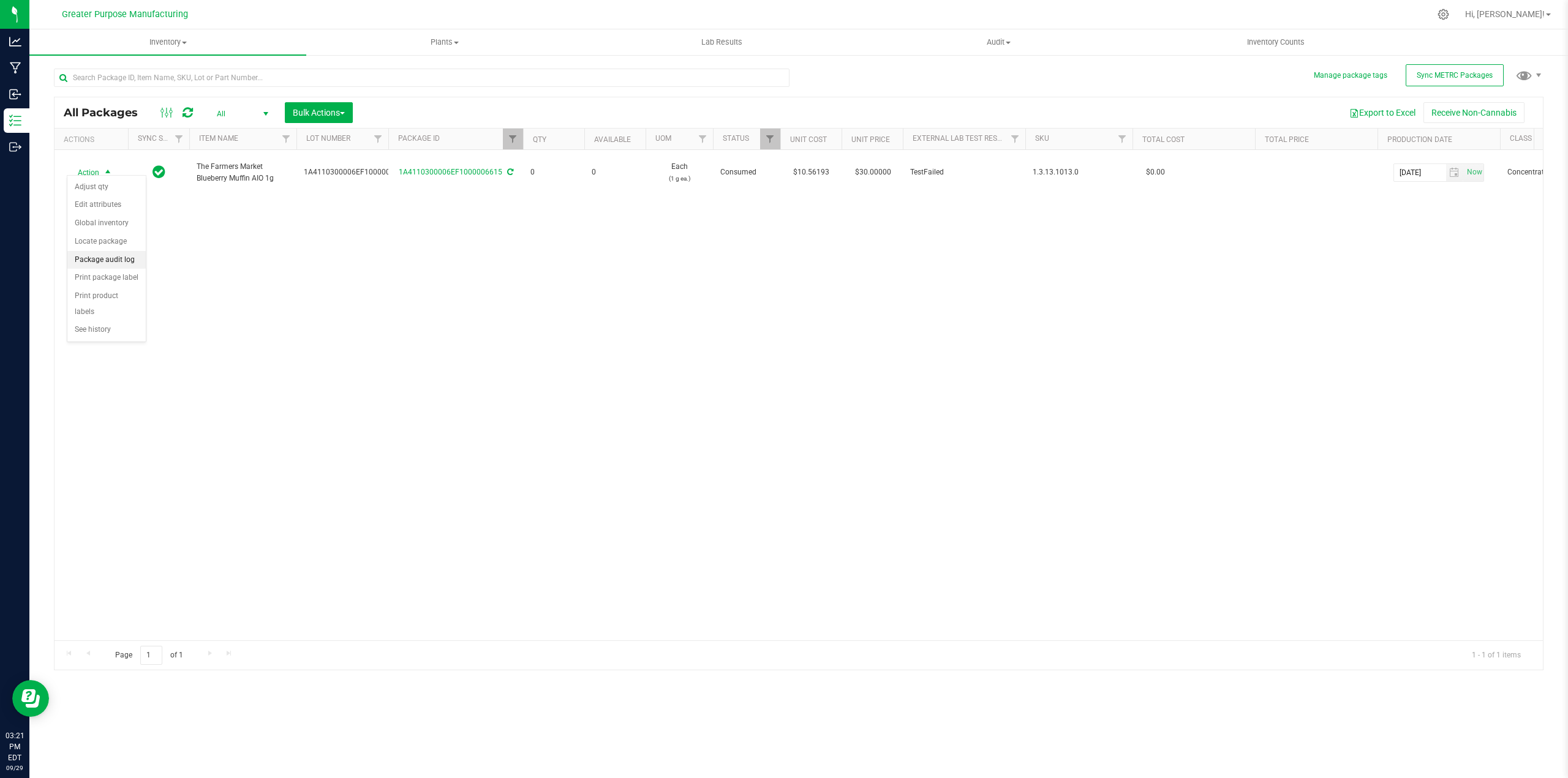
click at [97, 257] on li "Package audit log" at bounding box center [106, 260] width 78 height 18
click at [508, 136] on span "Filter" at bounding box center [513, 139] width 10 height 10
drag, startPoint x: 538, startPoint y: 163, endPoint x: 525, endPoint y: 165, distance: 13.2
click at [525, 165] on input "6615" at bounding box center [573, 166] width 126 height 18
type input "6652"
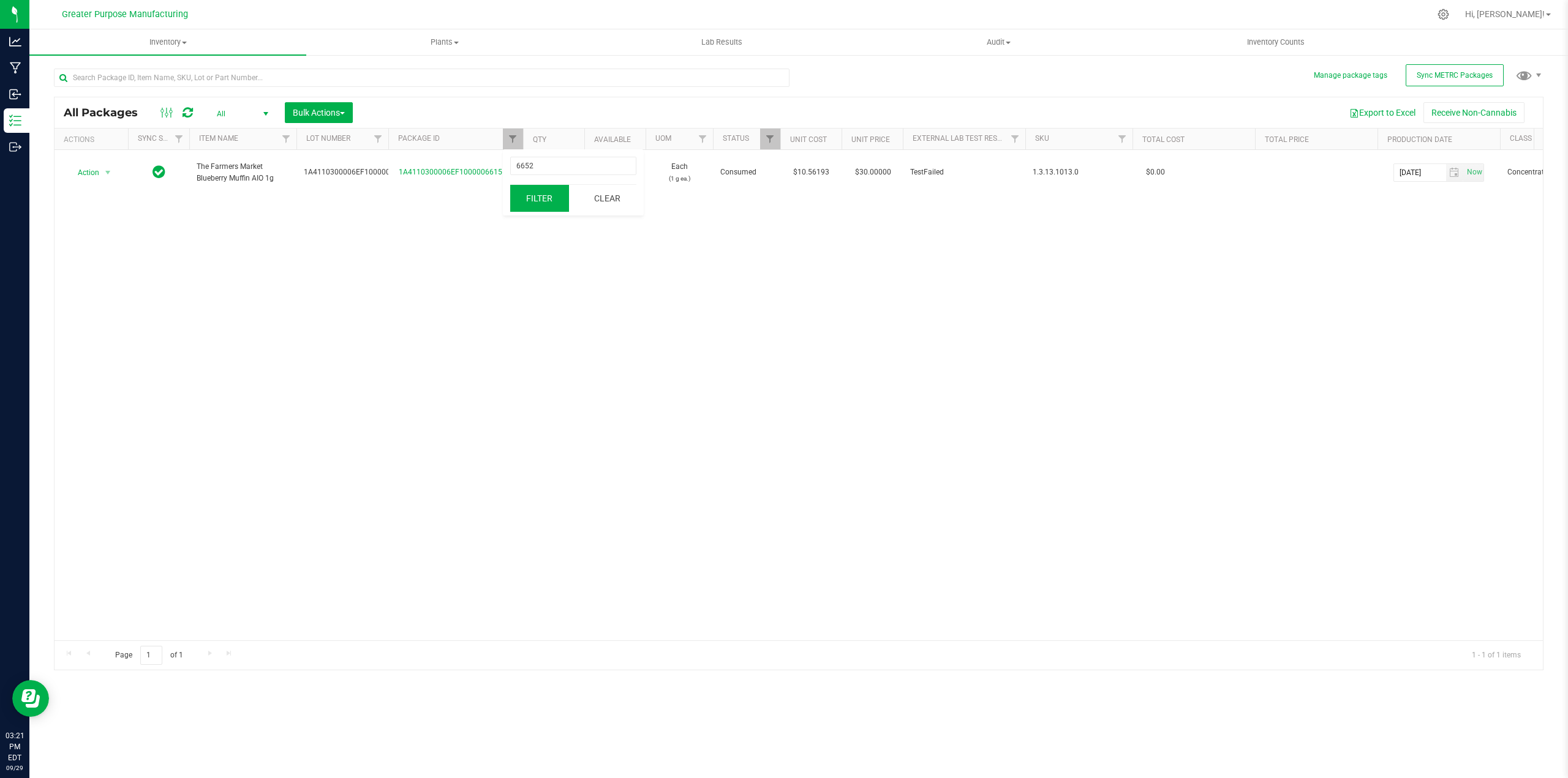
click at [531, 193] on button "Filter" at bounding box center [539, 198] width 59 height 27
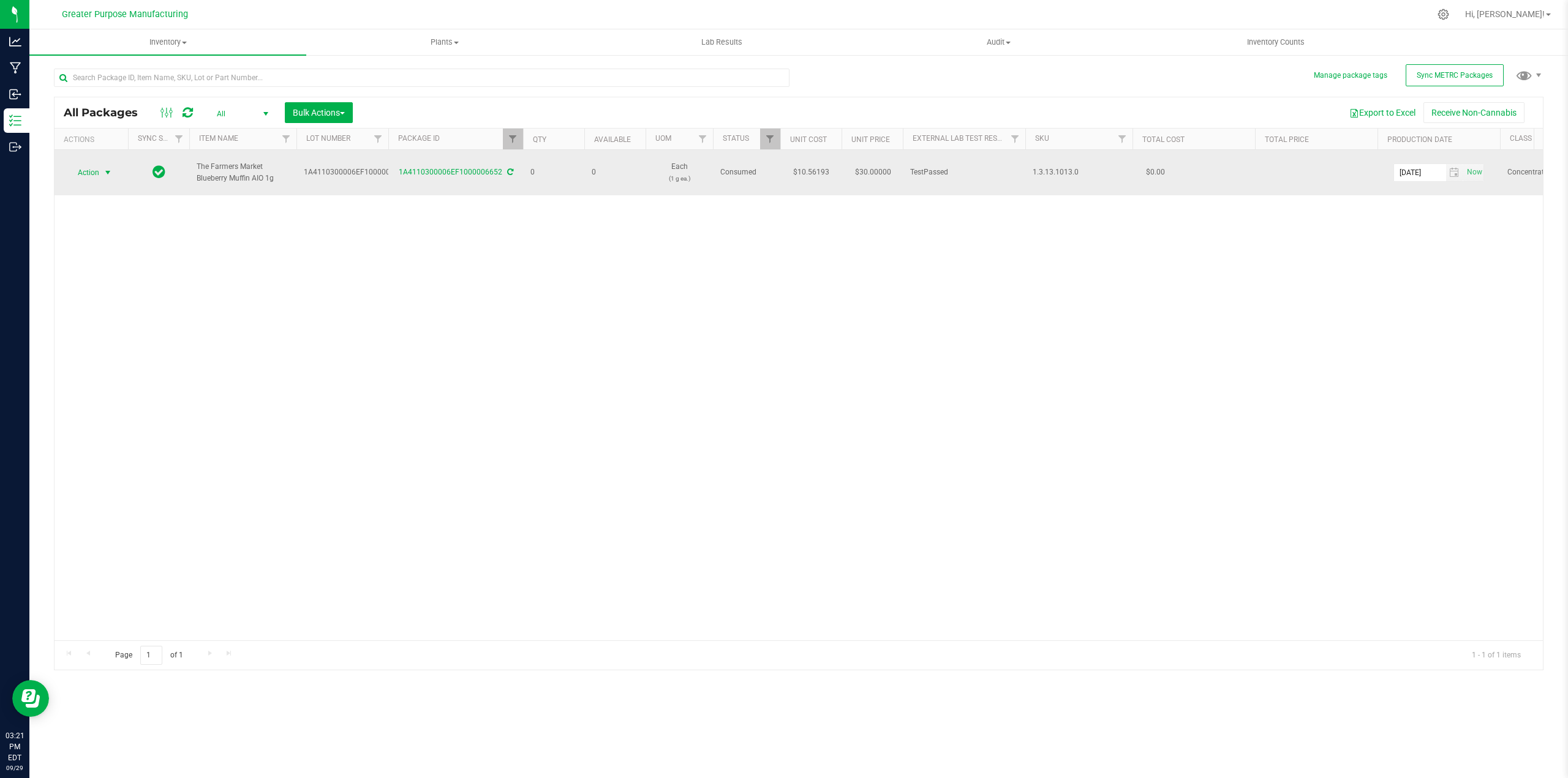
click at [107, 168] on span "select" at bounding box center [108, 172] width 10 height 10
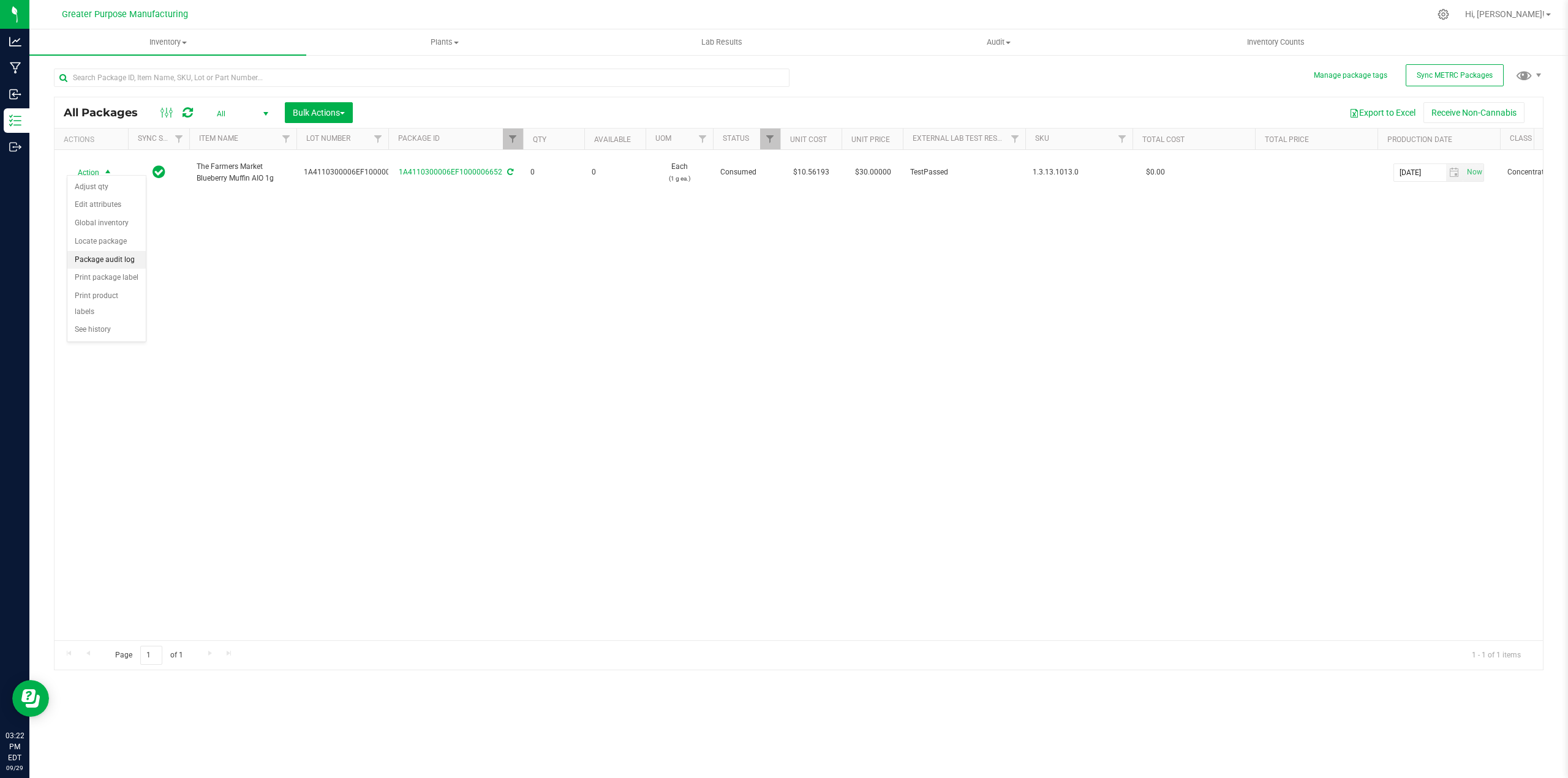
click at [106, 258] on li "Package audit log" at bounding box center [106, 260] width 78 height 18
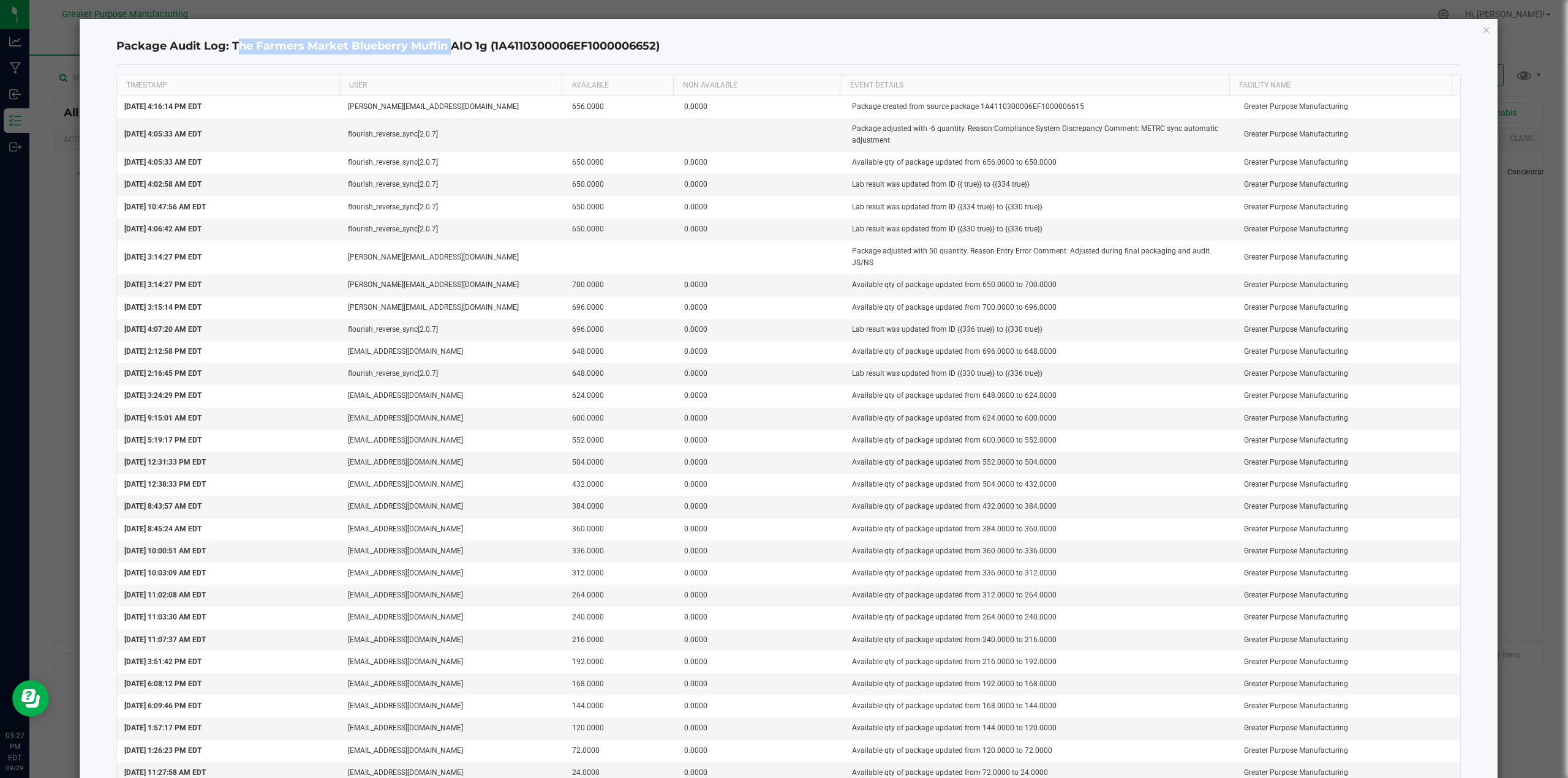
drag, startPoint x: 232, startPoint y: 43, endPoint x: 446, endPoint y: 44, distance: 214.0
click at [446, 44] on h4 "Package Audit Log: The Farmers Market Blueberry Muffin AIO 1g (1A4110300006EF10…" at bounding box center [788, 46] width 1345 height 16
copy h4 "The Farmers Market Blueberry Muffin"
click at [1482, 30] on icon "button" at bounding box center [1486, 29] width 8 height 15
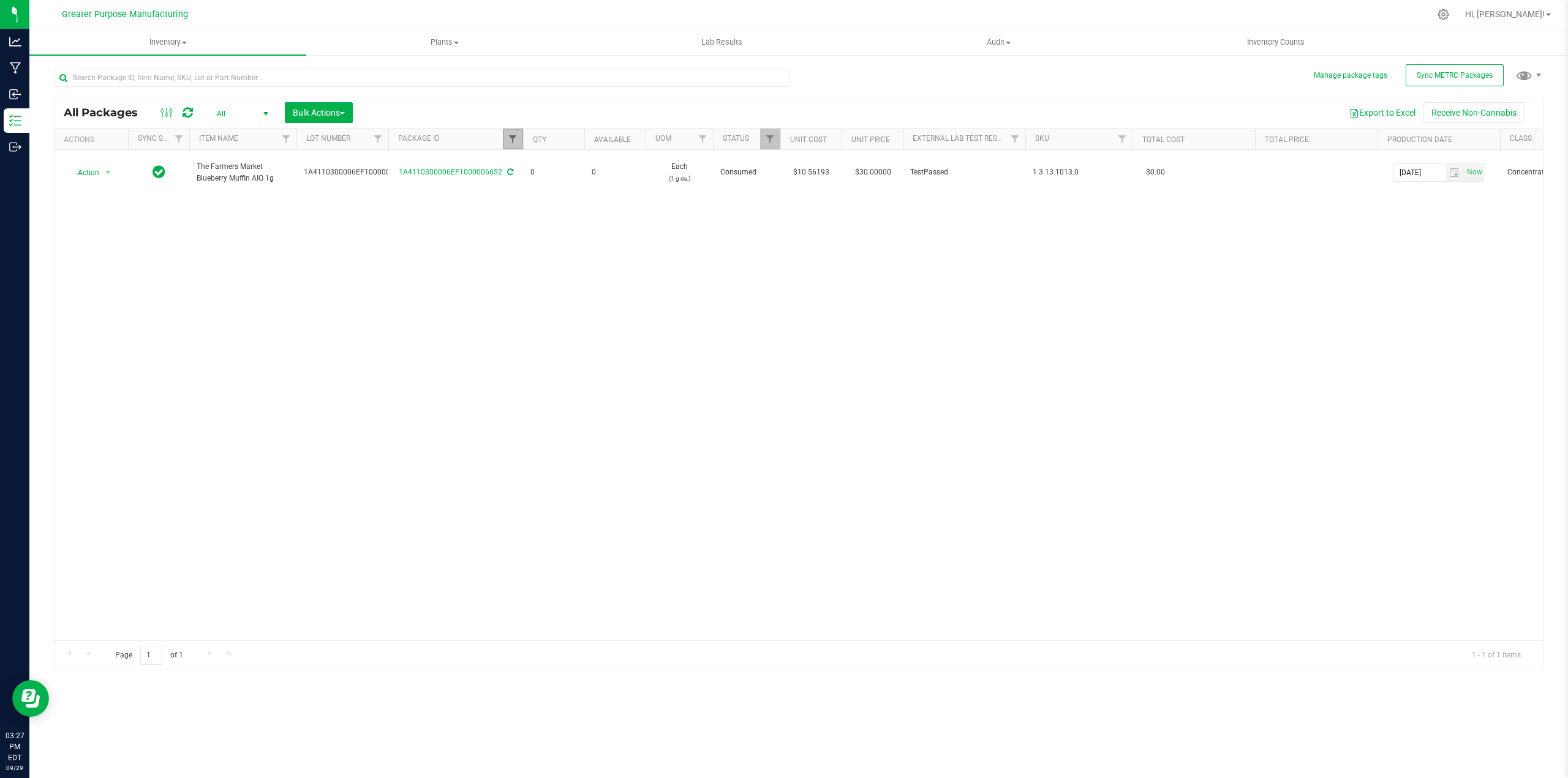
click at [511, 139] on span "Filter" at bounding box center [513, 139] width 10 height 10
click at [609, 197] on button "Clear" at bounding box center [607, 198] width 59 height 27
click at [217, 77] on input "text" at bounding box center [422, 78] width 736 height 18
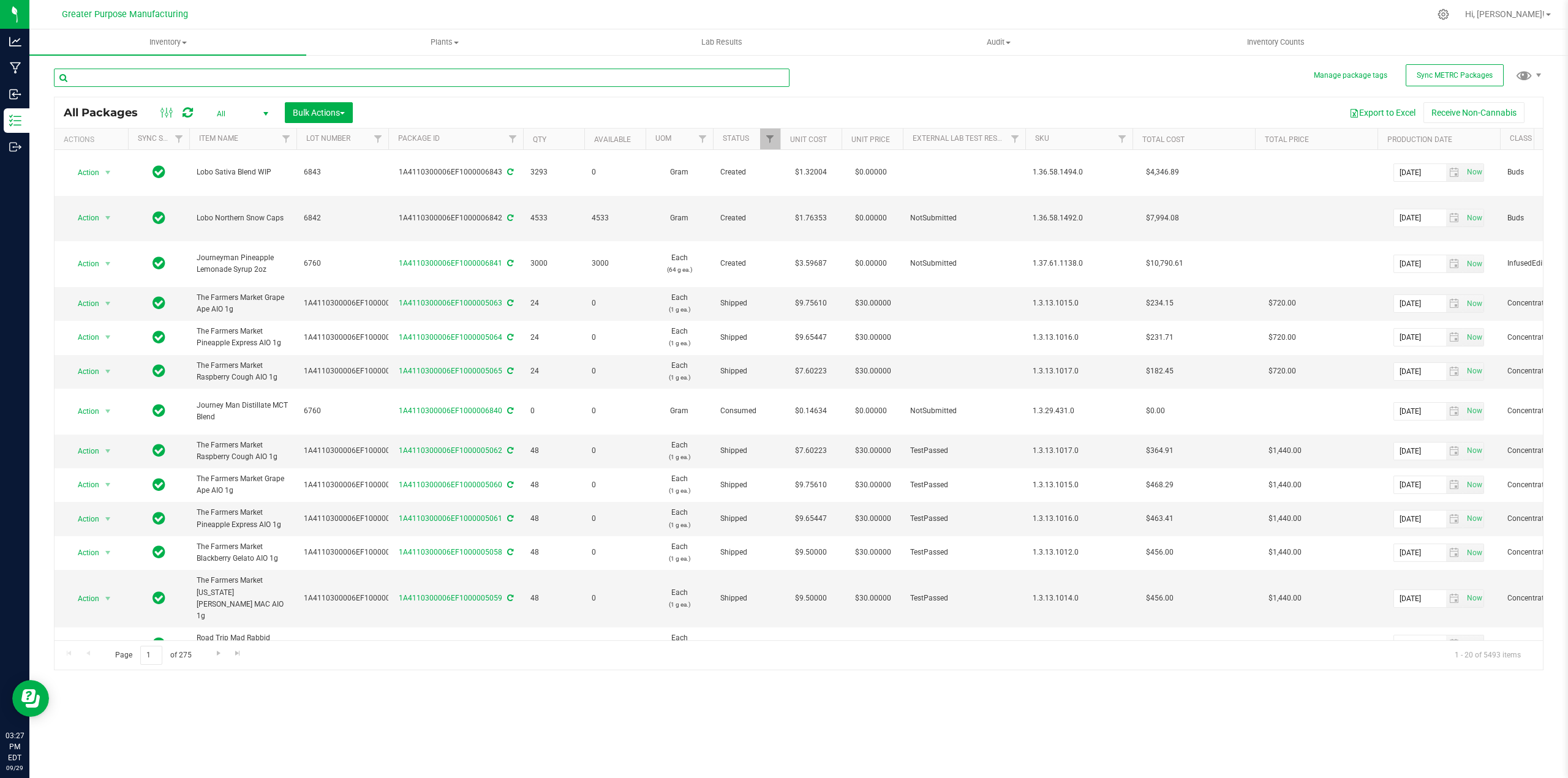
paste input "The Farmers Market Blueberry Muffin"
type input "The Farmers Market Blueberry Muffin"
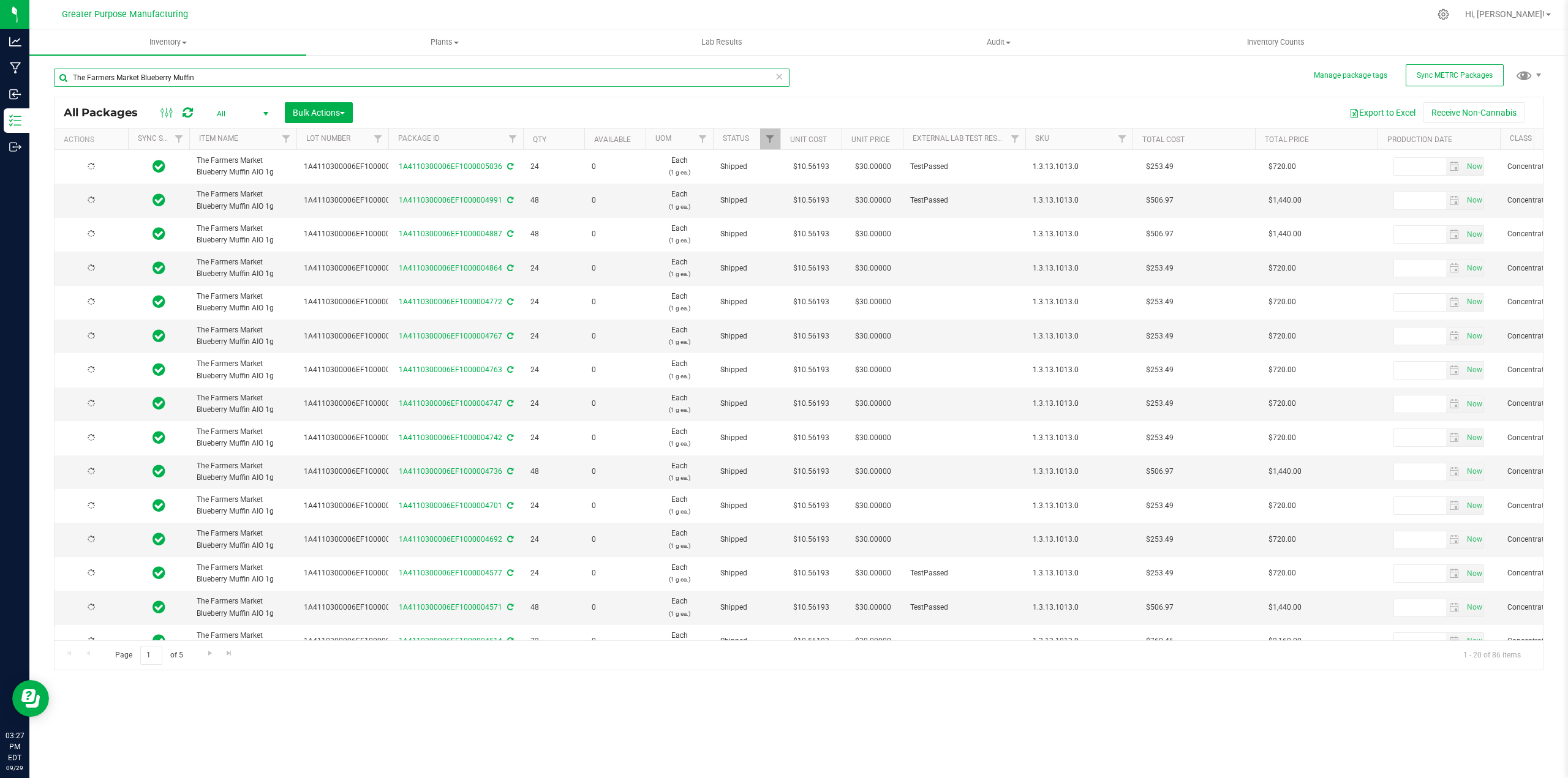
type input "2025-08-19"
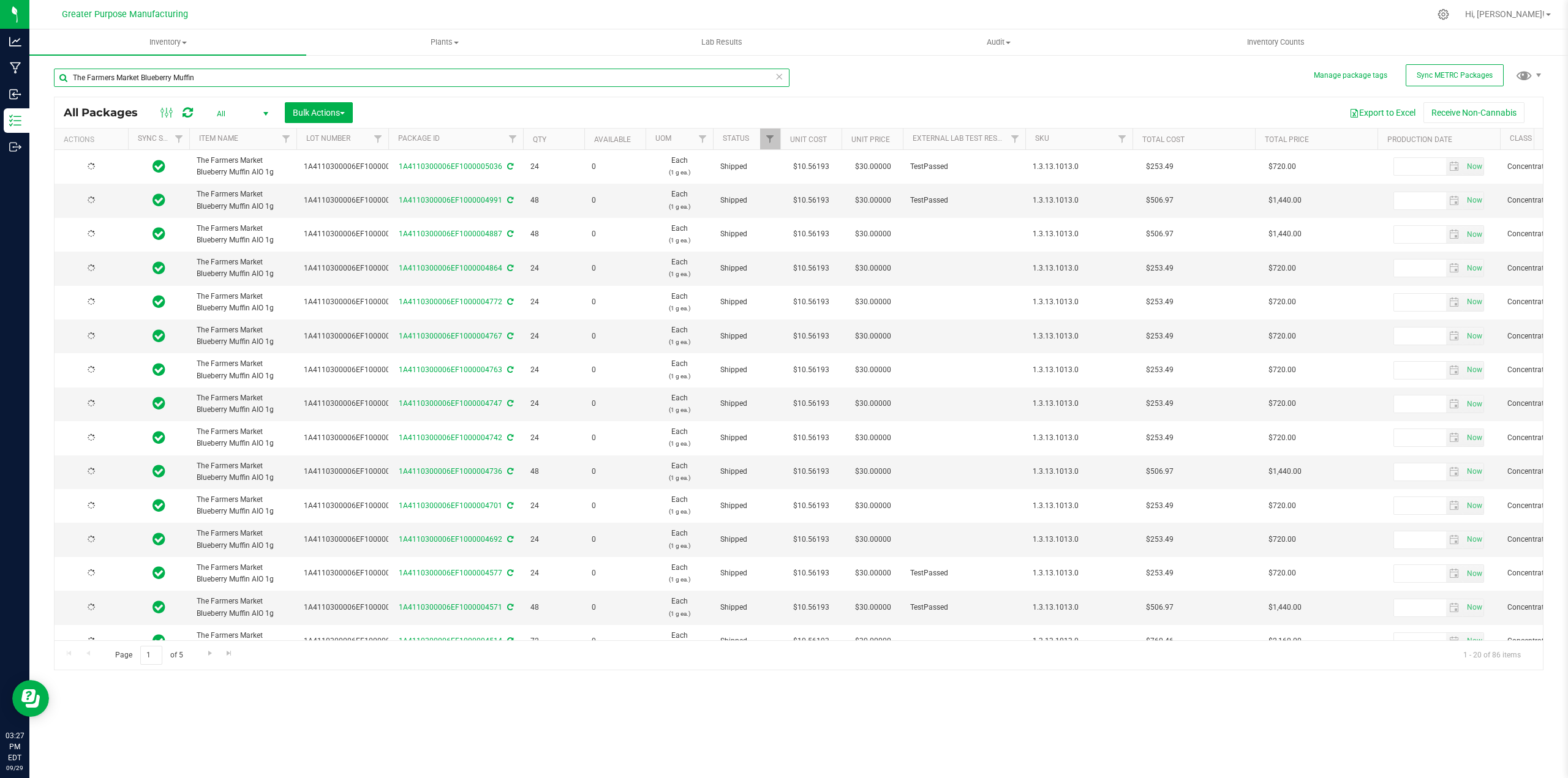
type input "2025-08-19"
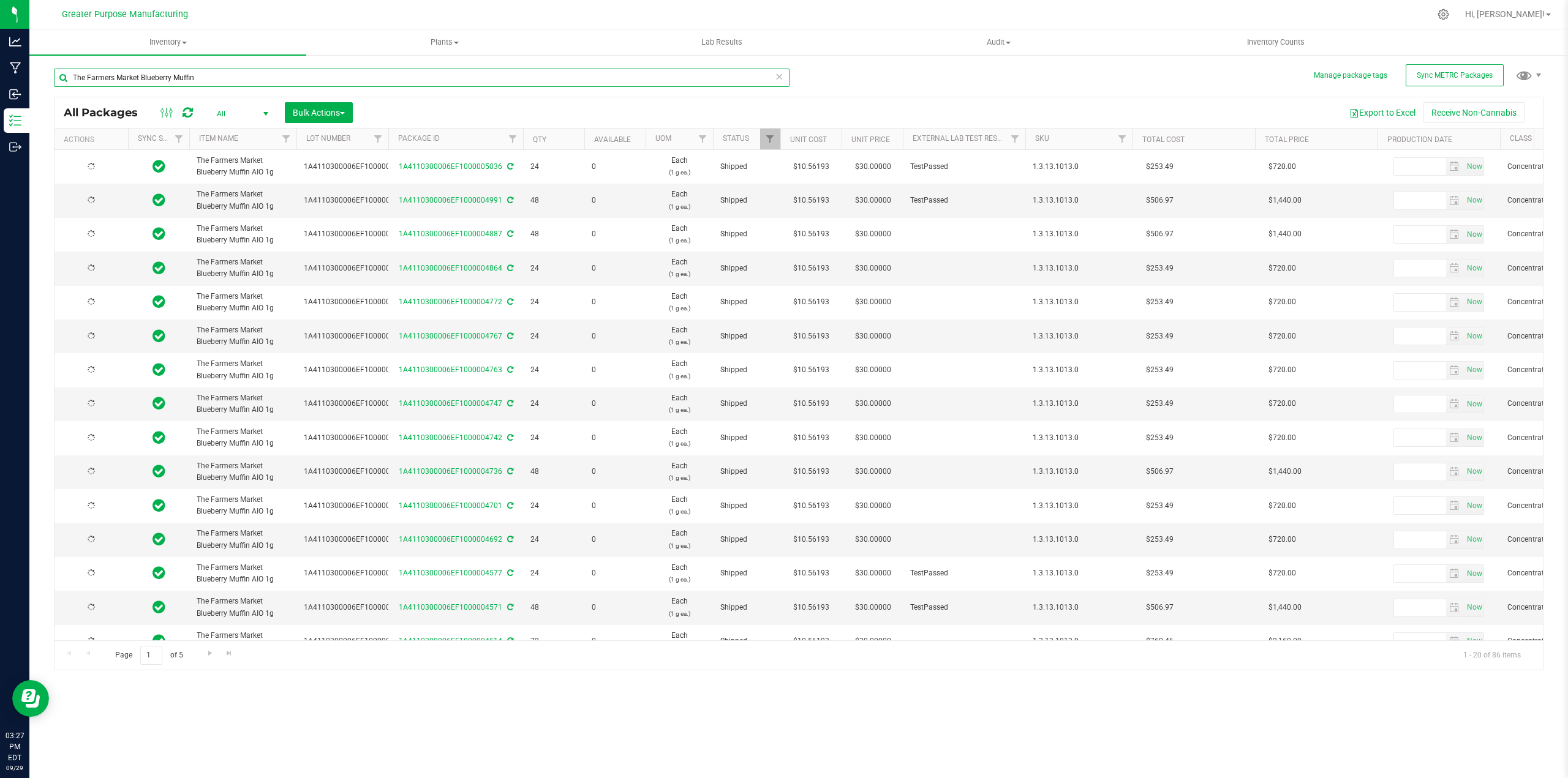
type input "2025-08-19"
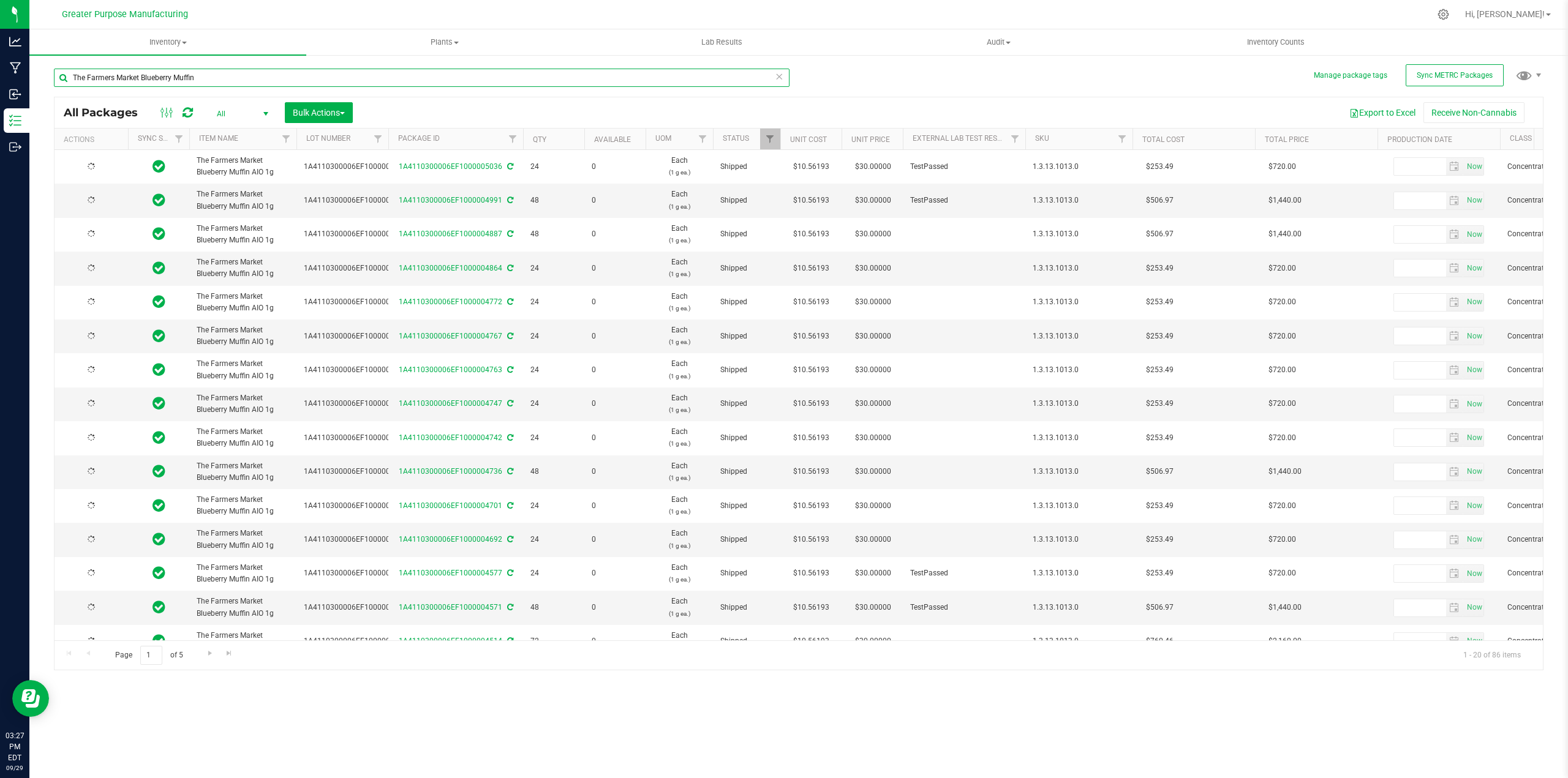
type input "[DATE]"
type input "2025-08-19"
type input "[DATE]"
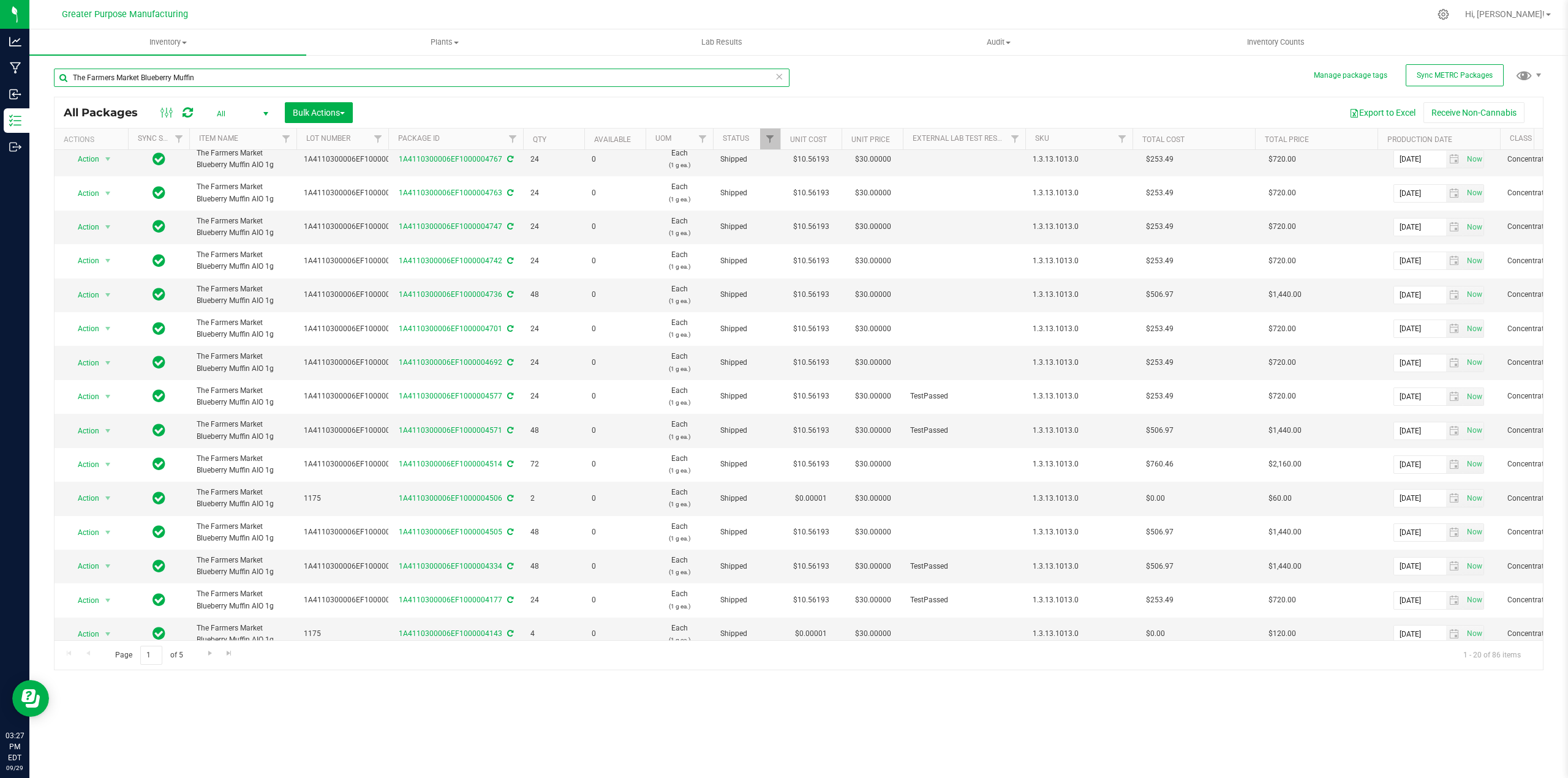
scroll to position [196, 0]
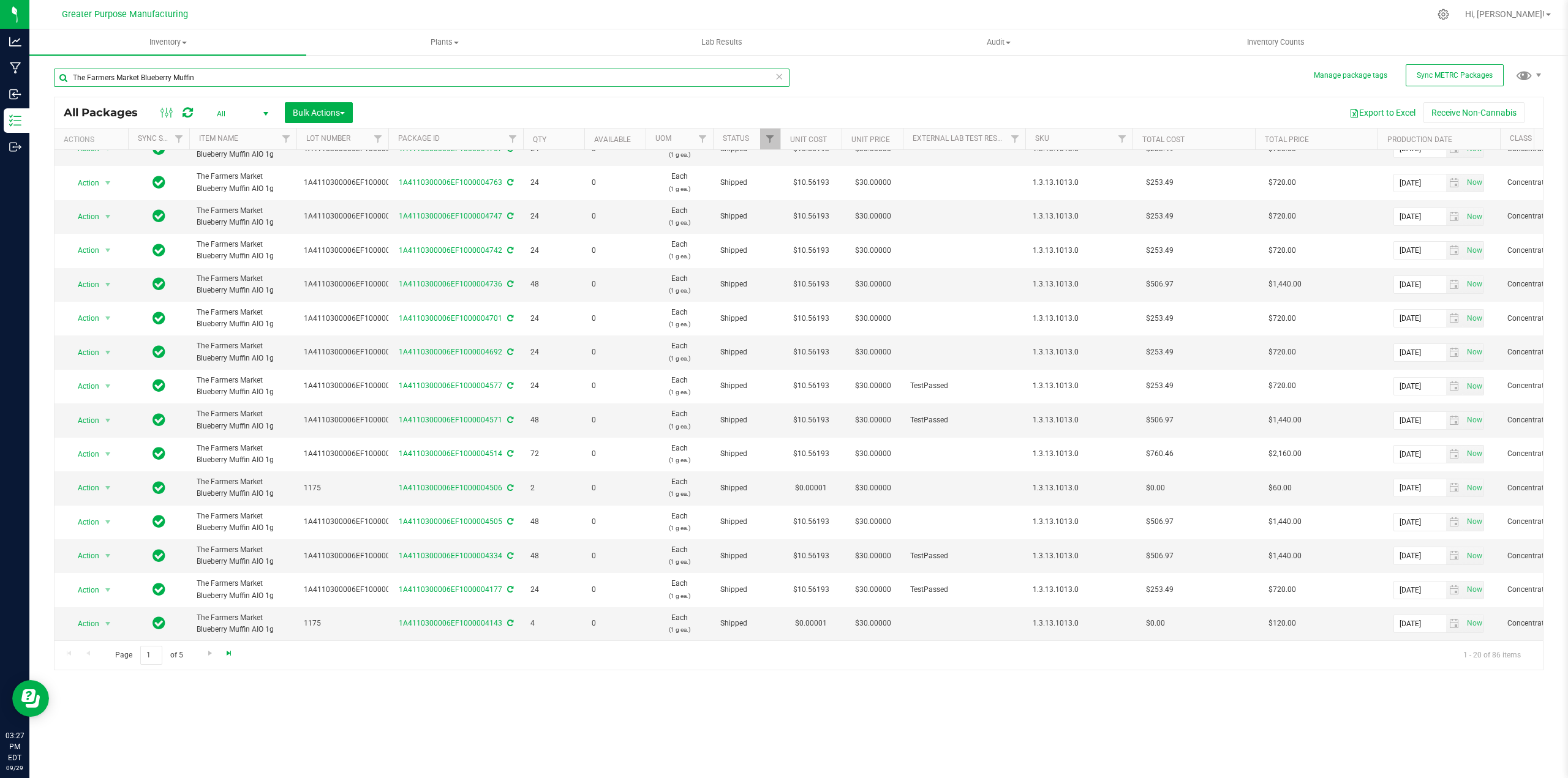
type input "The Farmers Market Blueberry Muffin"
click at [231, 652] on span "Go to the last page" at bounding box center [229, 653] width 10 height 10
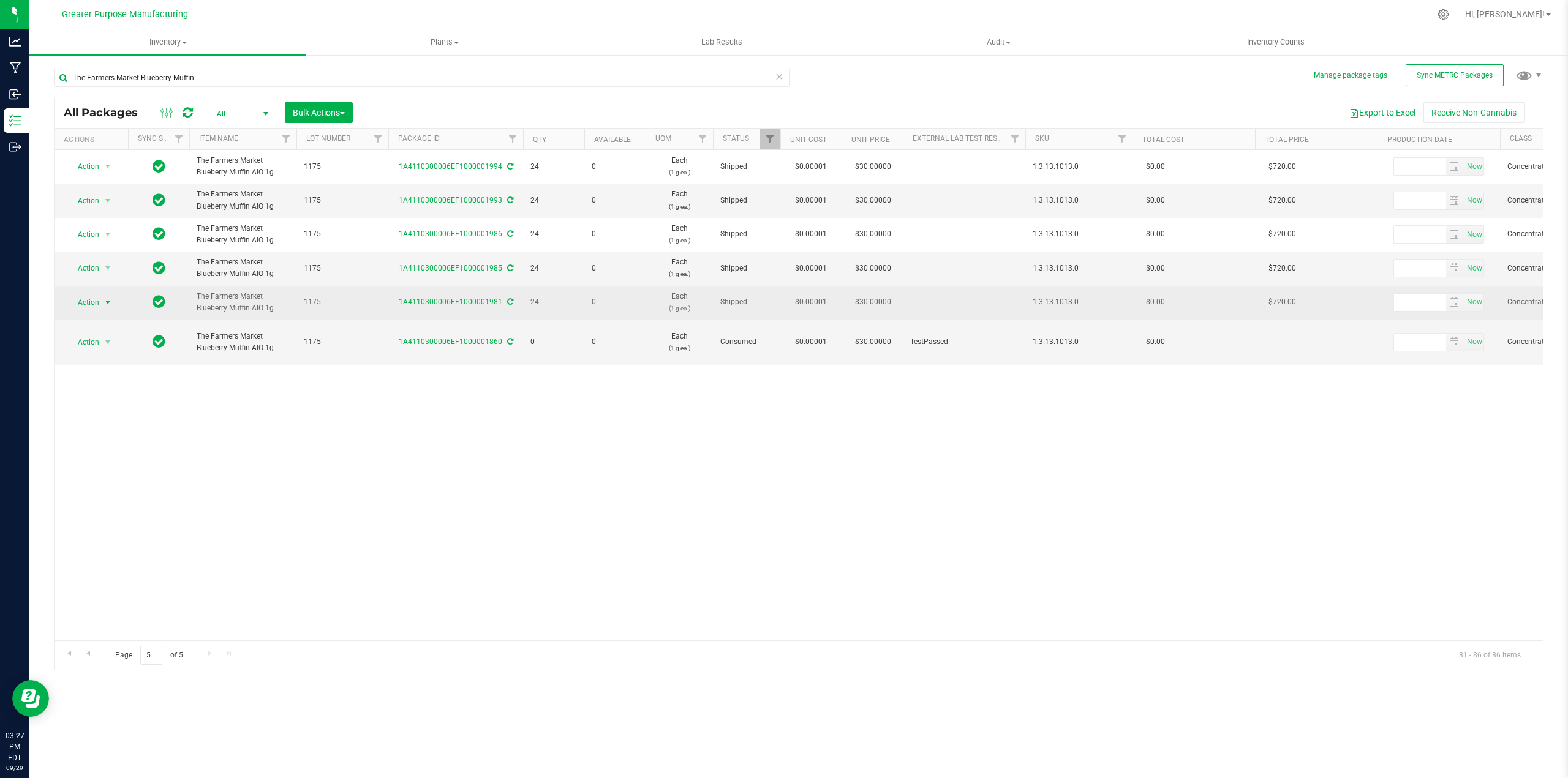
click at [108, 304] on span "select" at bounding box center [108, 302] width 10 height 10
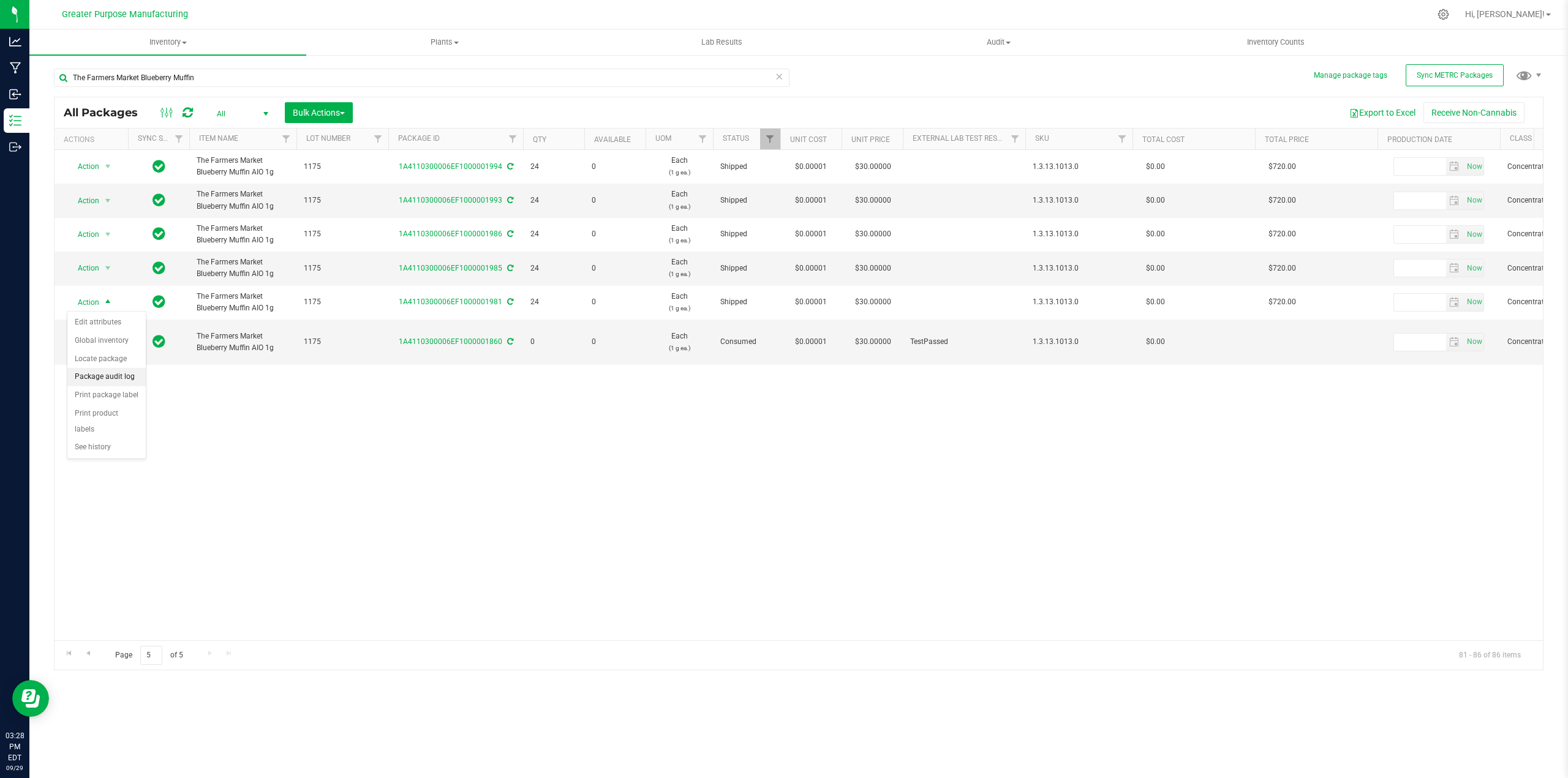
click at [101, 374] on li "Package audit log" at bounding box center [106, 377] width 78 height 18
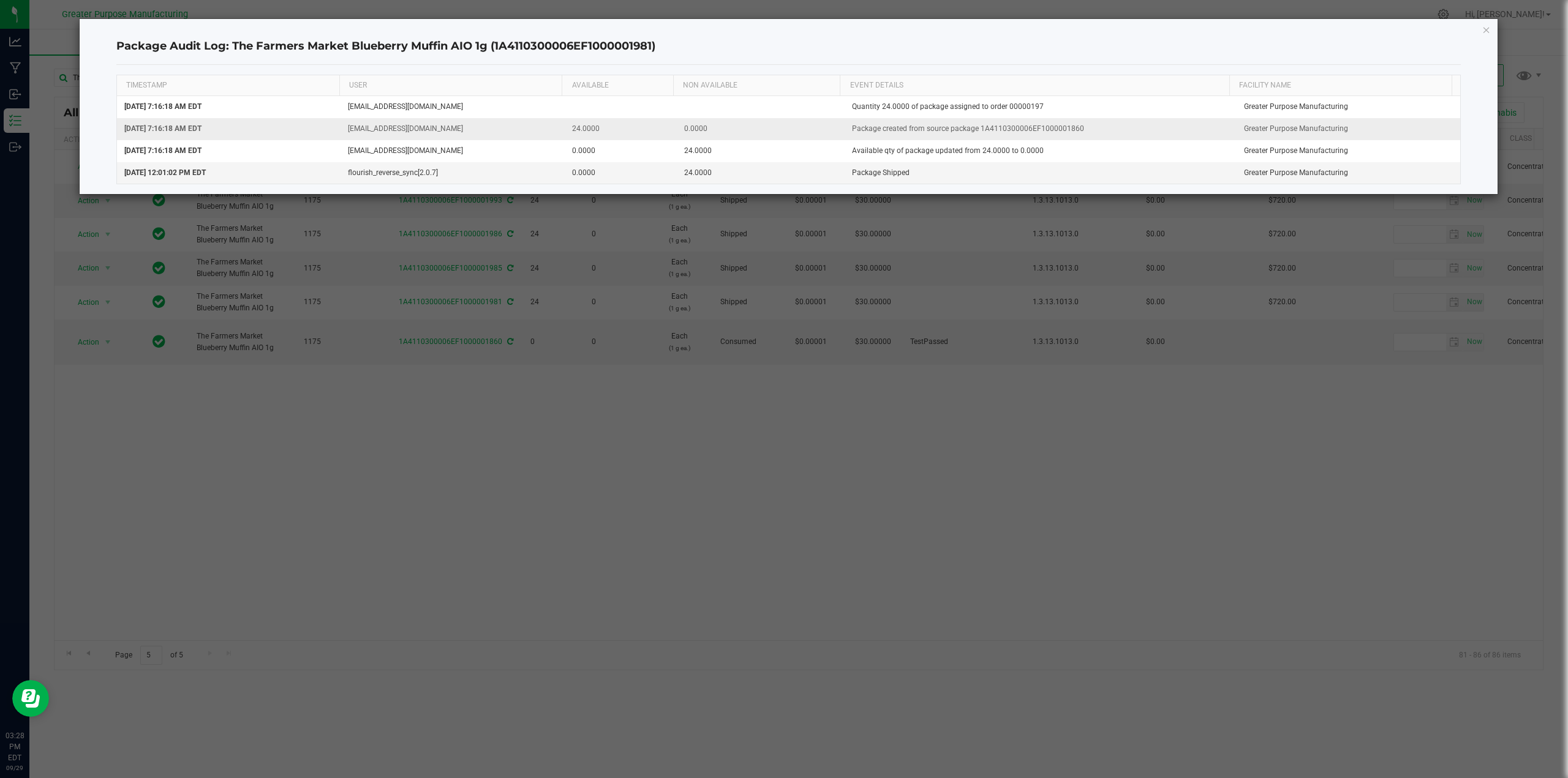
drag, startPoint x: 974, startPoint y: 128, endPoint x: 1074, endPoint y: 128, distance: 100.0
click at [1074, 128] on td "Package created from source package 1A4110300006EF1000001860" at bounding box center [1041, 129] width 392 height 22
copy td "1A4110300006EF1000001860"
click at [1482, 32] on icon "button" at bounding box center [1486, 29] width 8 height 15
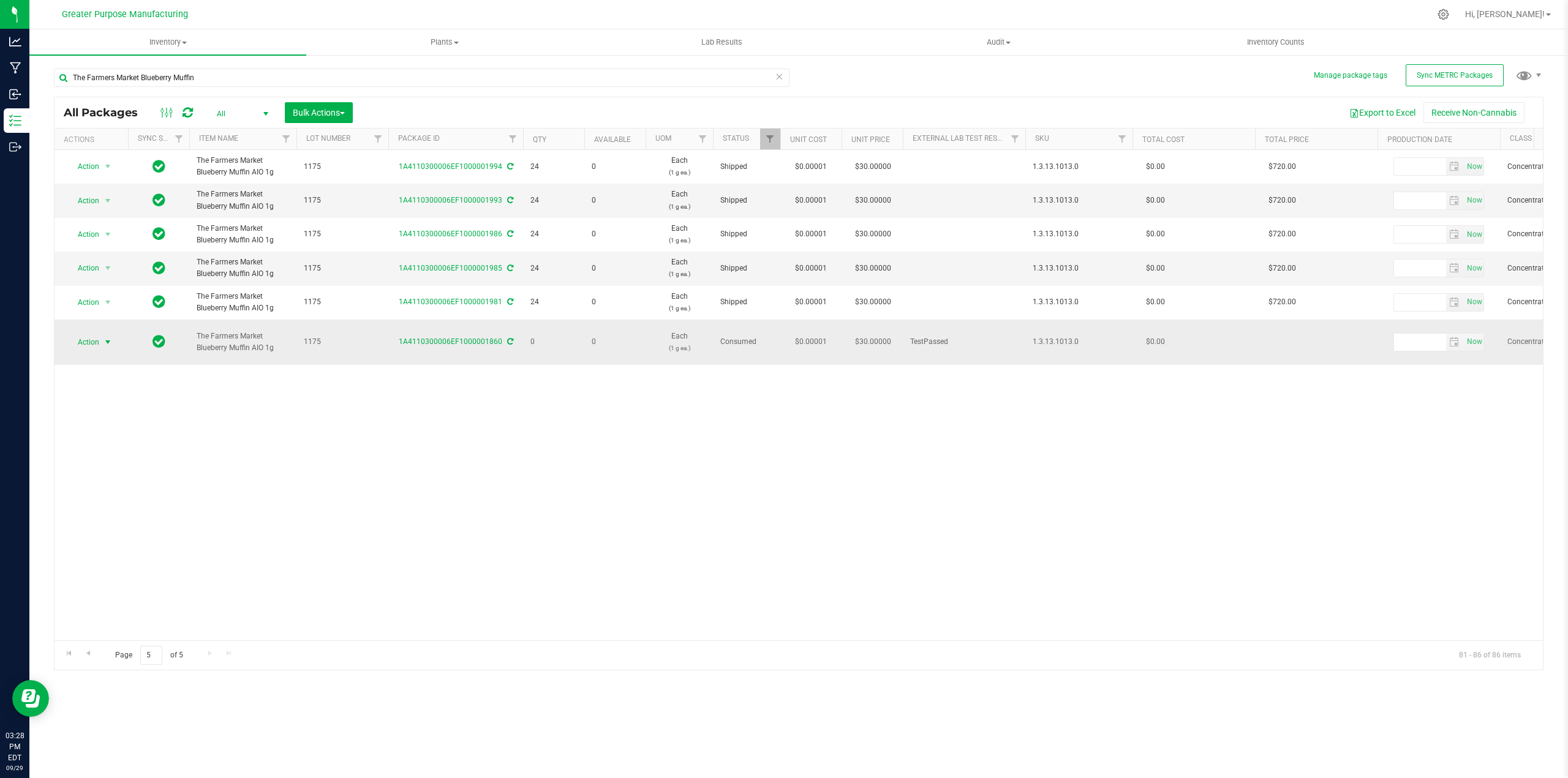
click at [108, 337] on span "select" at bounding box center [108, 342] width 10 height 10
click at [111, 430] on li "Package audit log" at bounding box center [106, 430] width 78 height 18
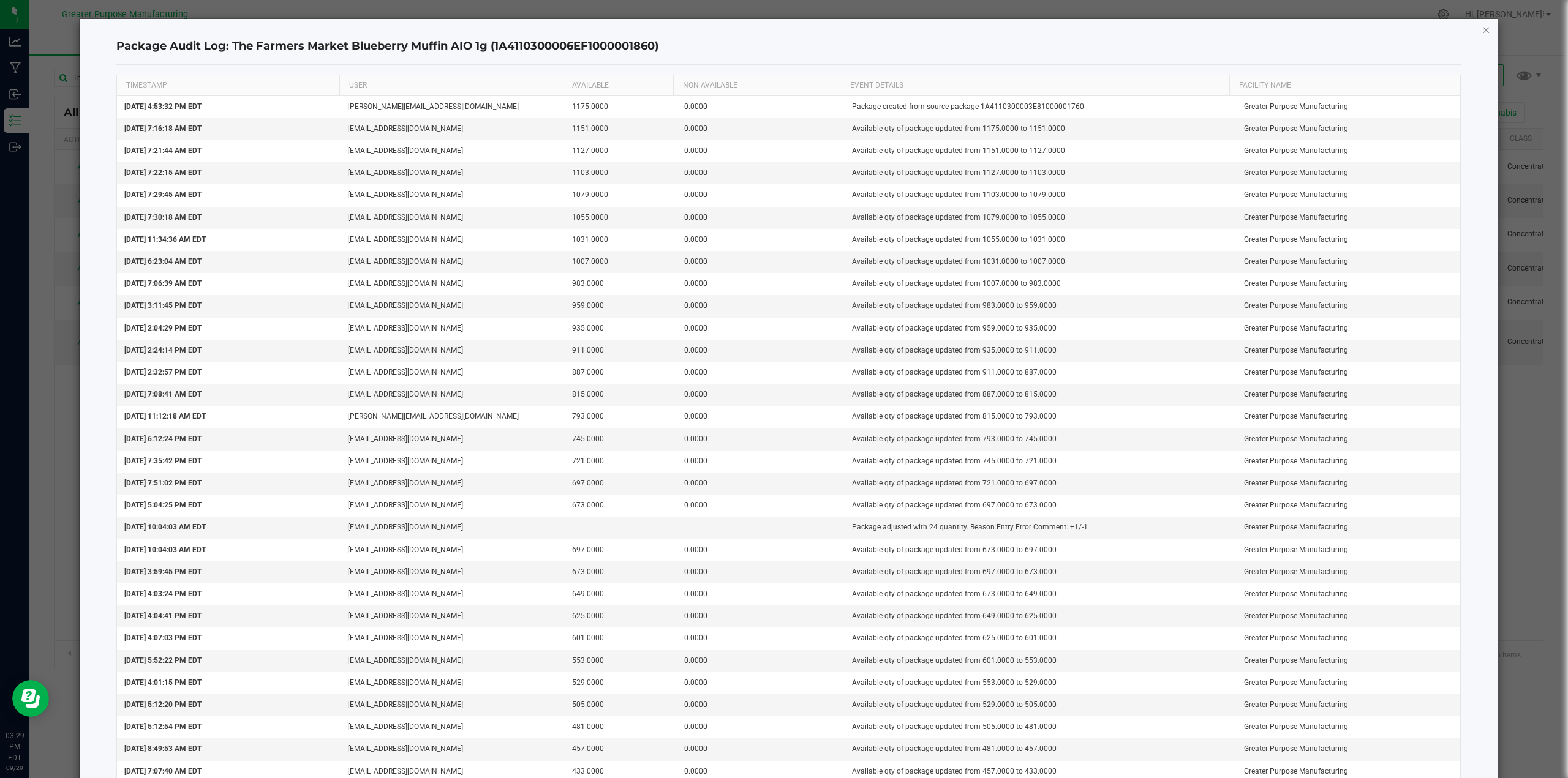
click at [1482, 32] on icon "button" at bounding box center [1486, 29] width 8 height 15
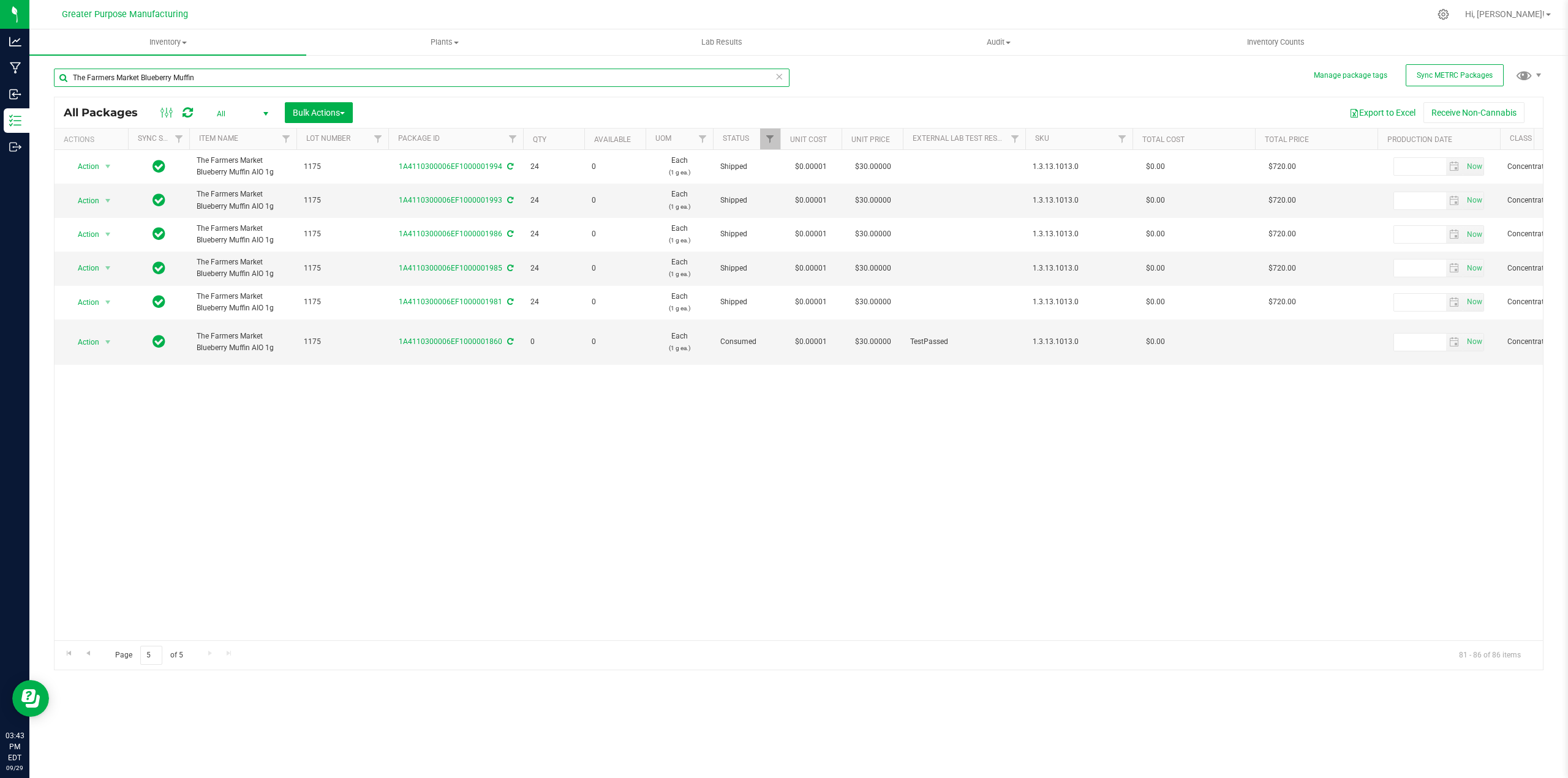
drag, startPoint x: 141, startPoint y: 78, endPoint x: 226, endPoint y: 77, distance: 85.0
click at [226, 77] on input "The Farmers Market Blueberry Muffin" at bounding box center [422, 78] width 736 height 18
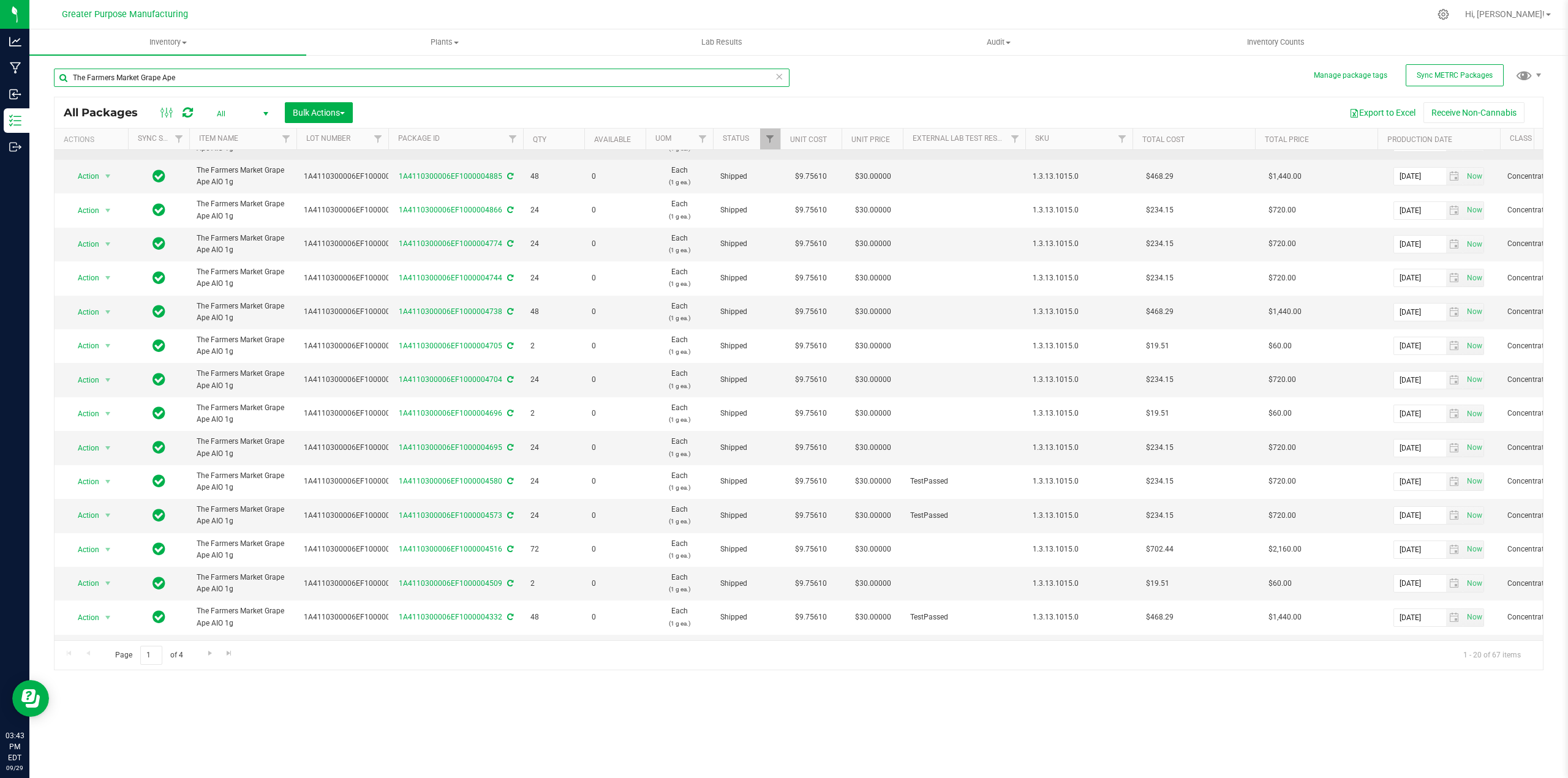
scroll to position [196, 0]
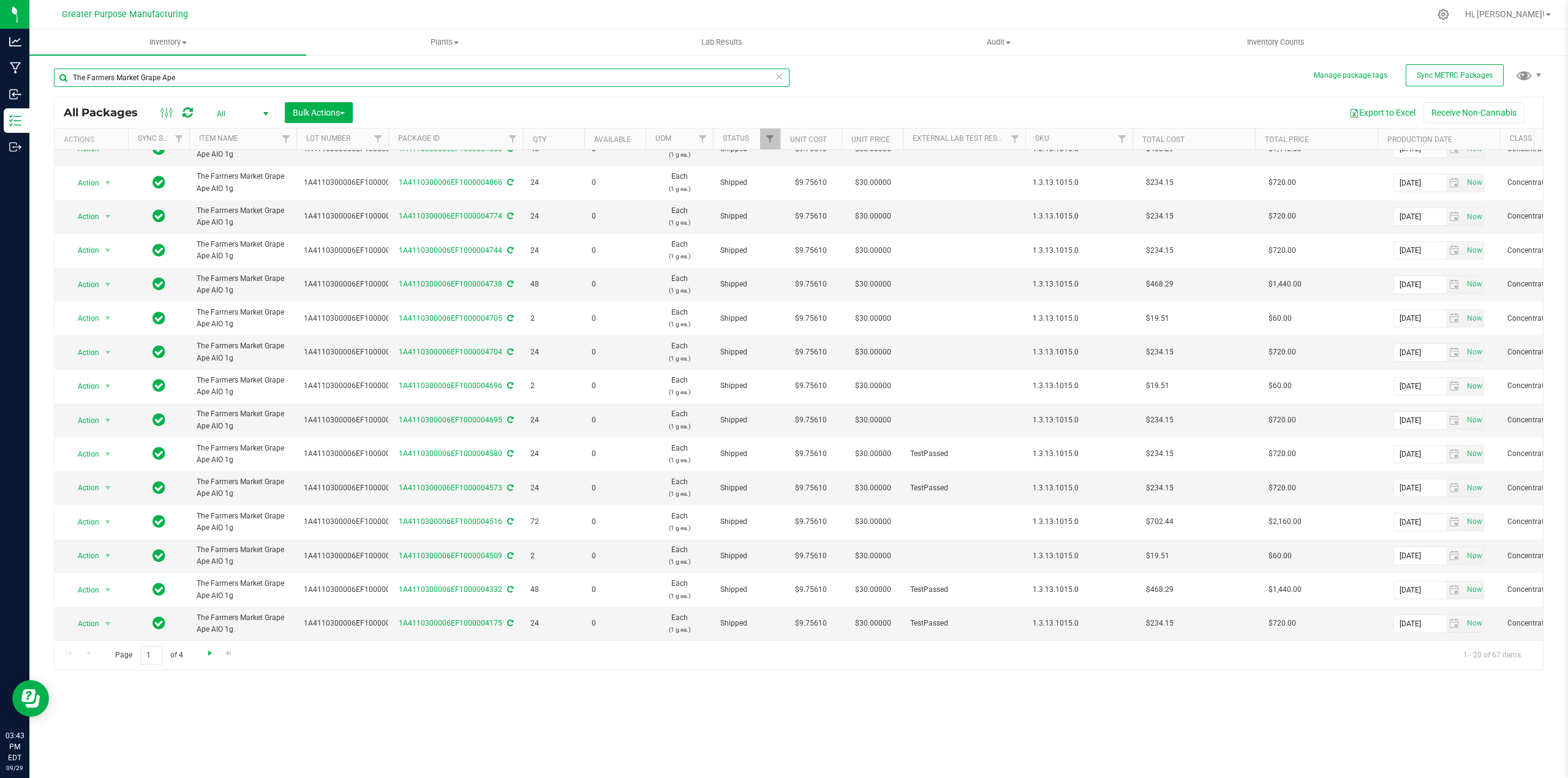
type input "The Farmers Market Grape Ape"
click at [211, 654] on span "Go to the next page" at bounding box center [210, 653] width 10 height 10
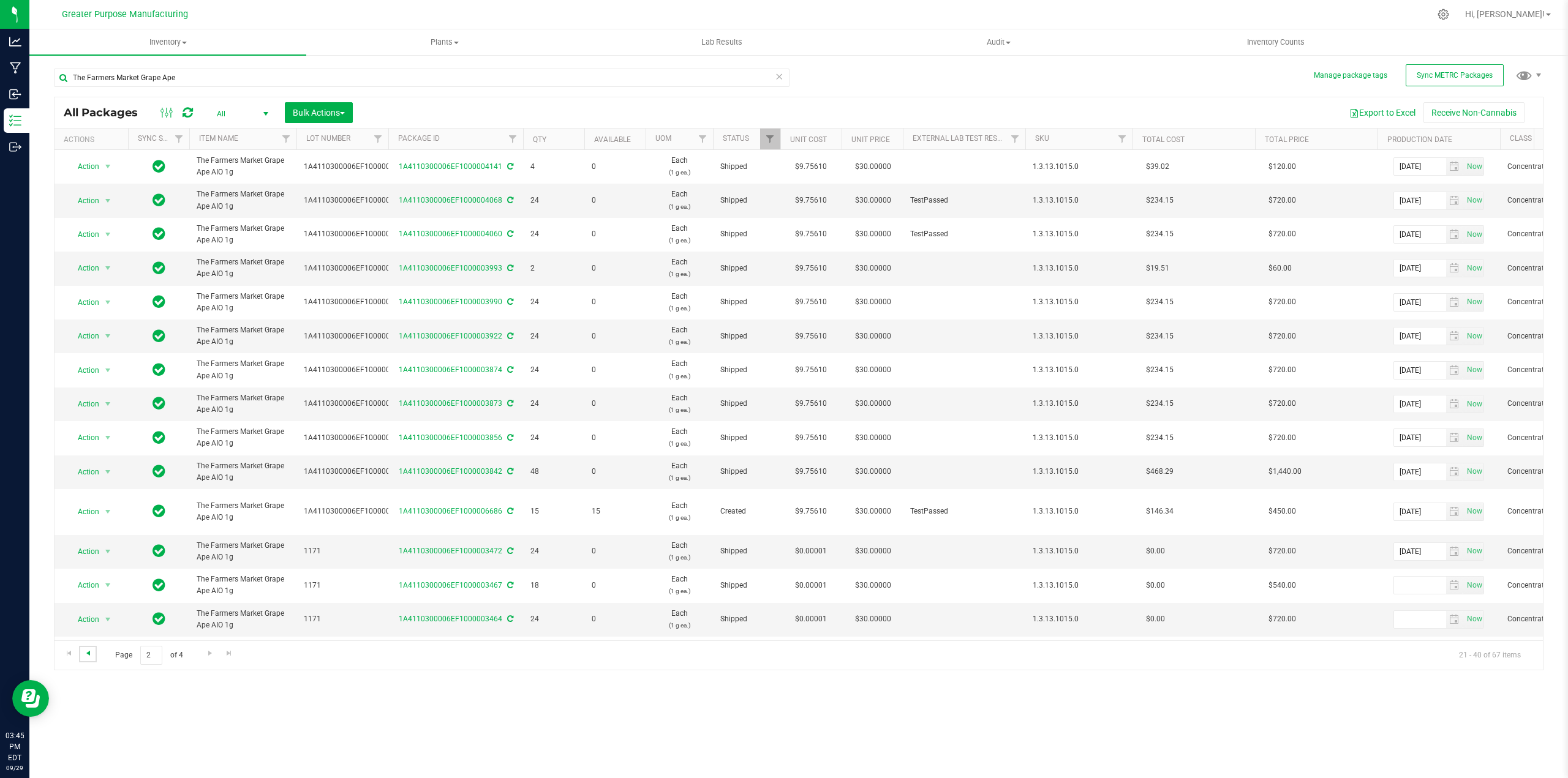
click at [91, 652] on span "Go to the previous page" at bounding box center [88, 653] width 10 height 10
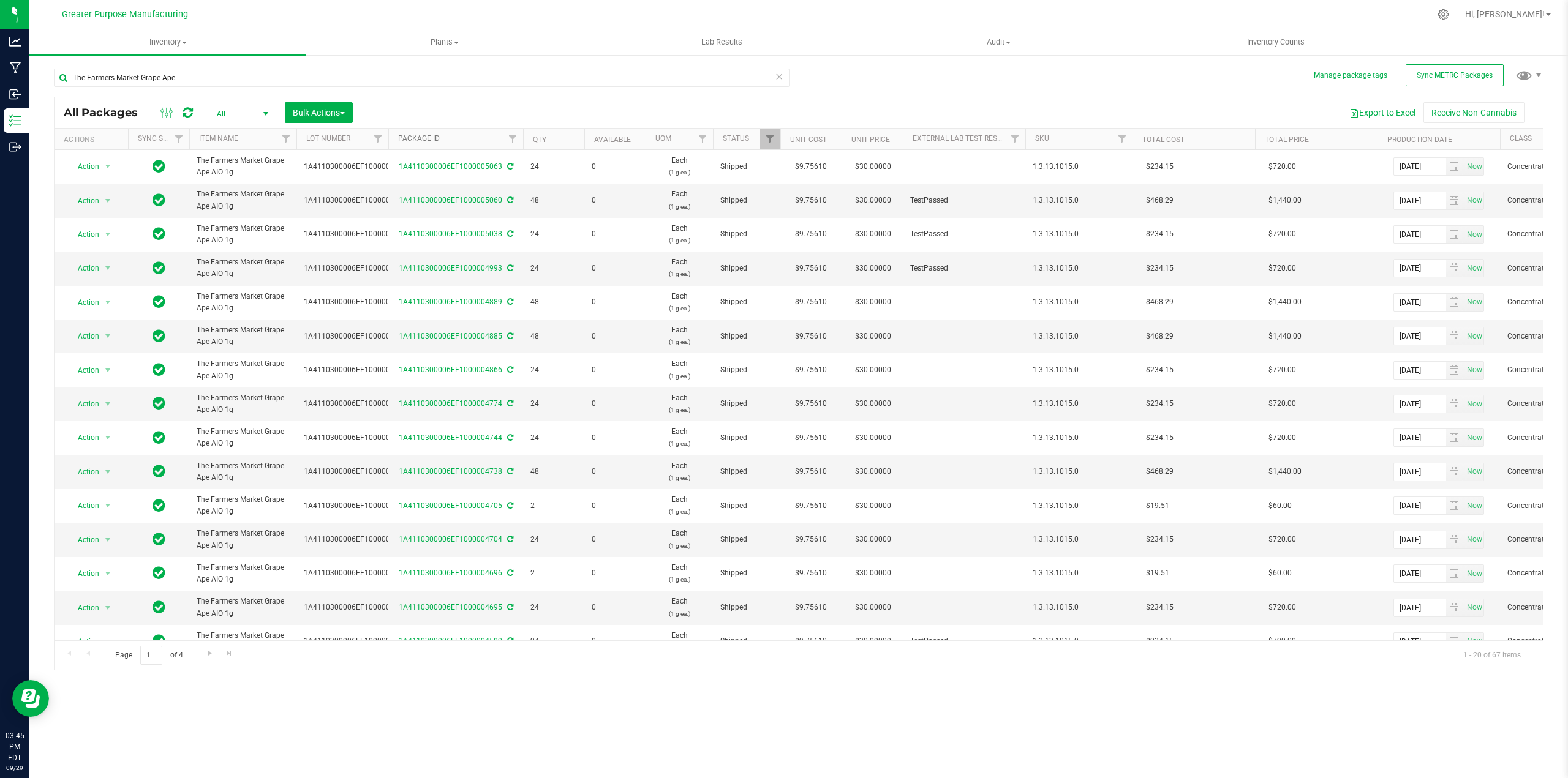
click at [422, 137] on link "Package ID" at bounding box center [419, 138] width 42 height 8
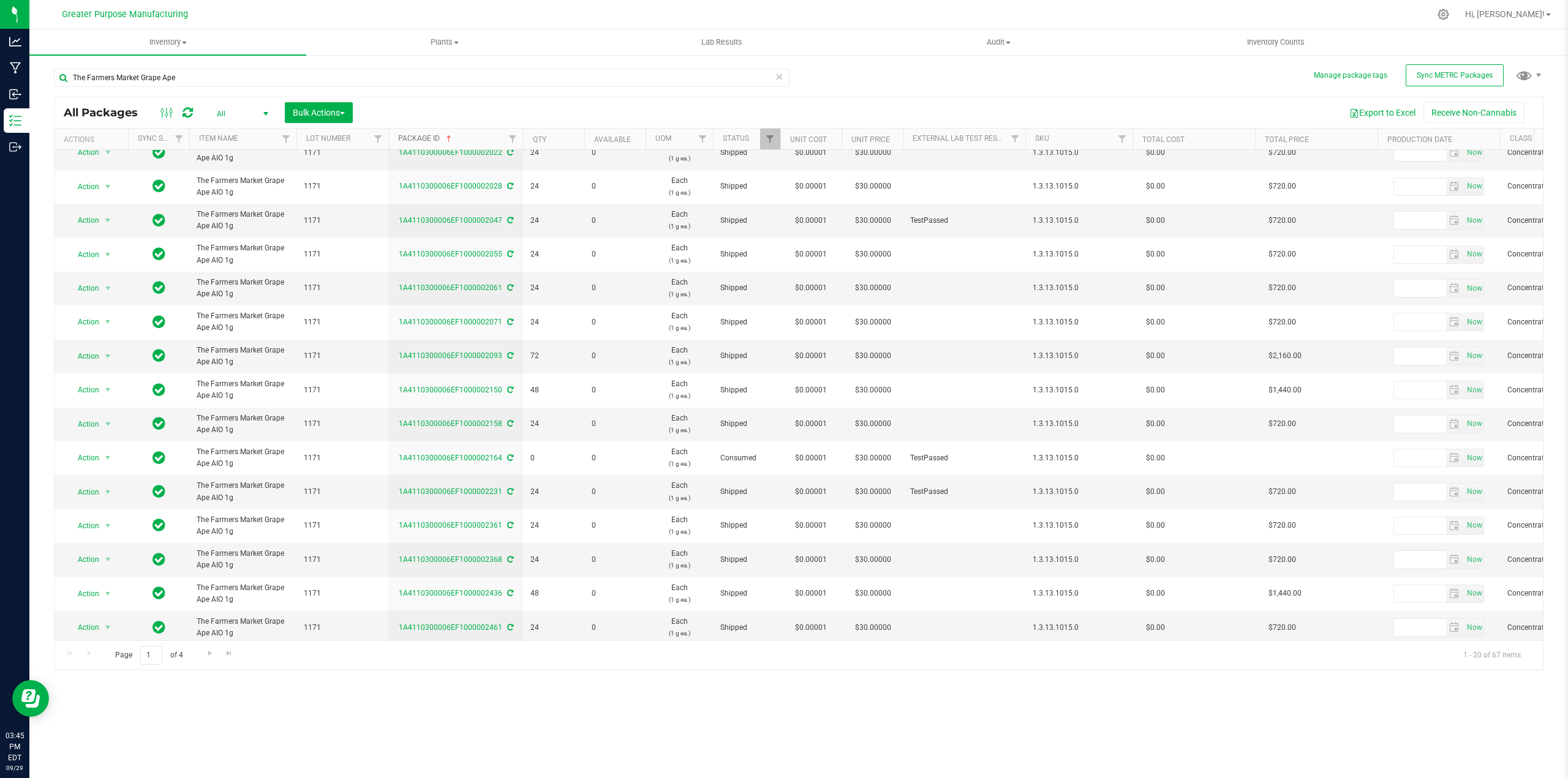
scroll to position [196, 0]
click at [210, 654] on span "Go to the next page" at bounding box center [210, 653] width 10 height 10
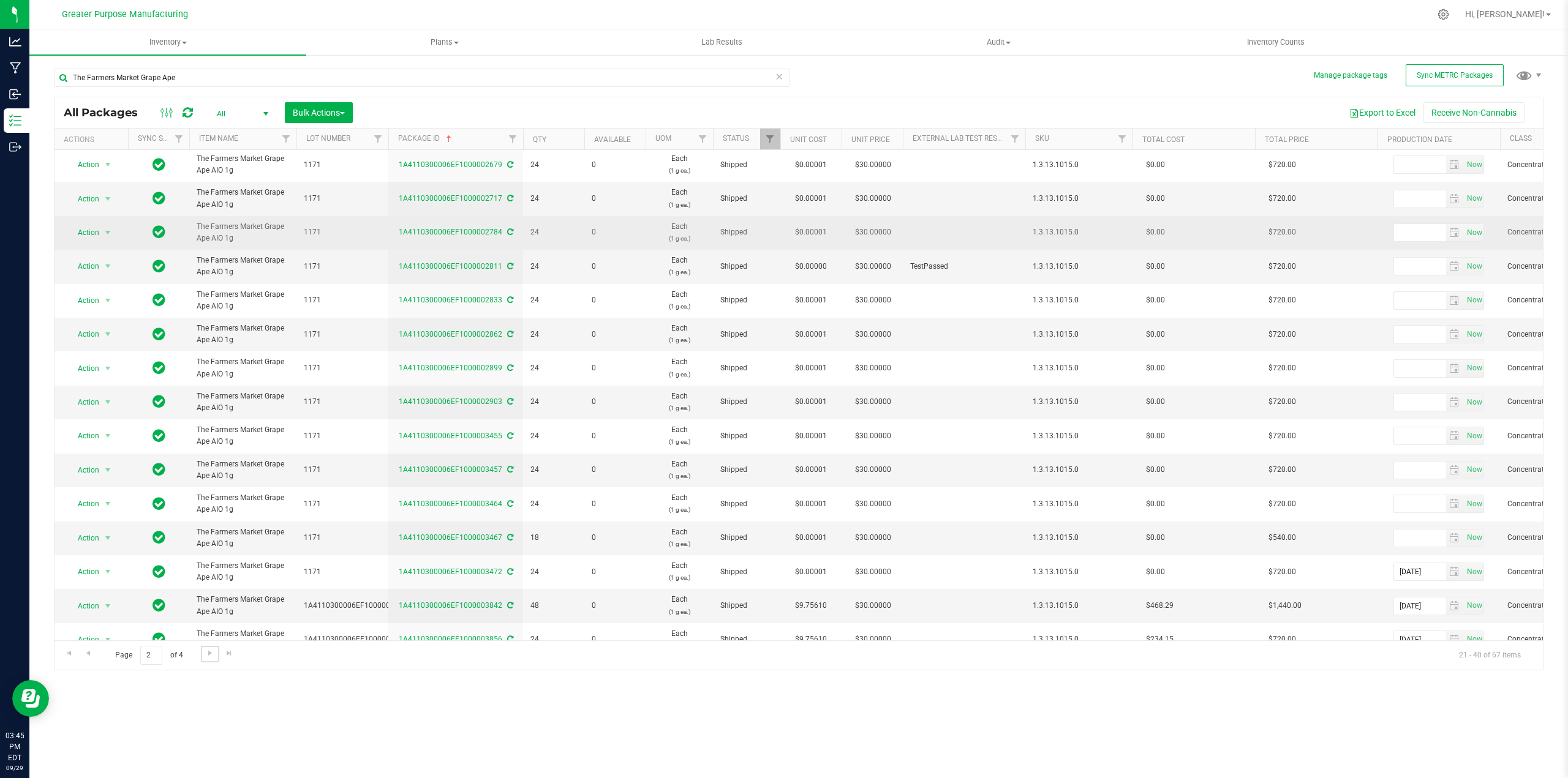
scroll to position [196, 0]
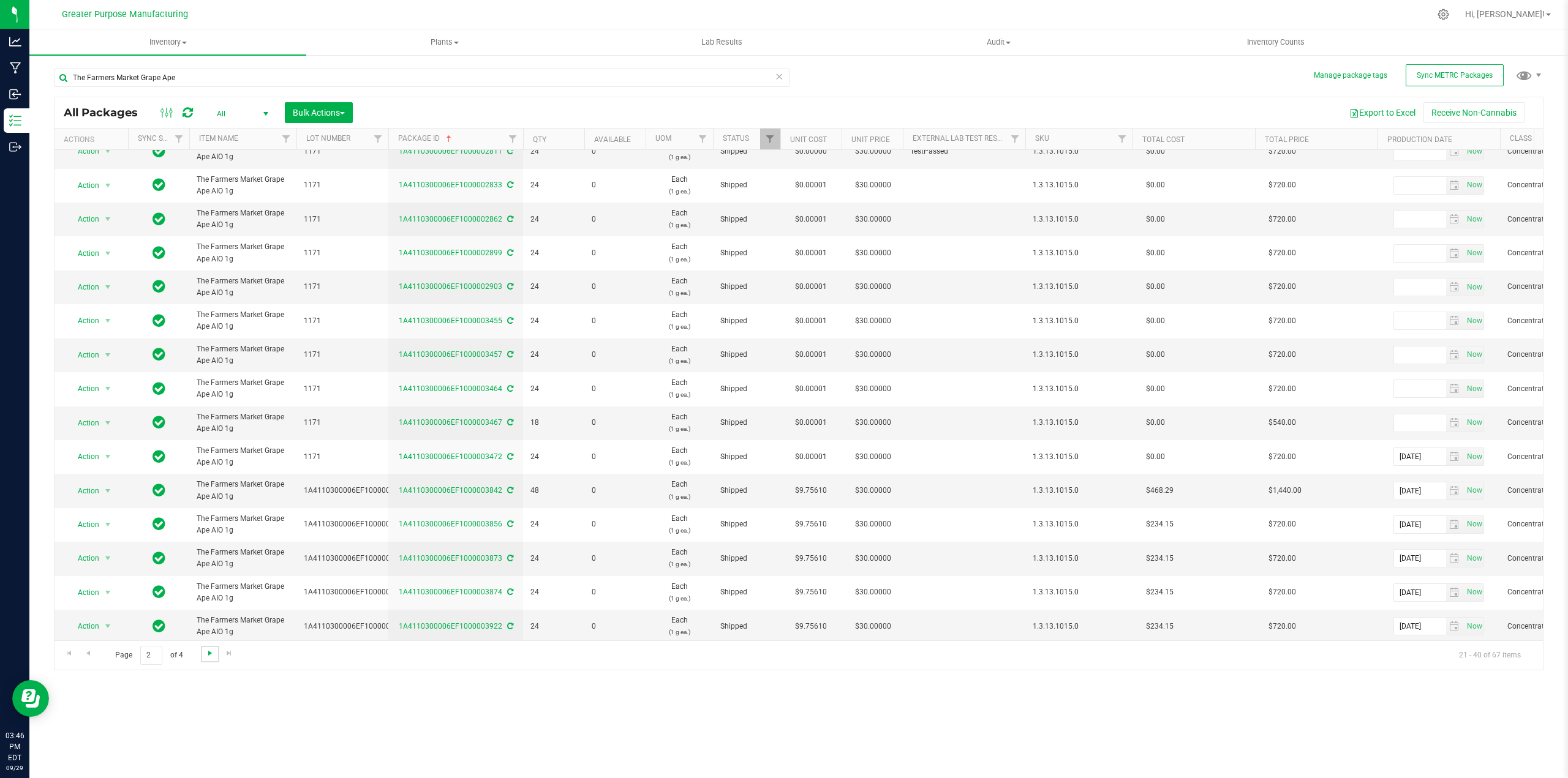
click at [210, 654] on span "Go to the next page" at bounding box center [210, 653] width 10 height 10
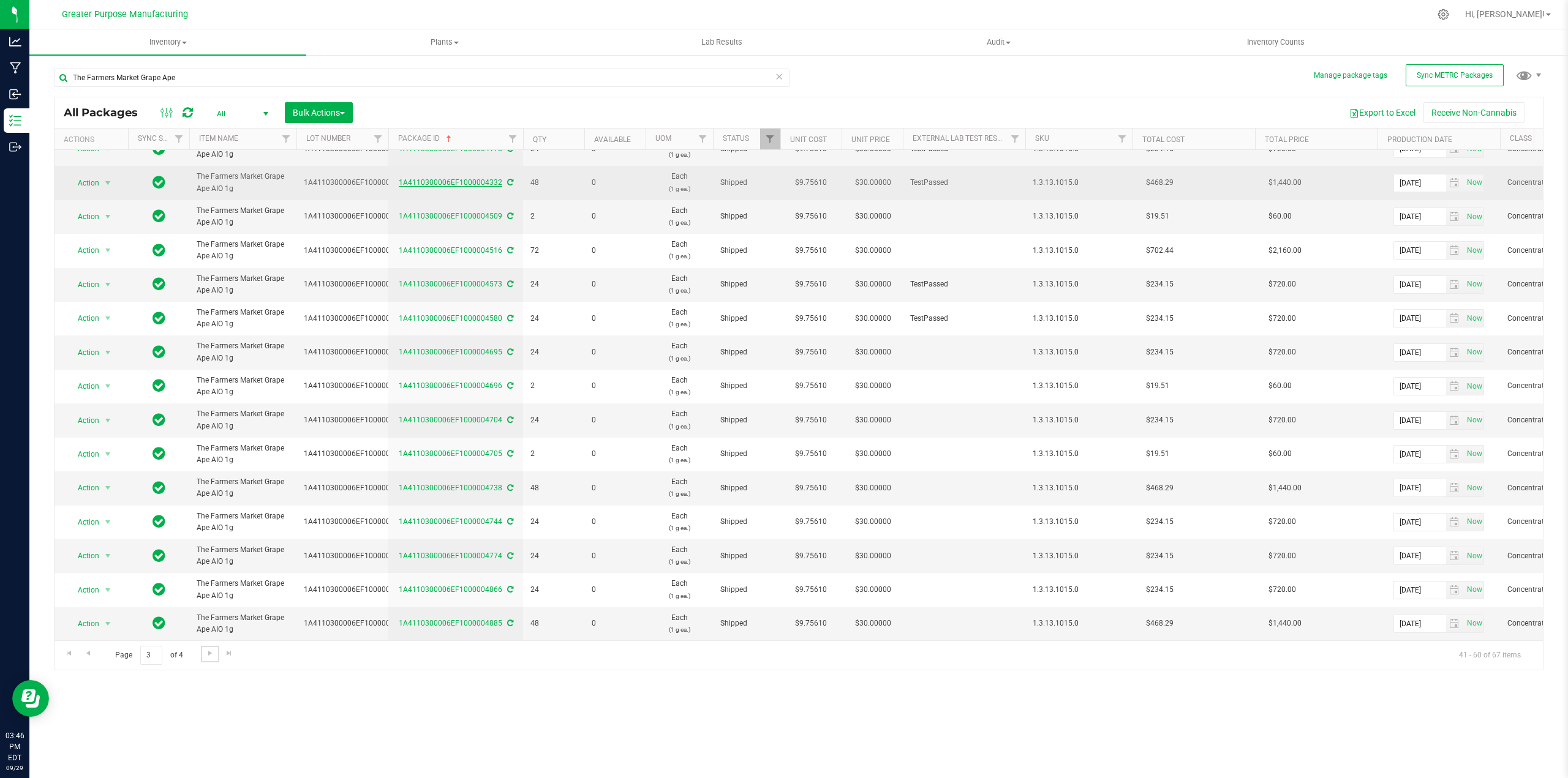
scroll to position [196, 0]
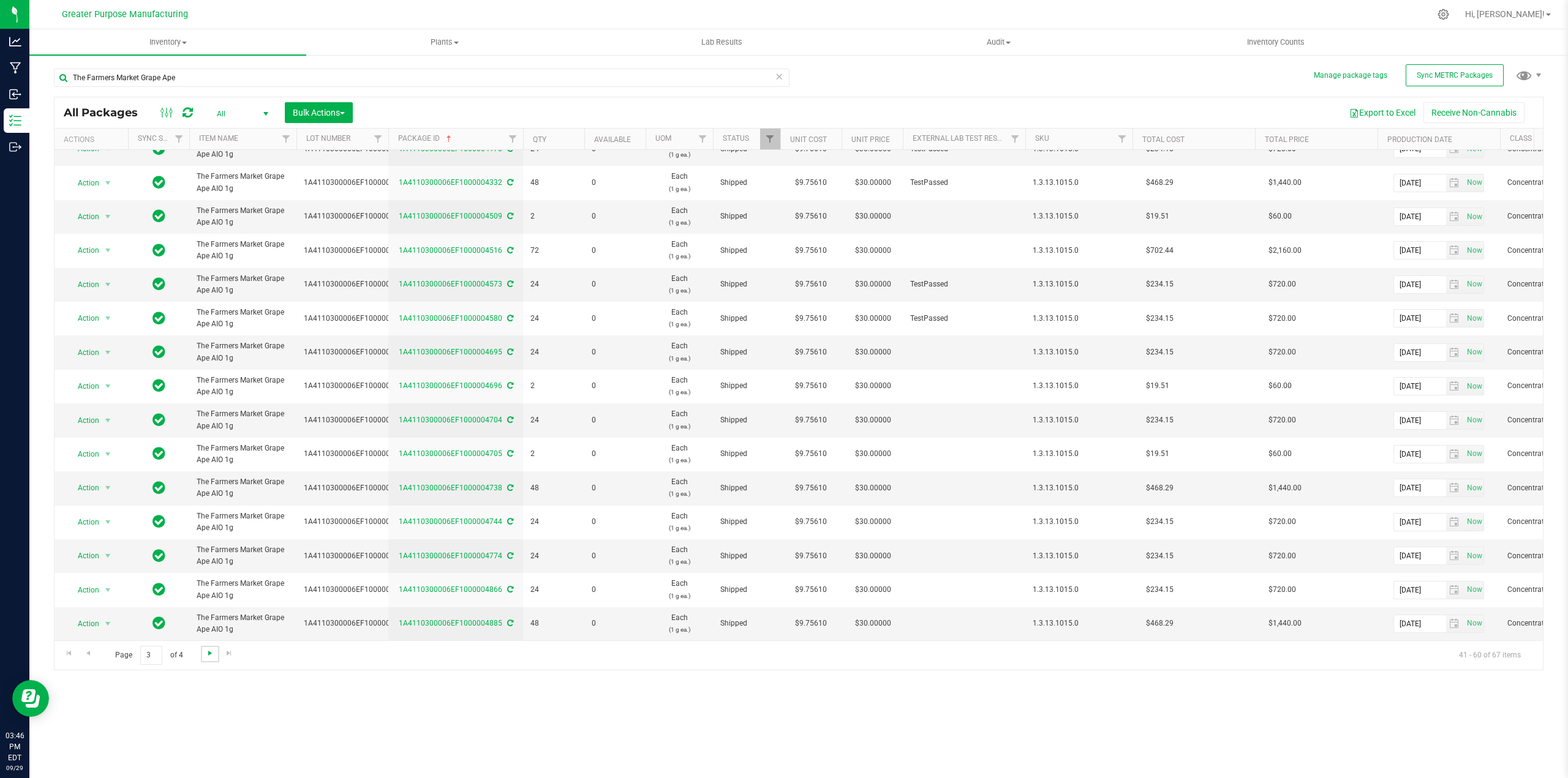
click at [210, 654] on span "Go to the next page" at bounding box center [210, 653] width 10 height 10
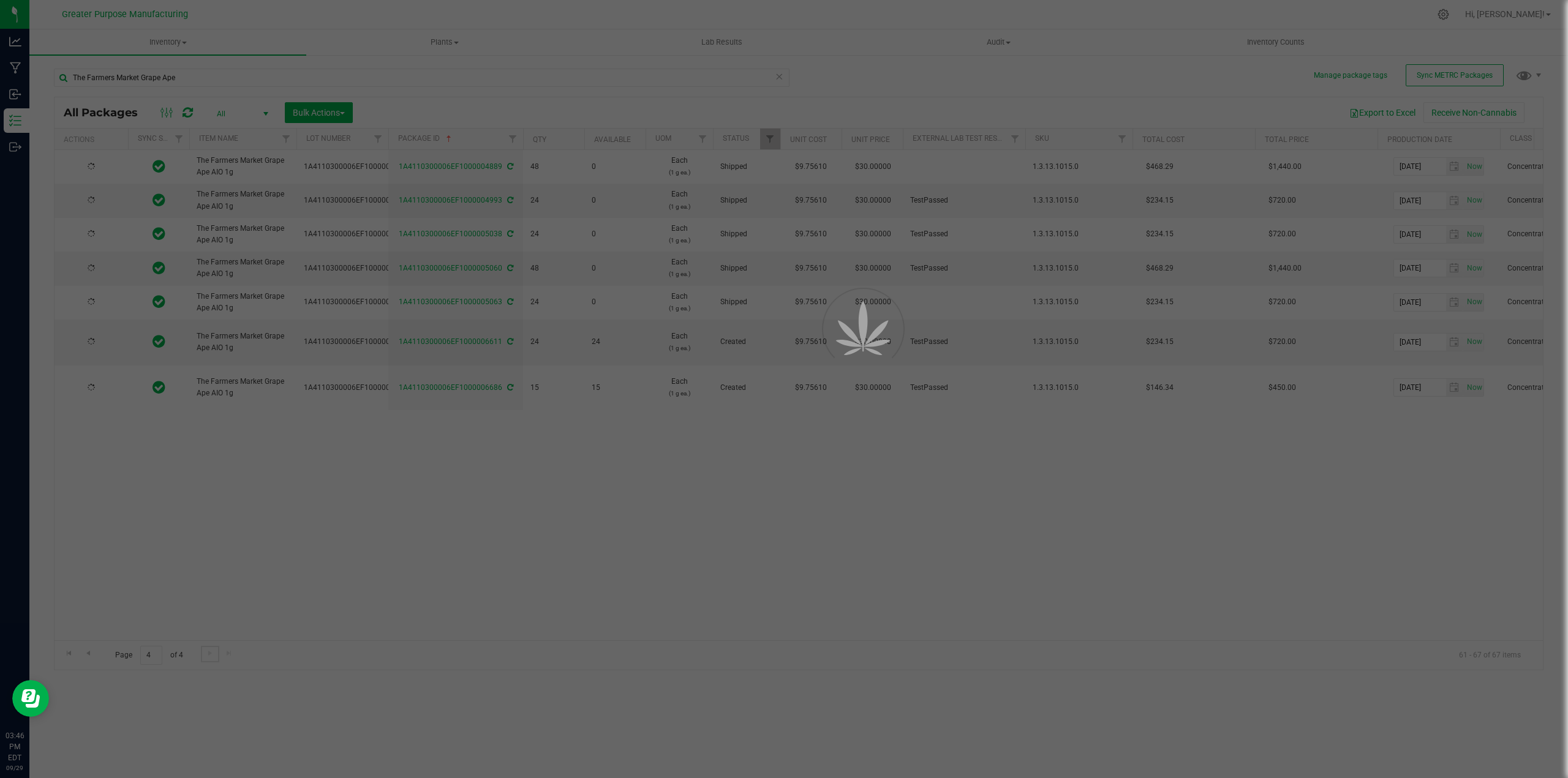
scroll to position [0, 0]
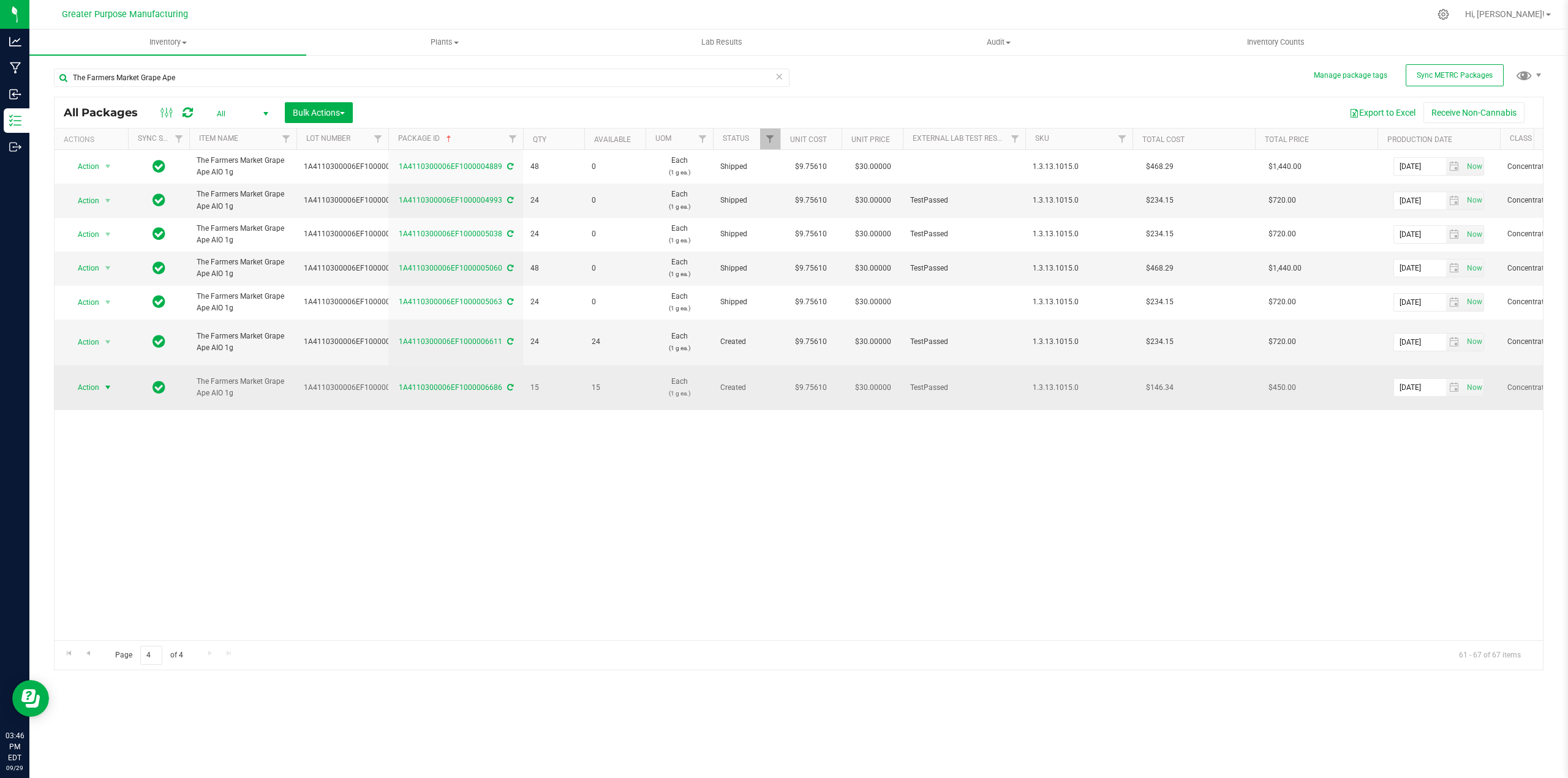
click at [110, 383] on span "select" at bounding box center [108, 387] width 10 height 10
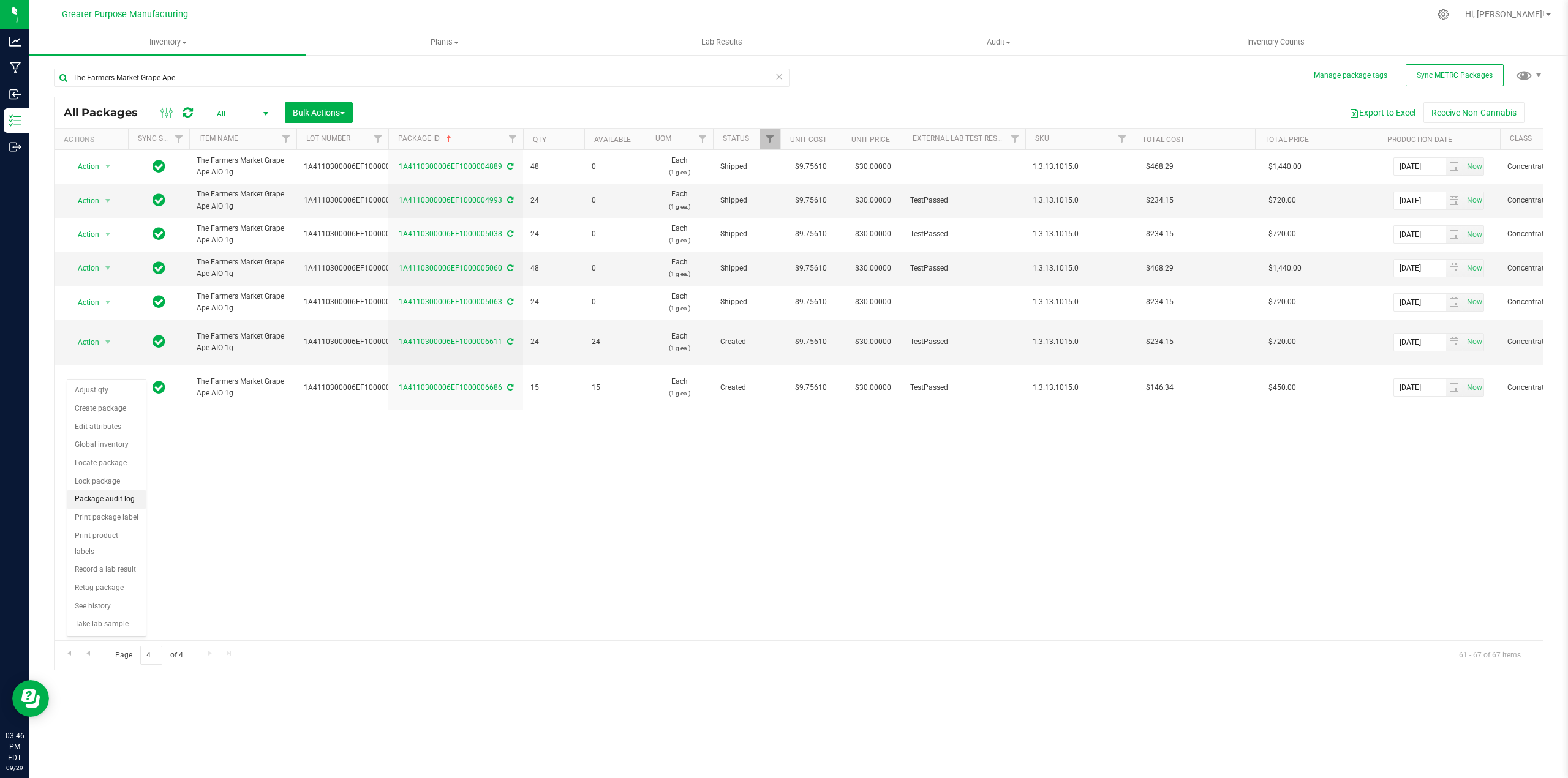
click at [113, 497] on li "Package audit log" at bounding box center [106, 499] width 78 height 18
click at [111, 337] on span "select" at bounding box center [108, 342] width 10 height 10
click at [115, 464] on li "Package audit log" at bounding box center [106, 466] width 78 height 18
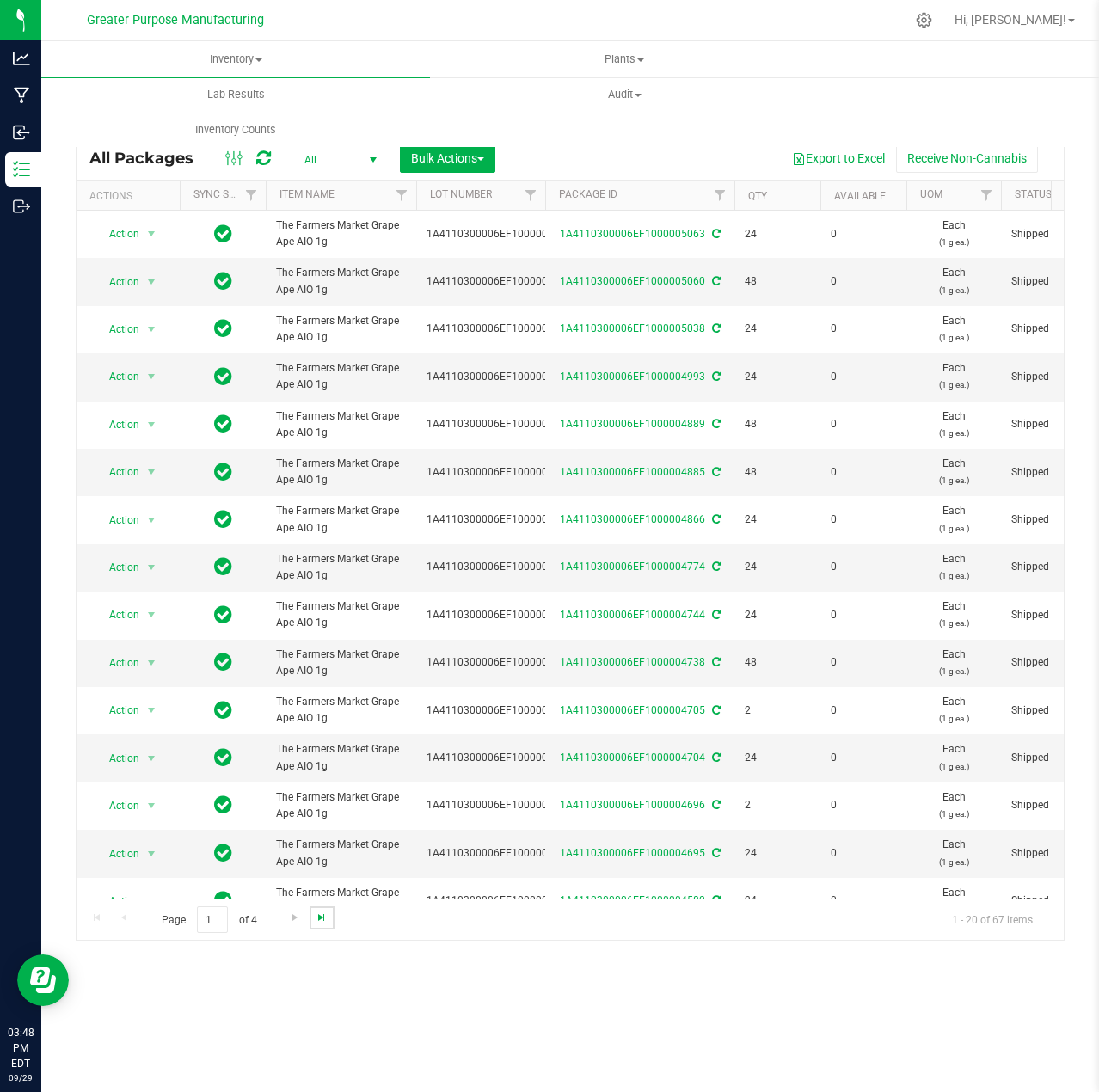
click at [325, 920] on span "Go to the last page" at bounding box center [321, 917] width 14 height 14
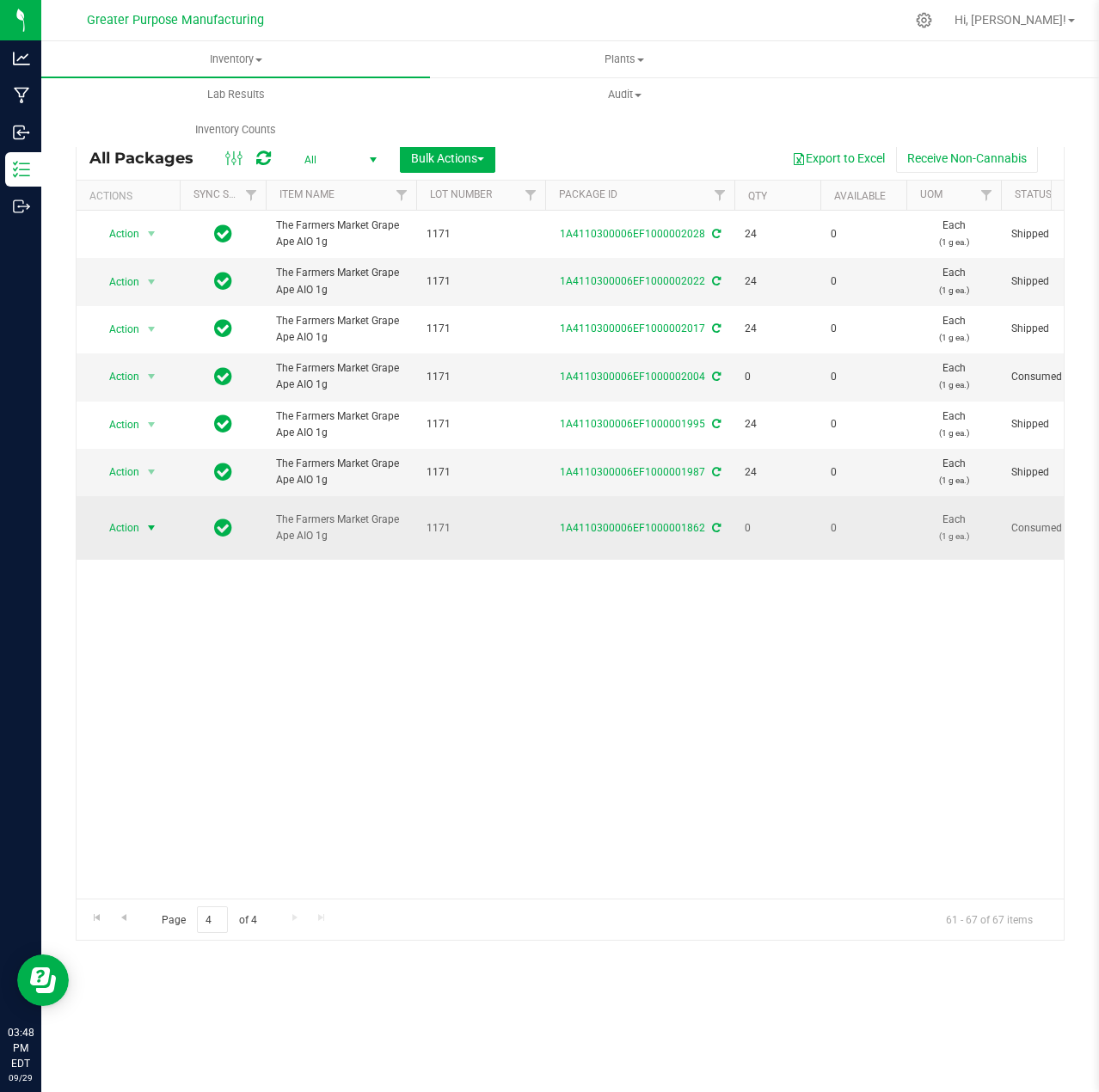
click at [152, 521] on span "select" at bounding box center [151, 527] width 14 height 14
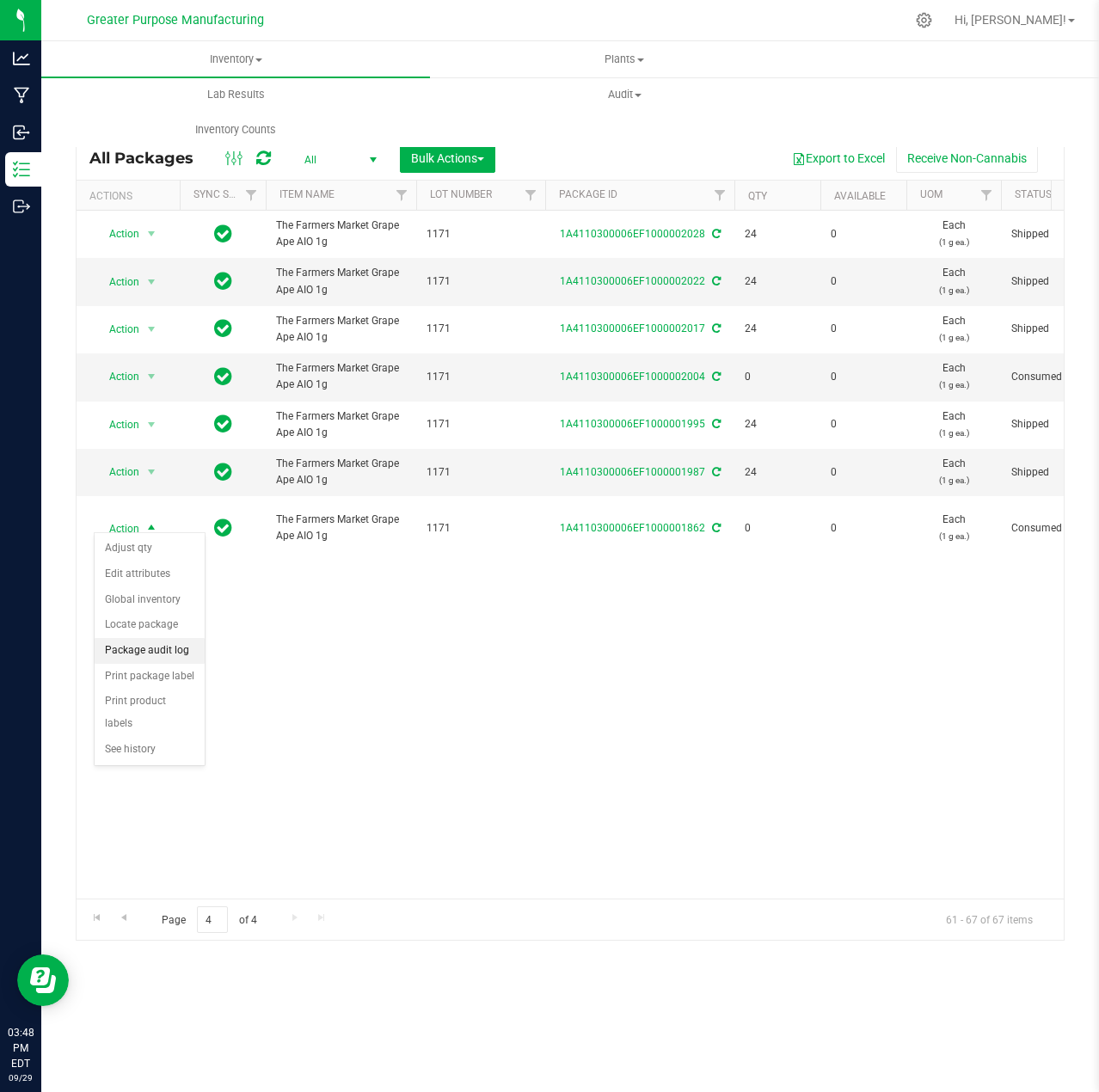
click at [143, 651] on li "Package audit log" at bounding box center [149, 651] width 110 height 26
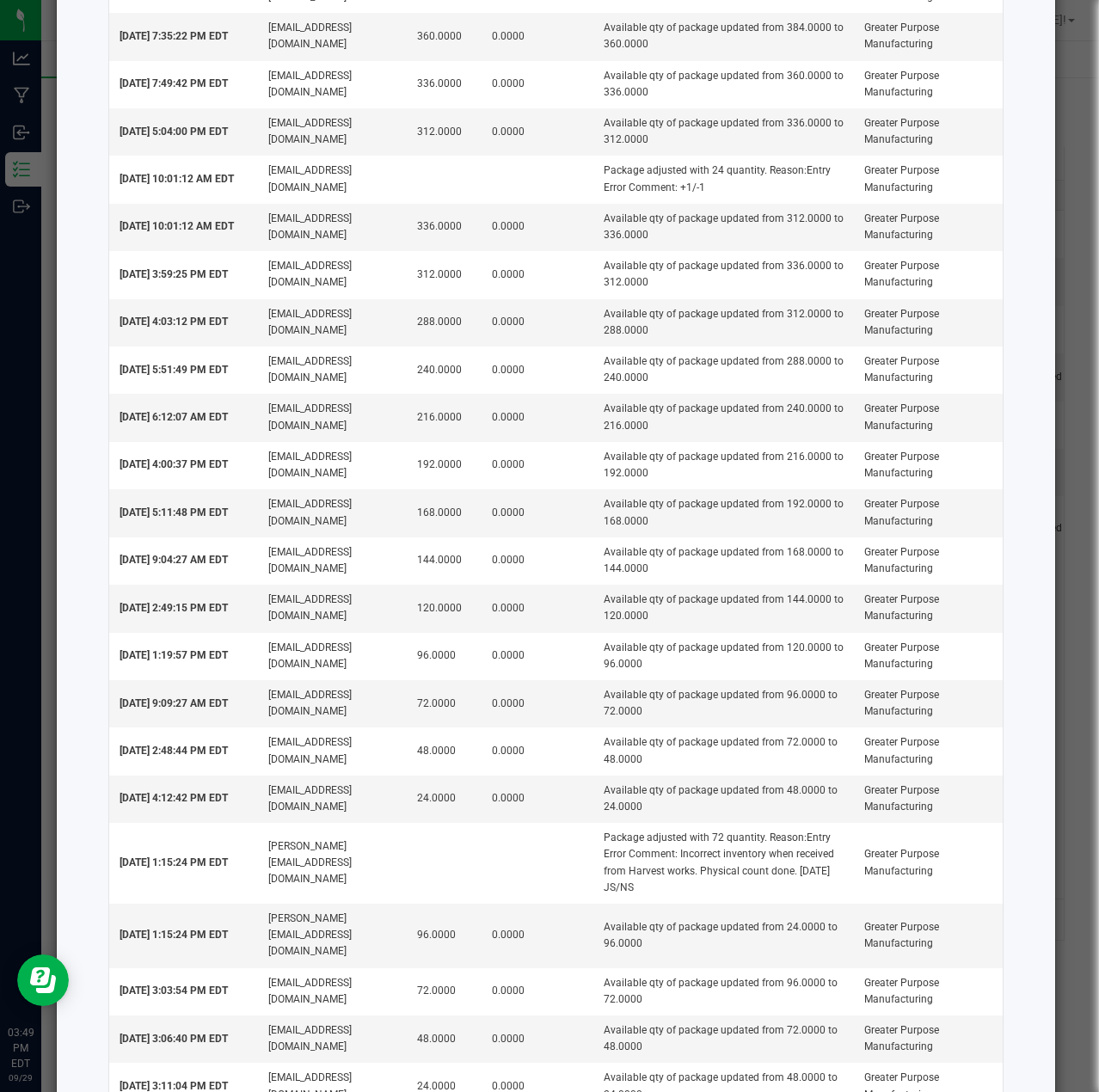
scroll to position [926, 0]
